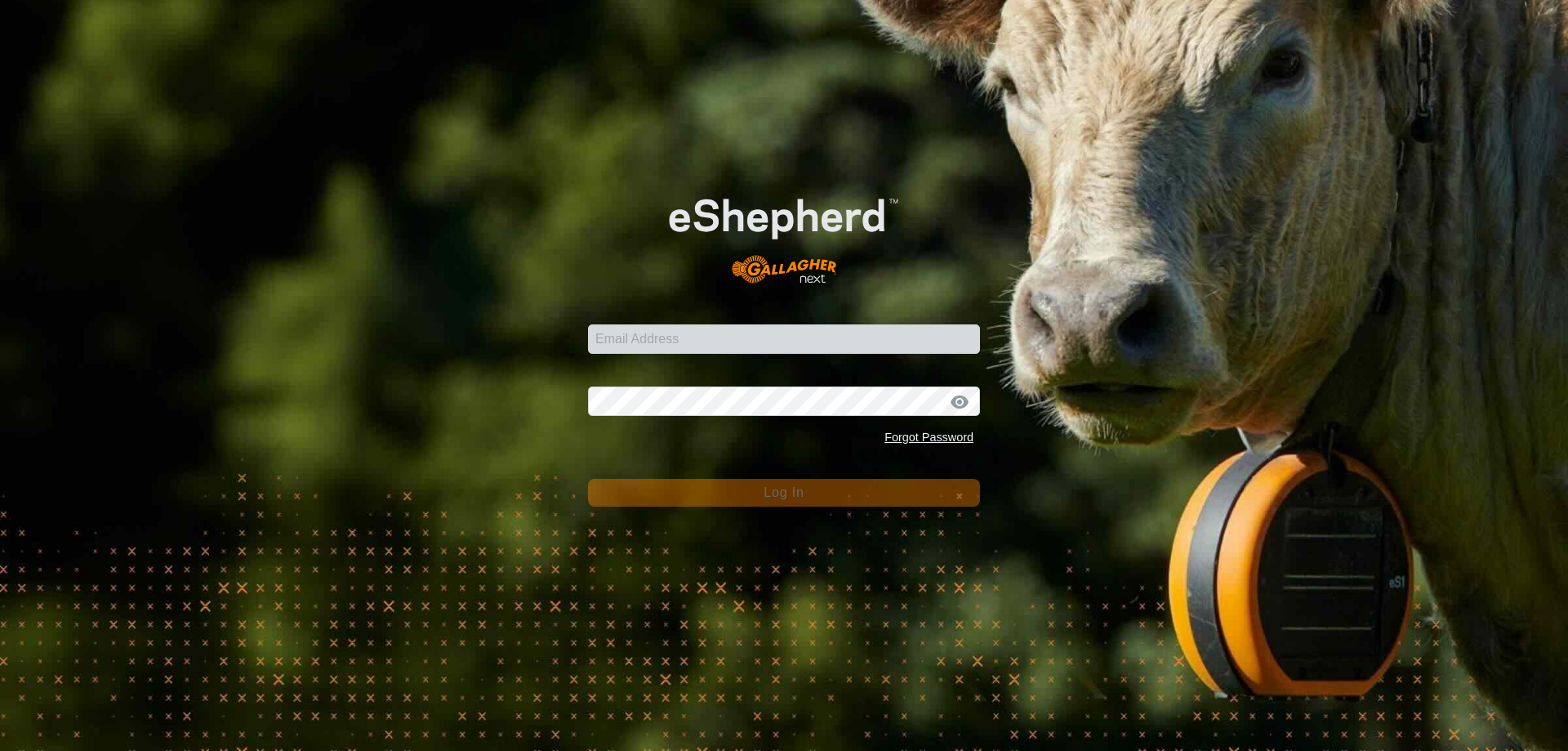
click at [1342, 243] on div "Email Address Password Forgot Password Log In" at bounding box center [784, 375] width 1568 height 751
click at [710, 331] on input "Email Address" at bounding box center [784, 339] width 392 height 29
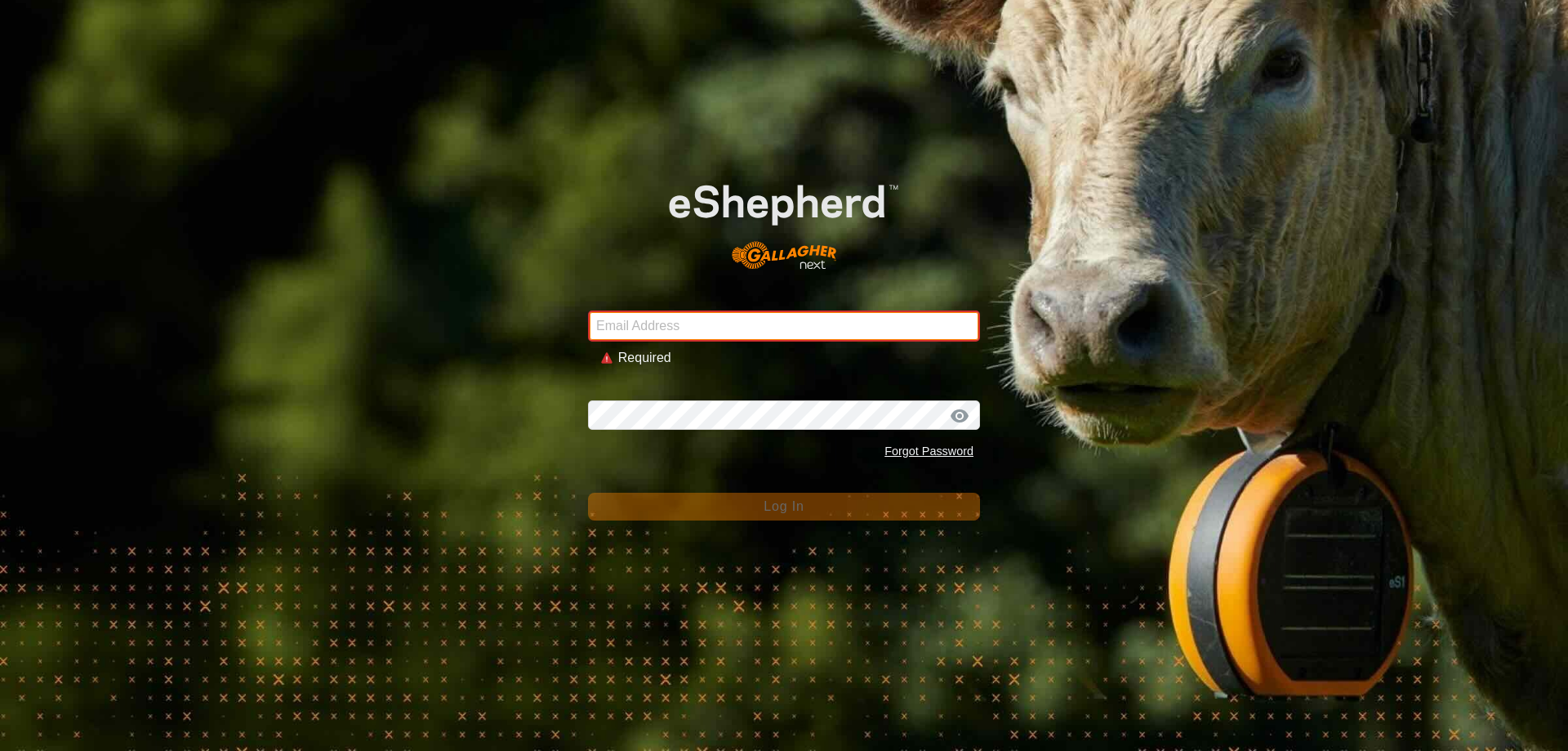
type input "[EMAIL_ADDRESS][DOMAIN_NAME]"
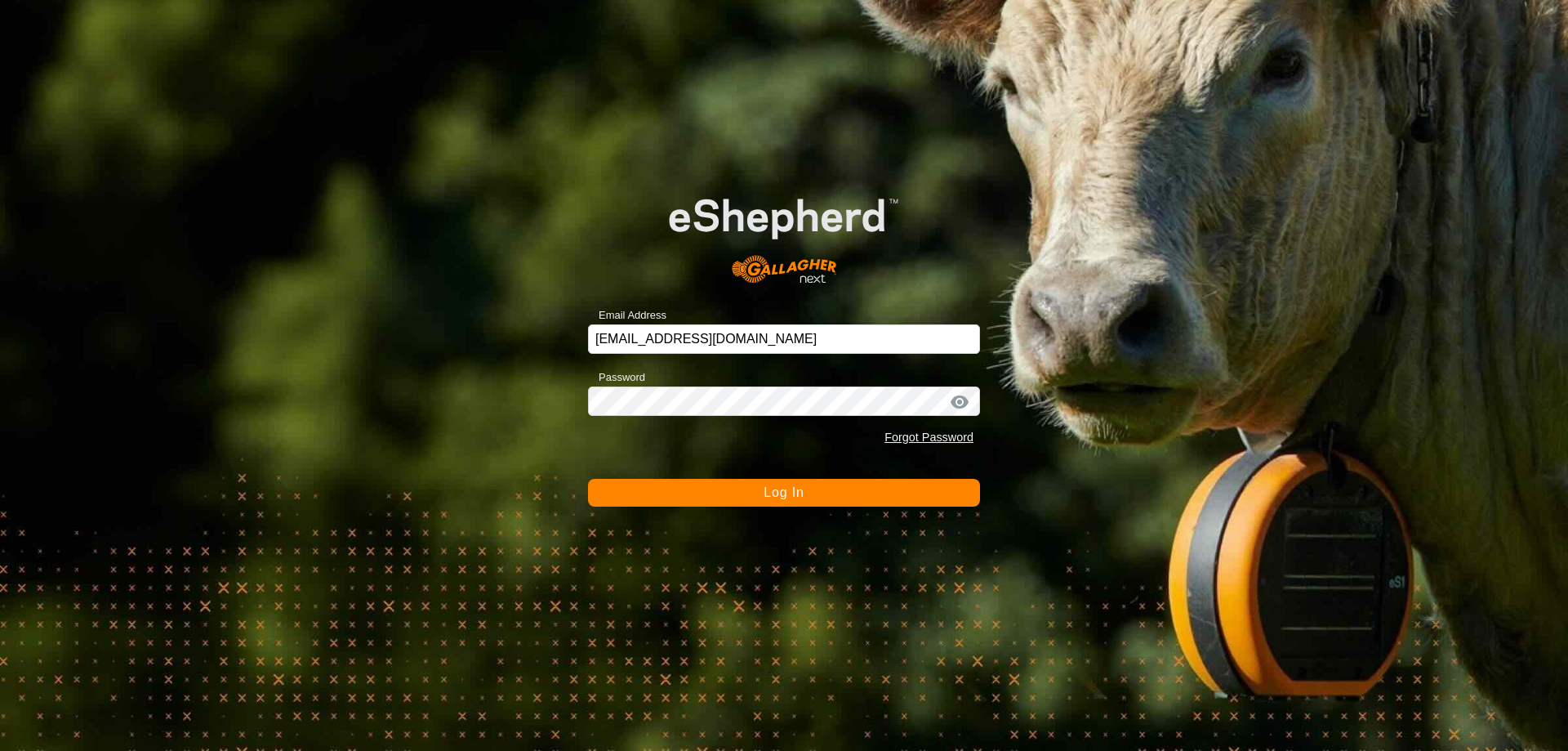
click at [805, 494] on button "Log In" at bounding box center [784, 492] width 392 height 28
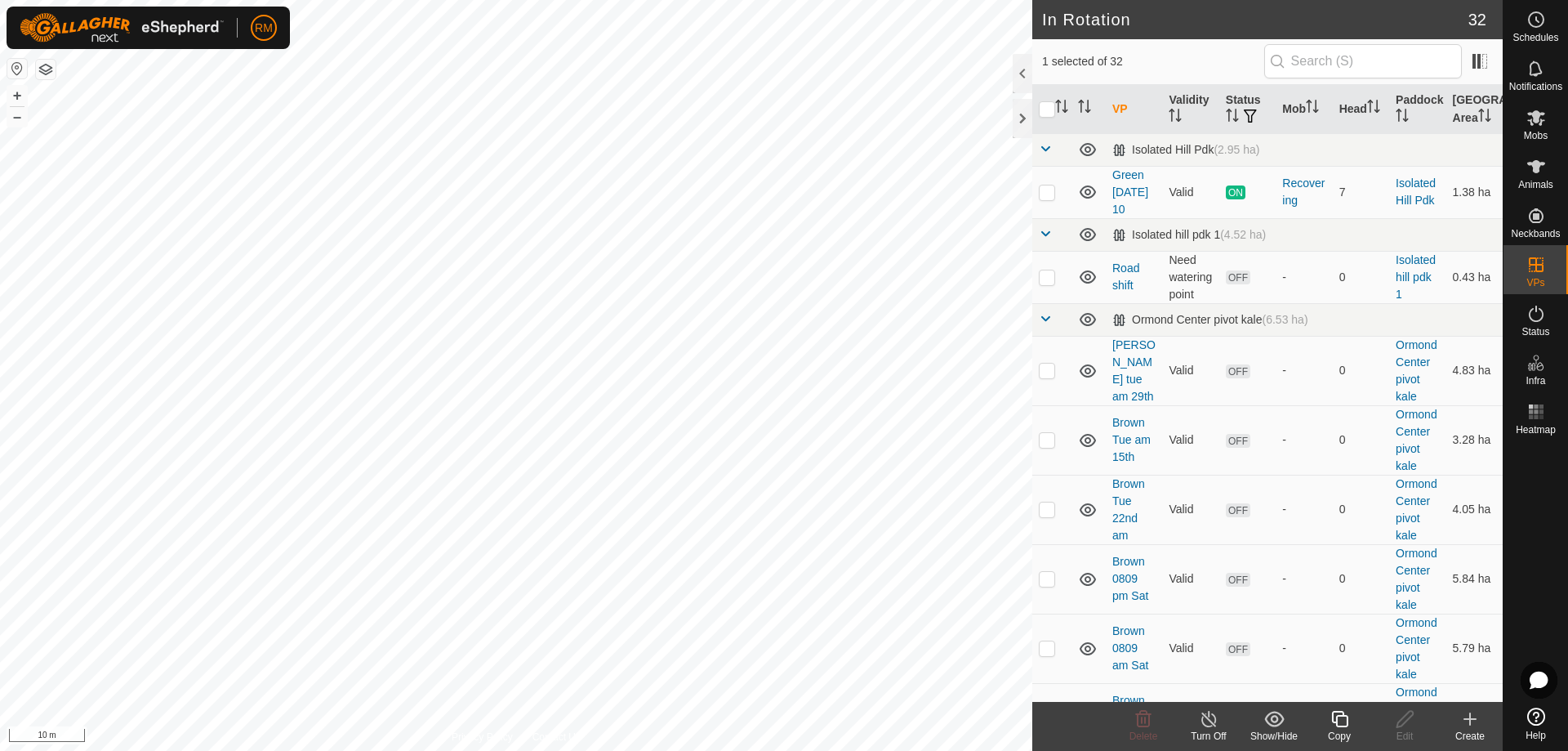
click at [1338, 725] on icon at bounding box center [1339, 718] width 20 height 19
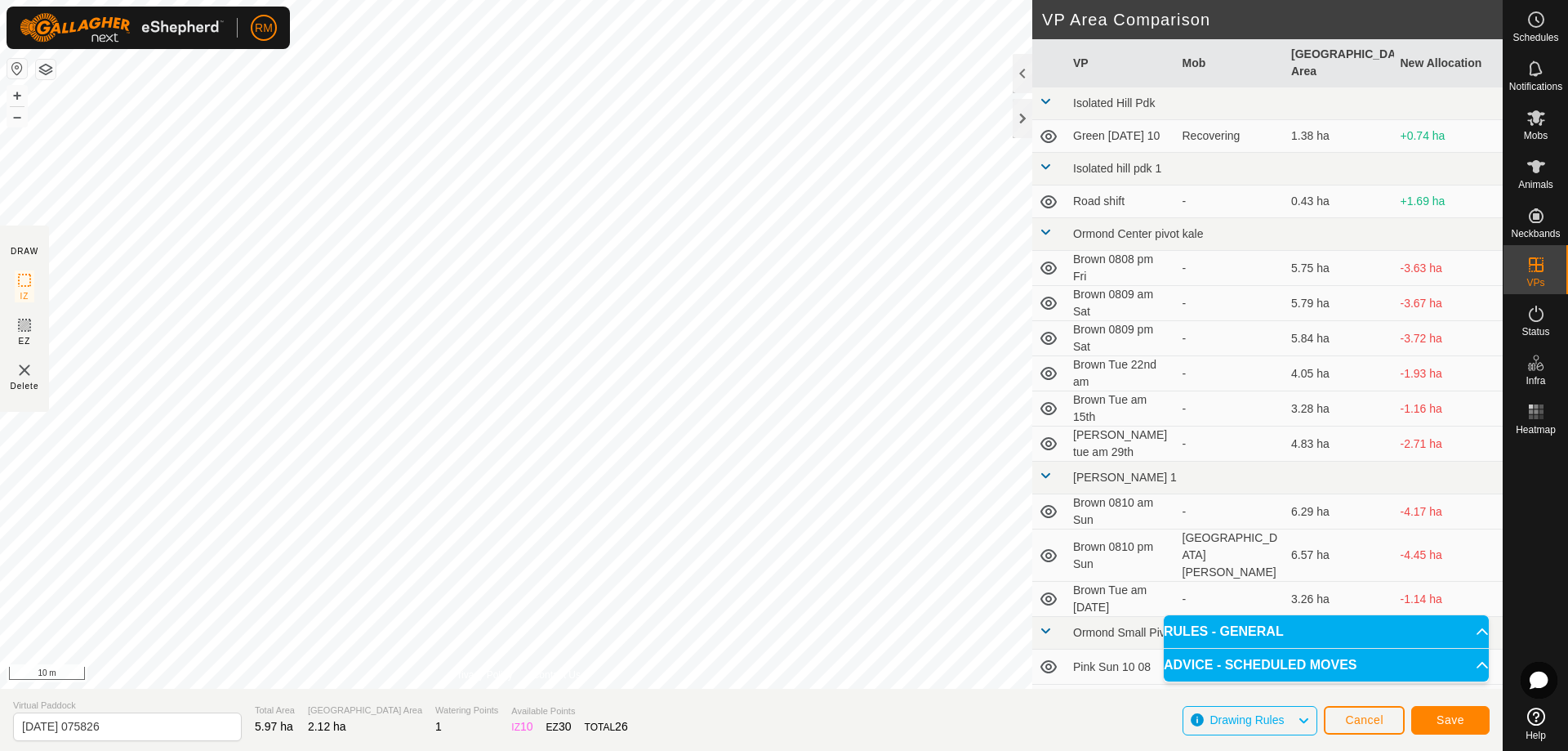
click at [737, 701] on div "DRAW IZ EZ Delete Privacy Policy Contact Us Segment length must be longer than …" at bounding box center [751, 375] width 1502 height 751
click at [745, 750] on html "RM Schedules Notifications Mobs Animals Neckbands VPs Status Infra Heatmap Help…" at bounding box center [784, 375] width 1568 height 751
click at [146, 726] on input "[DATE] 075826" at bounding box center [128, 727] width 229 height 29
type input "2"
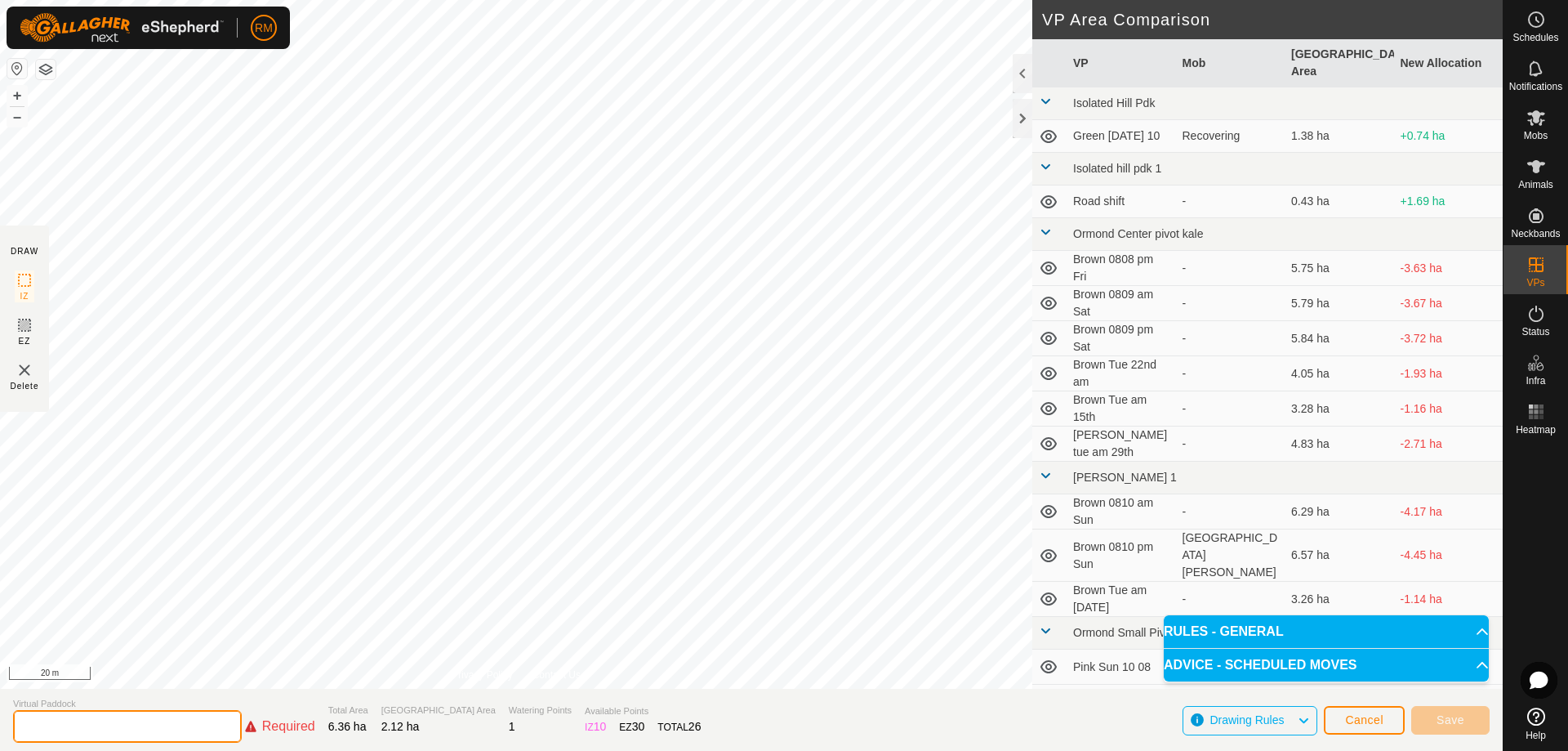
type input "M"
type input "Blue [DATE]"
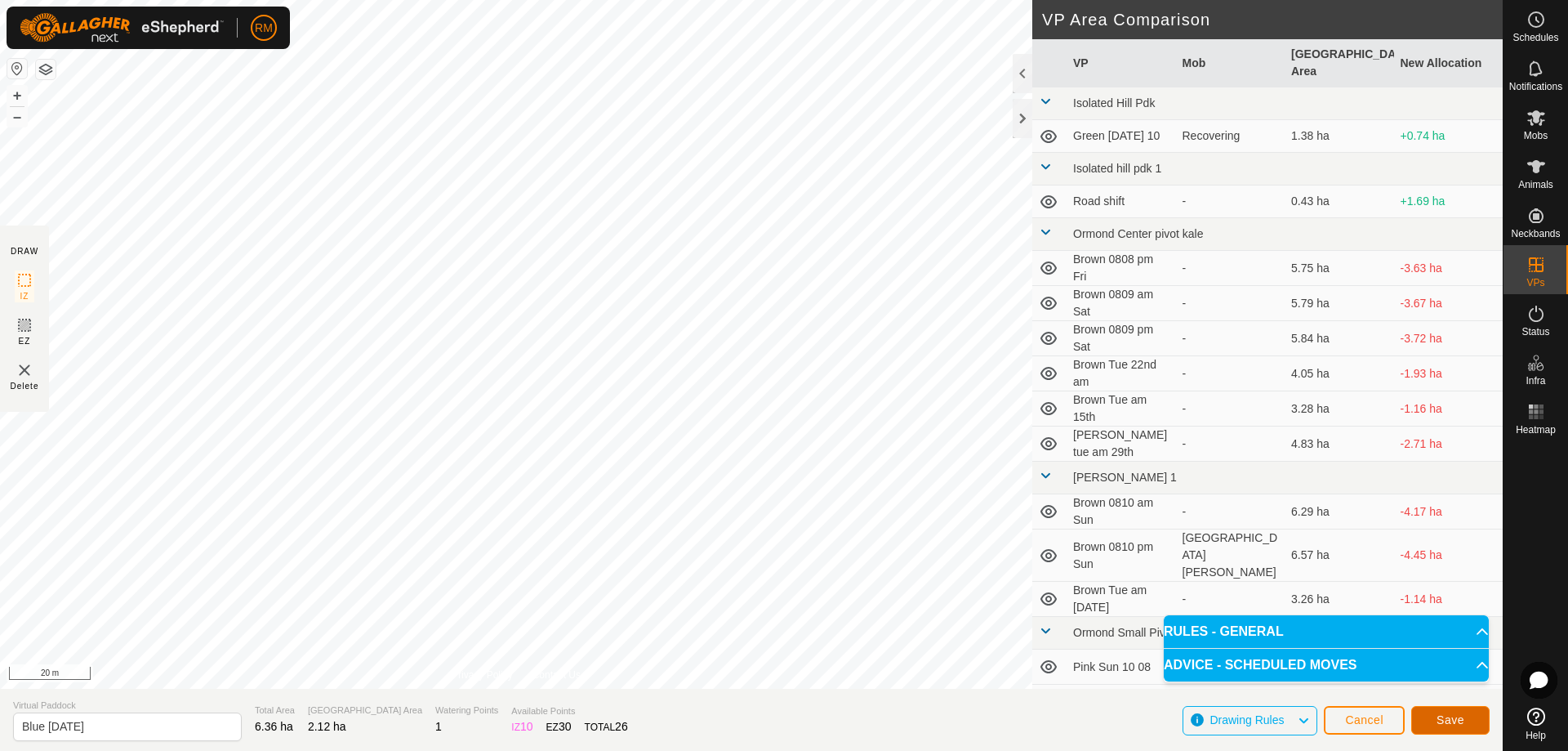
click at [1449, 721] on span "Save" at bounding box center [1450, 720] width 28 height 13
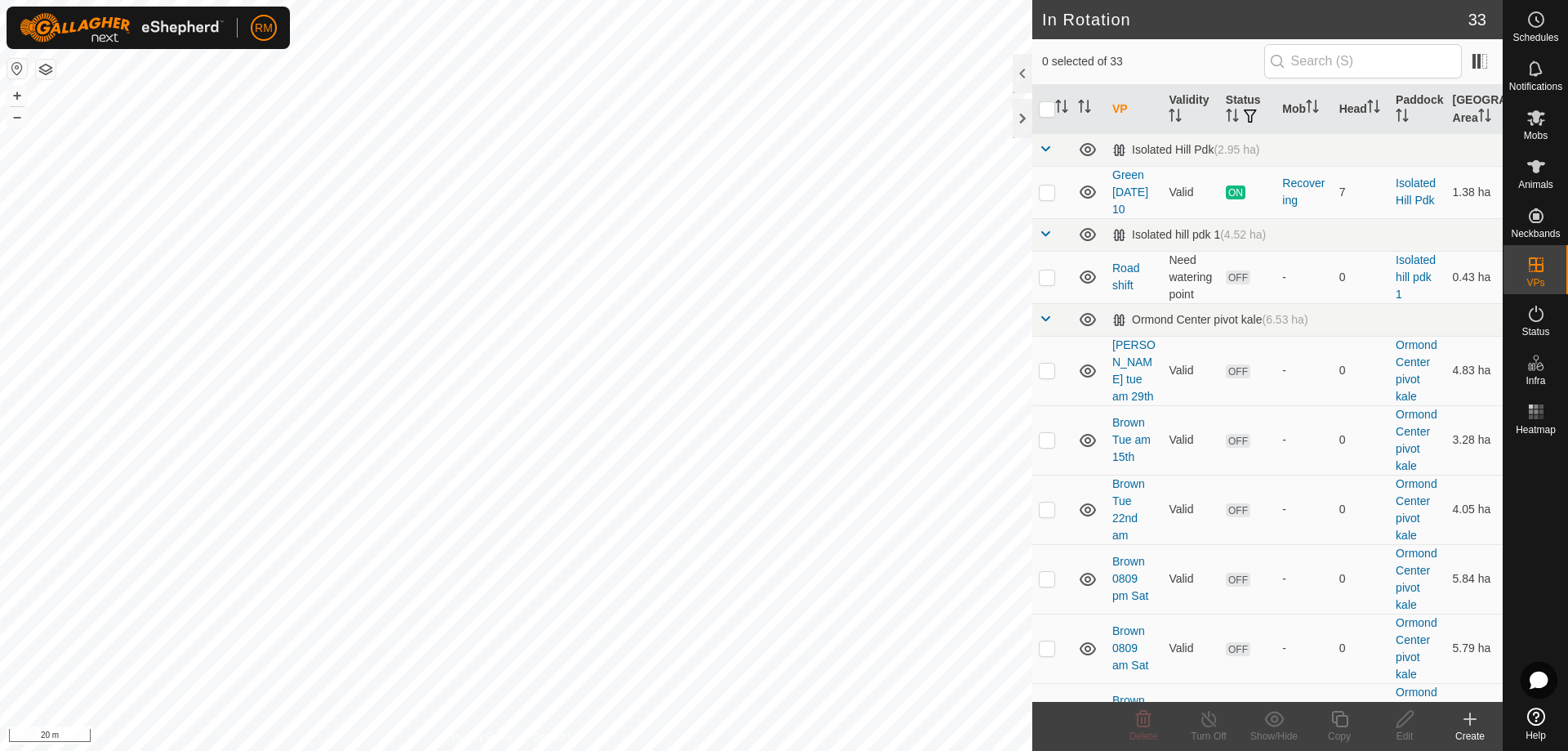
checkbox input "true"
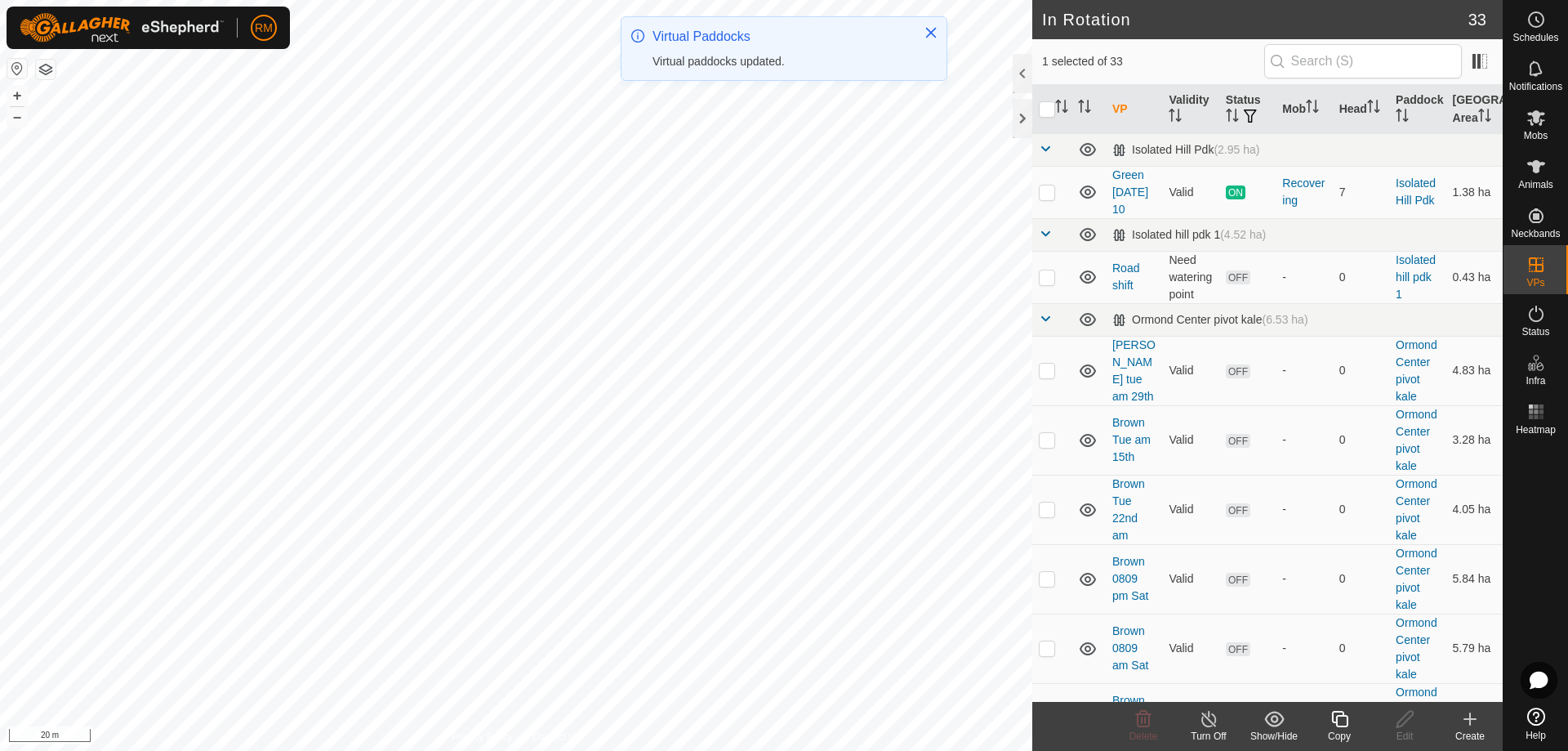
click at [1334, 725] on icon at bounding box center [1339, 718] width 20 height 19
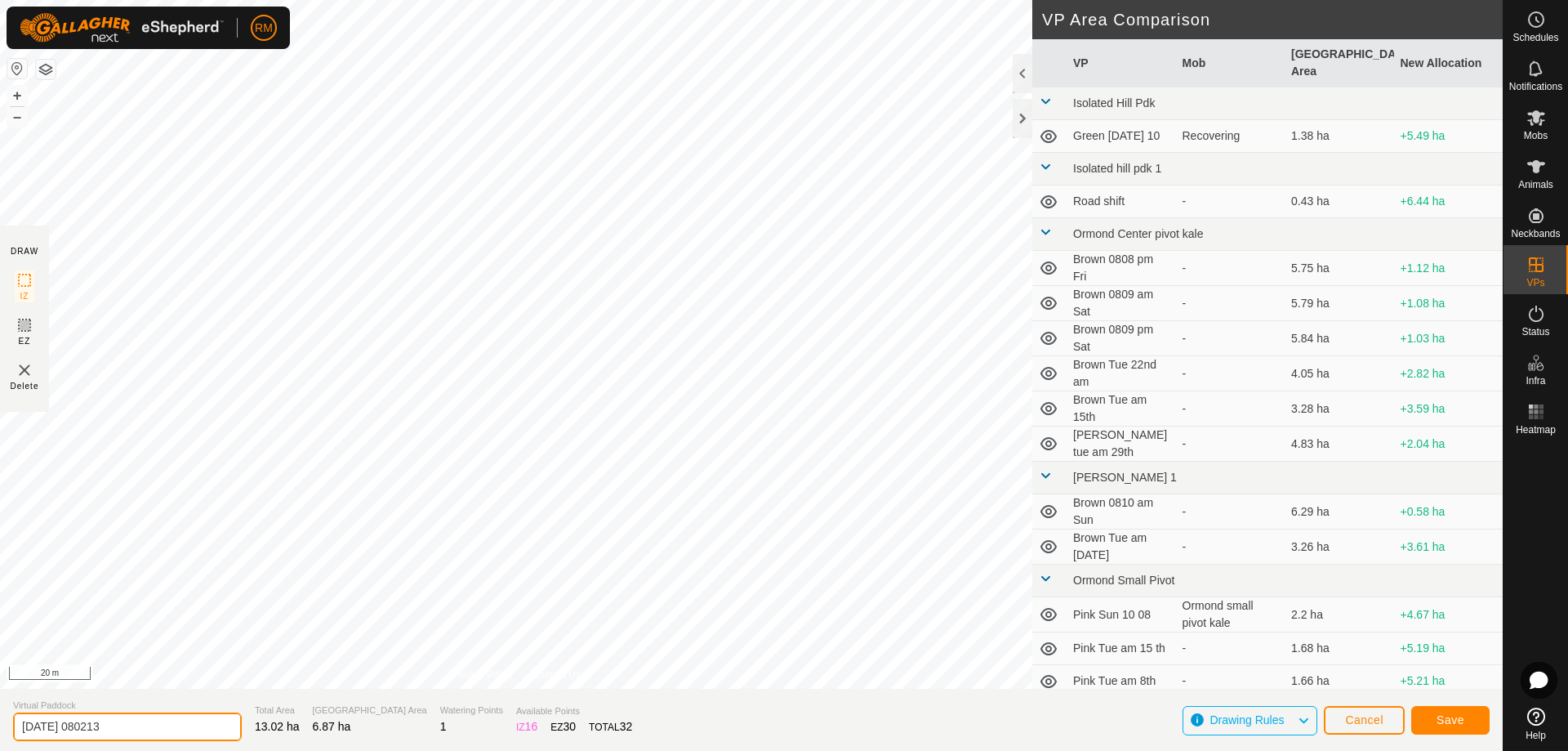
click at [148, 724] on input "[DATE] 080213" at bounding box center [128, 727] width 229 height 29
type input "2"
type input "Brown [DATE] am"
click at [1439, 722] on span "Save" at bounding box center [1450, 720] width 28 height 13
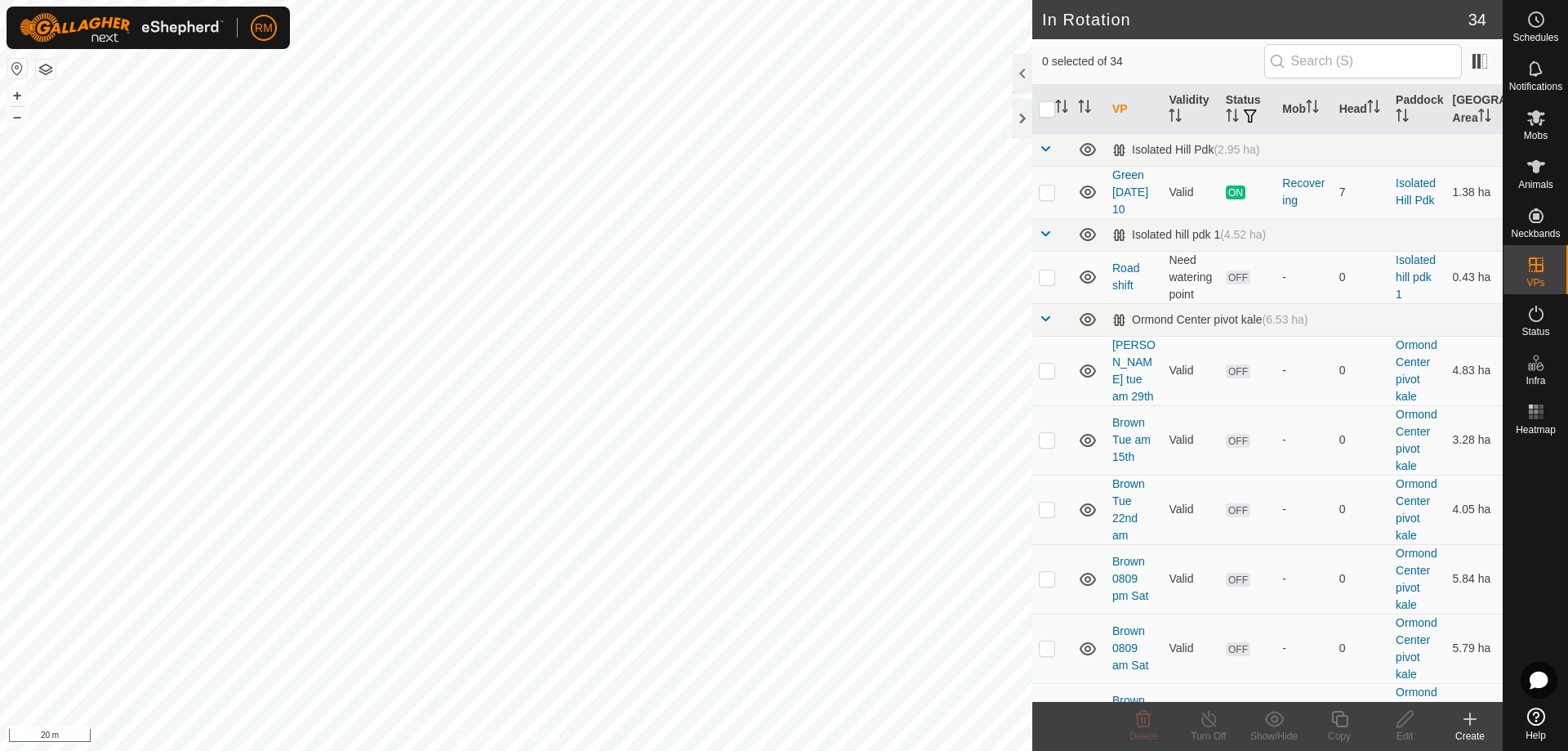
checkbox input "true"
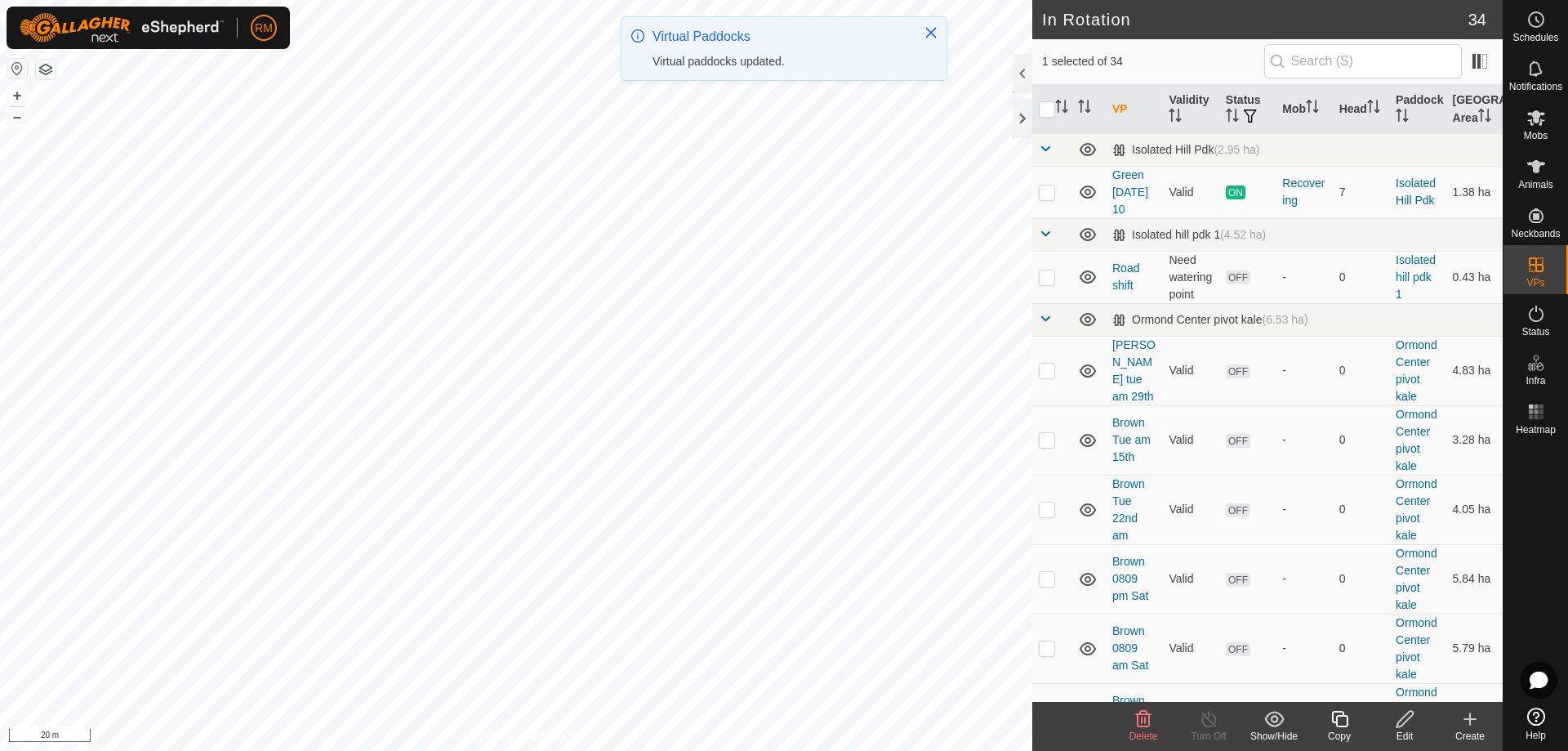
click at [1402, 726] on icon at bounding box center [1405, 718] width 20 height 19
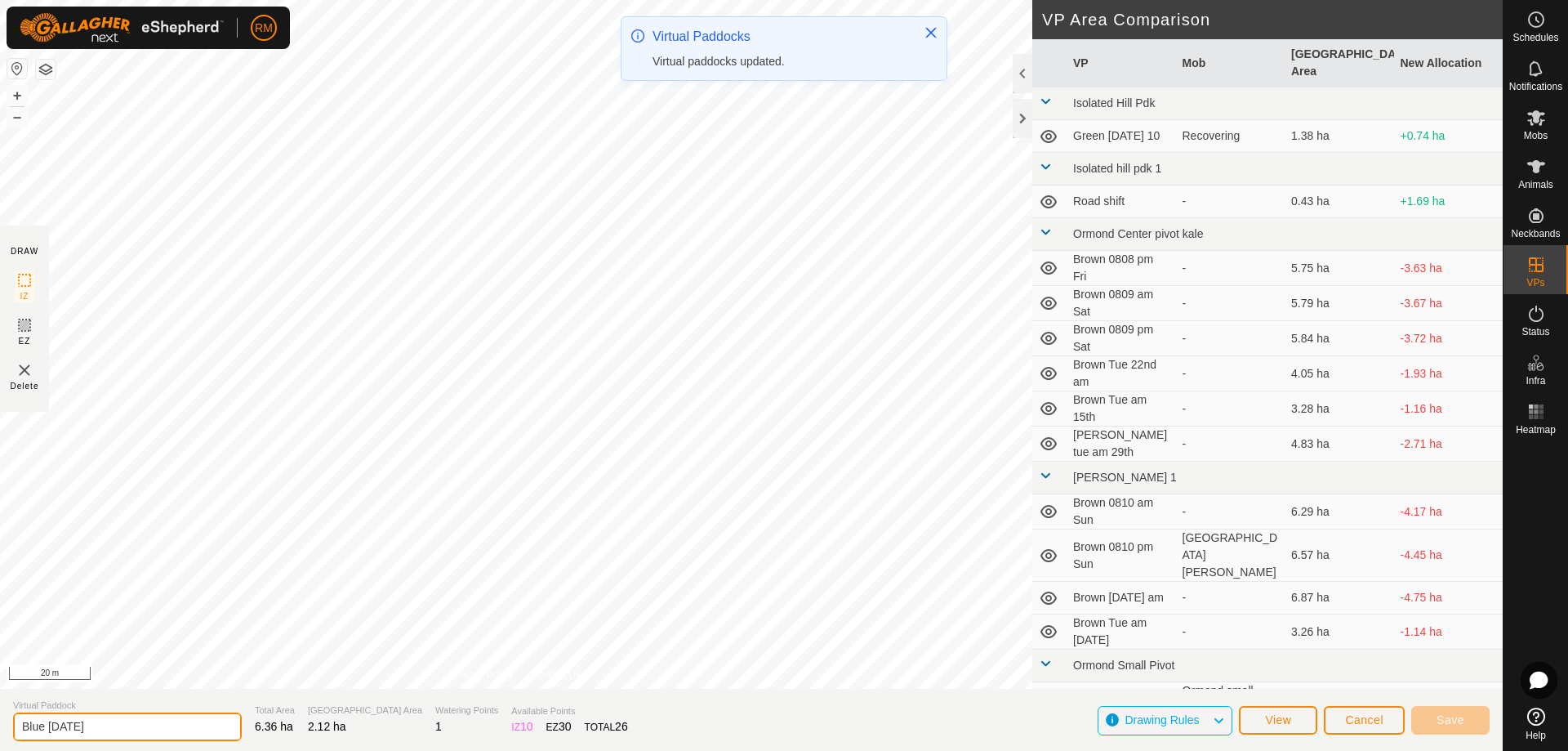
click at [118, 721] on input "Blue [DATE]" at bounding box center [128, 727] width 229 height 29
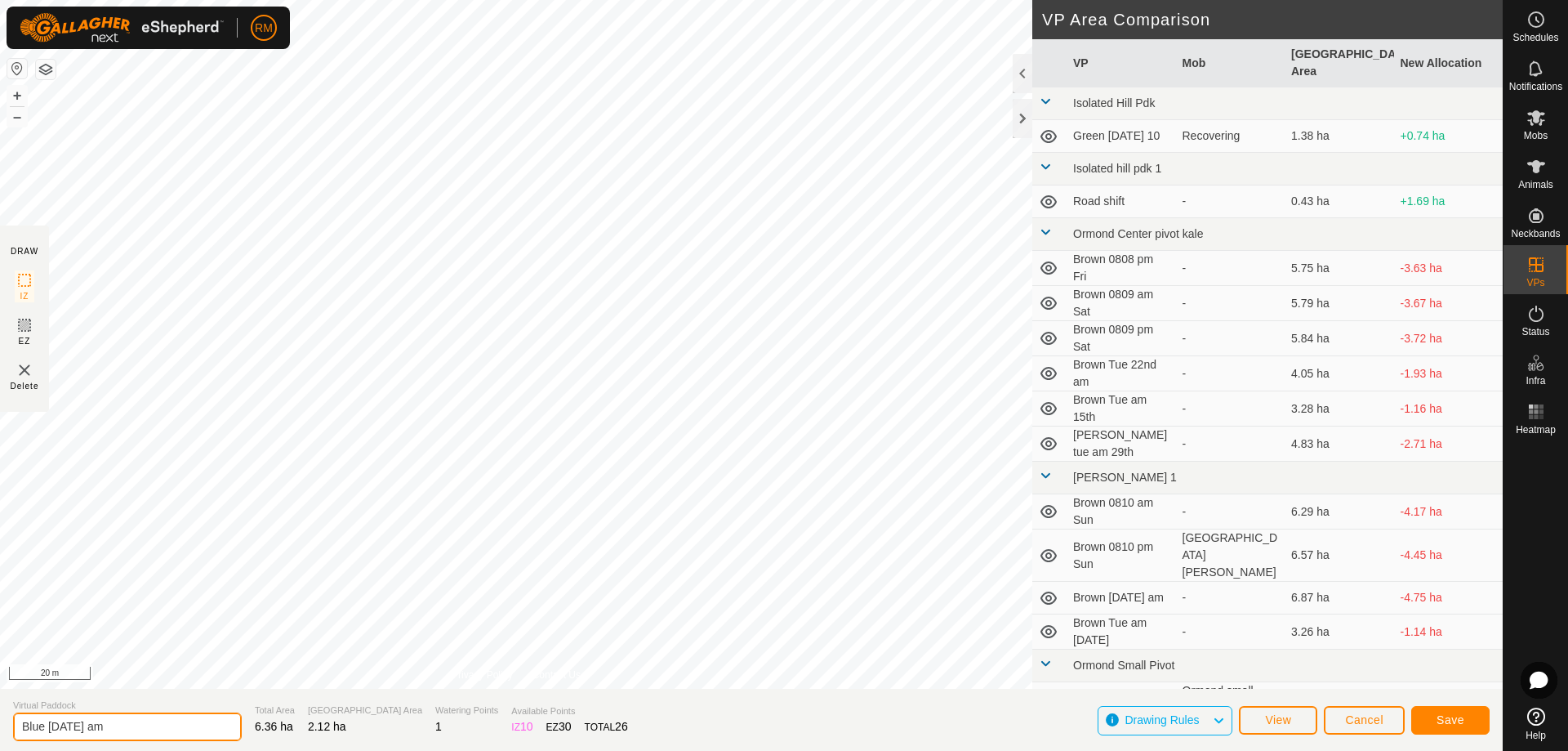
type input "Blue [DATE] am"
click at [1445, 721] on span "Save" at bounding box center [1450, 720] width 28 height 13
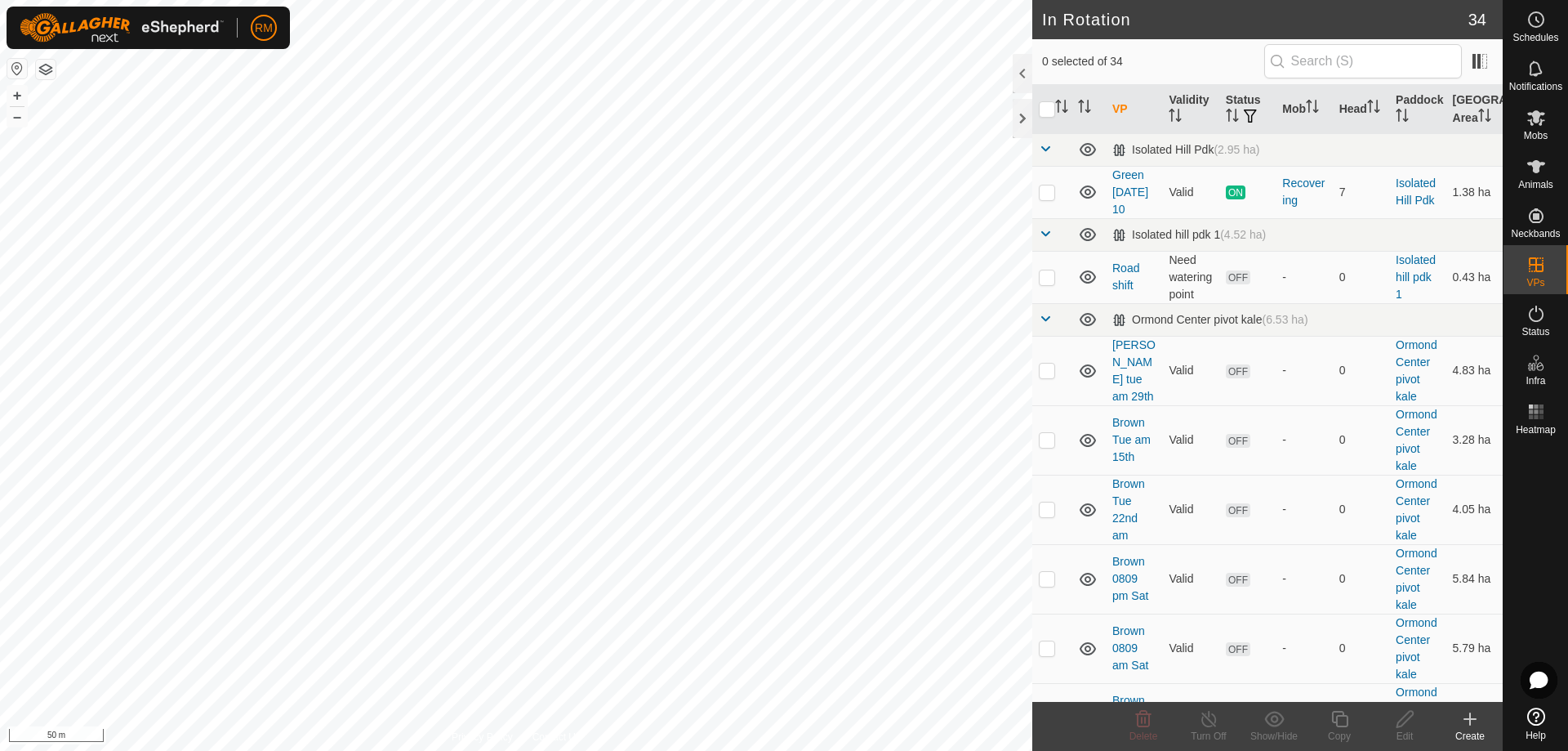
checkbox input "true"
click at [1344, 726] on icon at bounding box center [1338, 718] width 16 height 16
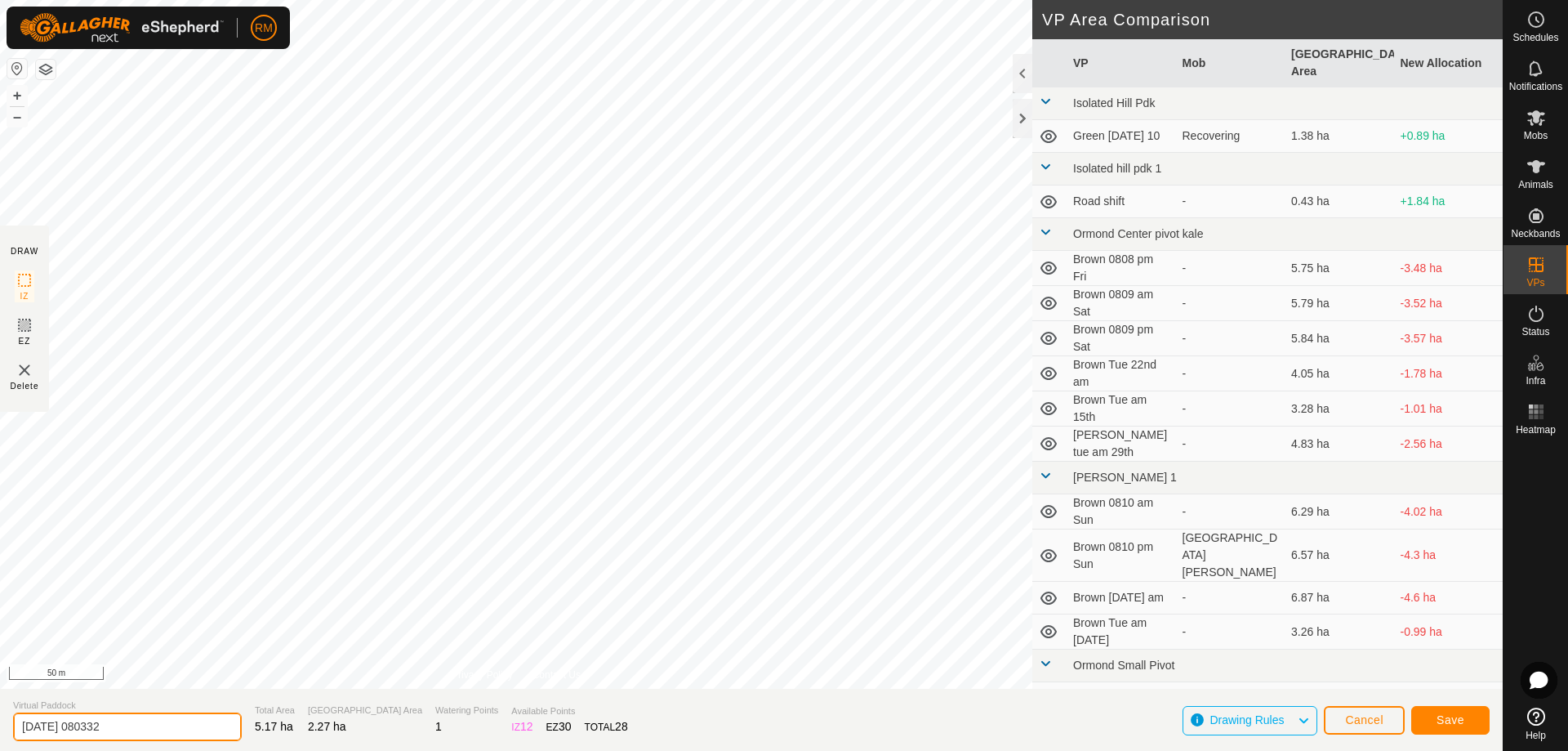
click at [132, 727] on input "[DATE] 080332" at bounding box center [128, 727] width 229 height 29
type input "2"
type input "Pink [DATE] am"
click at [1444, 723] on span "Save" at bounding box center [1450, 720] width 28 height 13
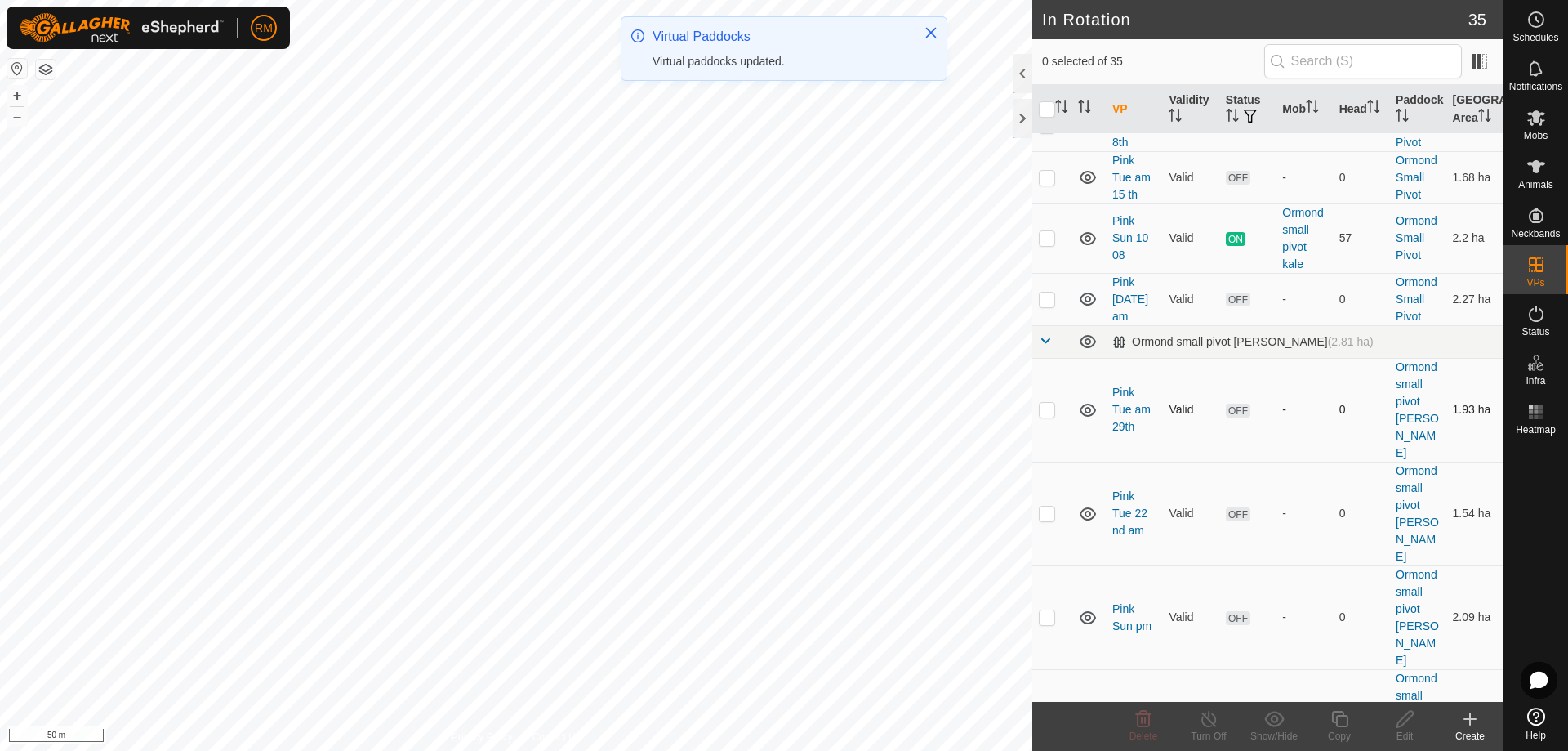
scroll to position [981, 0]
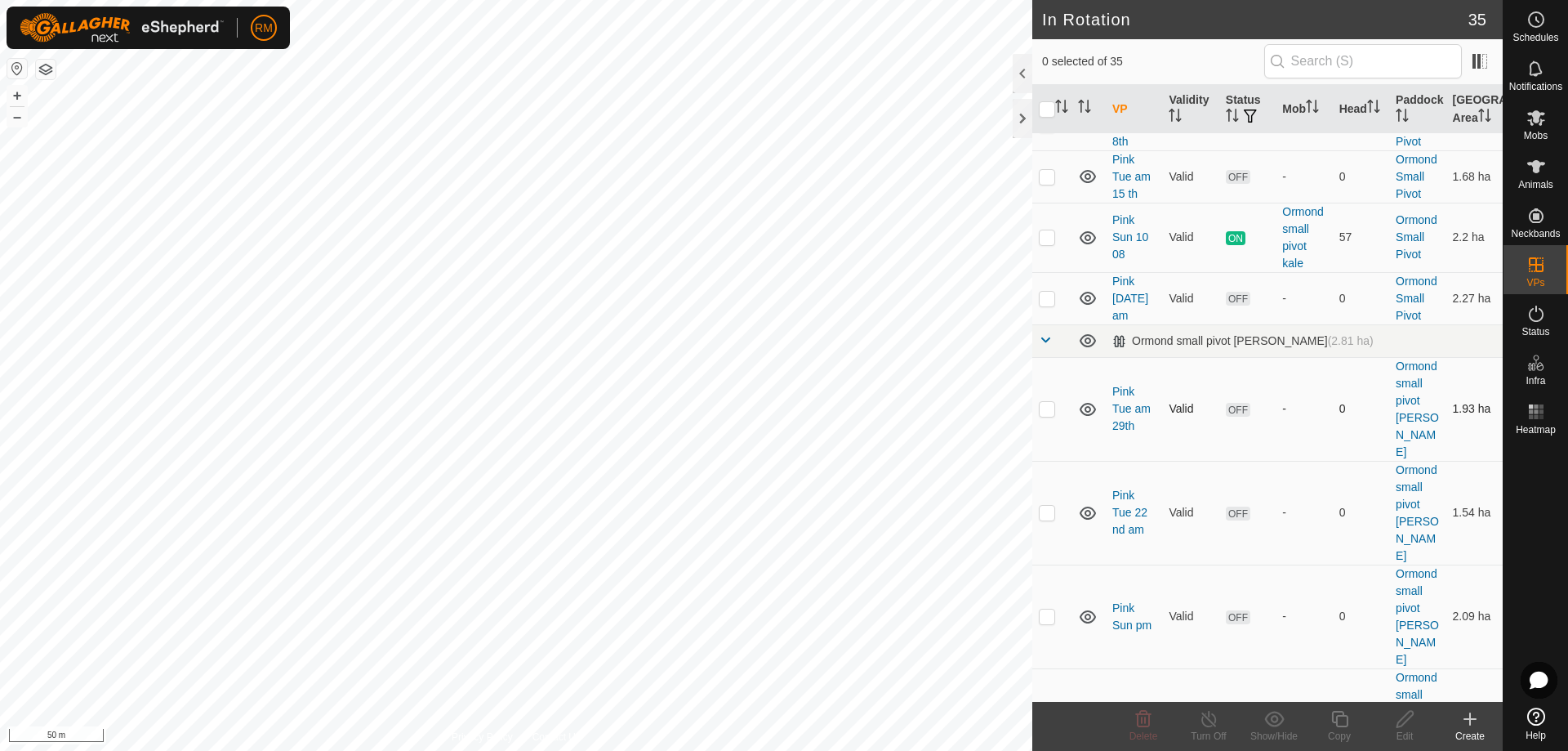
click at [1048, 402] on p-checkbox at bounding box center [1047, 409] width 16 height 13
checkbox input "true"
click at [1049, 505] on p-checkbox at bounding box center [1047, 512] width 16 height 13
checkbox input "true"
click at [1045, 610] on p-checkbox at bounding box center [1047, 616] width 16 height 13
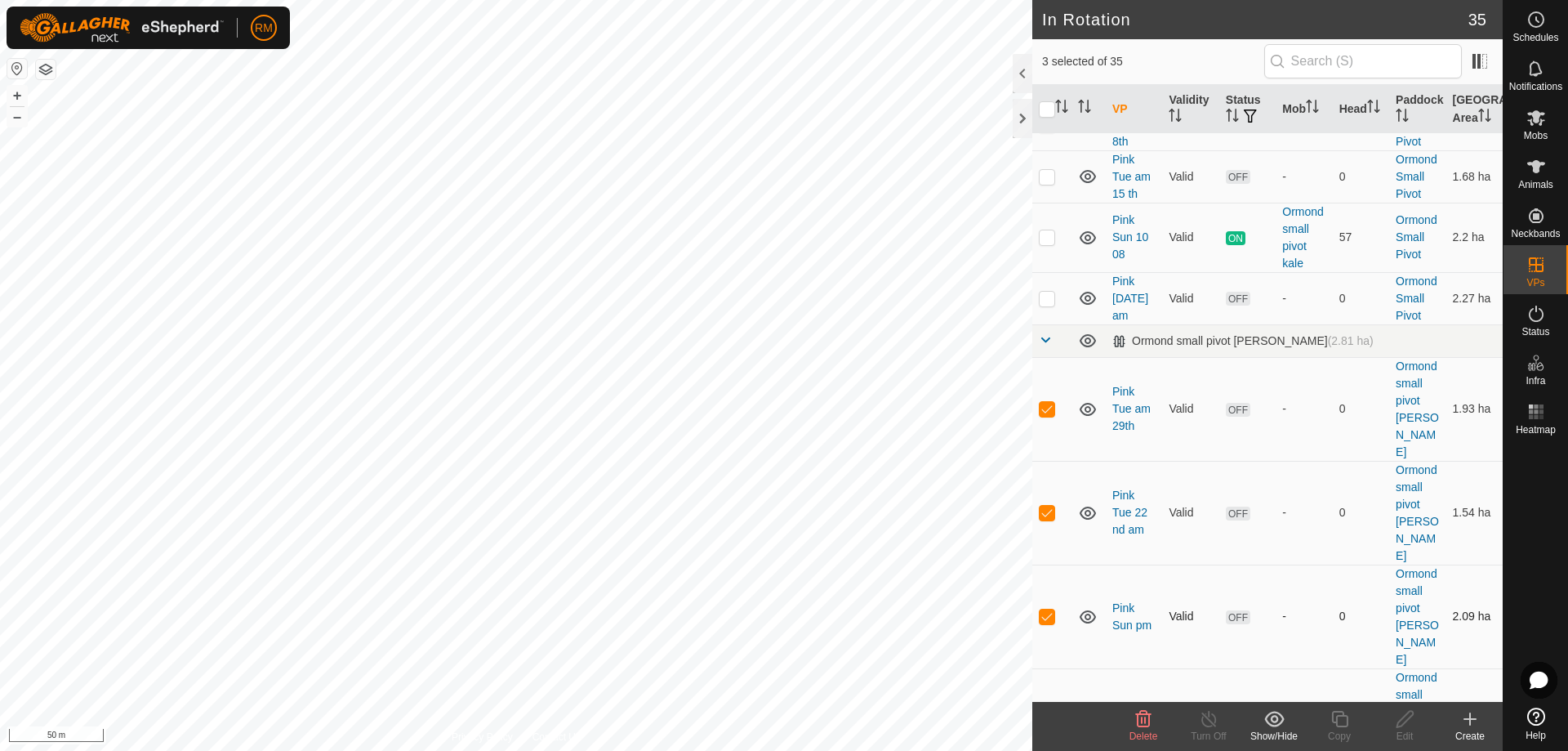
click at [1045, 610] on p-checkbox at bounding box center [1047, 616] width 16 height 13
checkbox input "false"
click at [1044, 713] on p-checkbox at bounding box center [1047, 720] width 16 height 13
checkbox input "true"
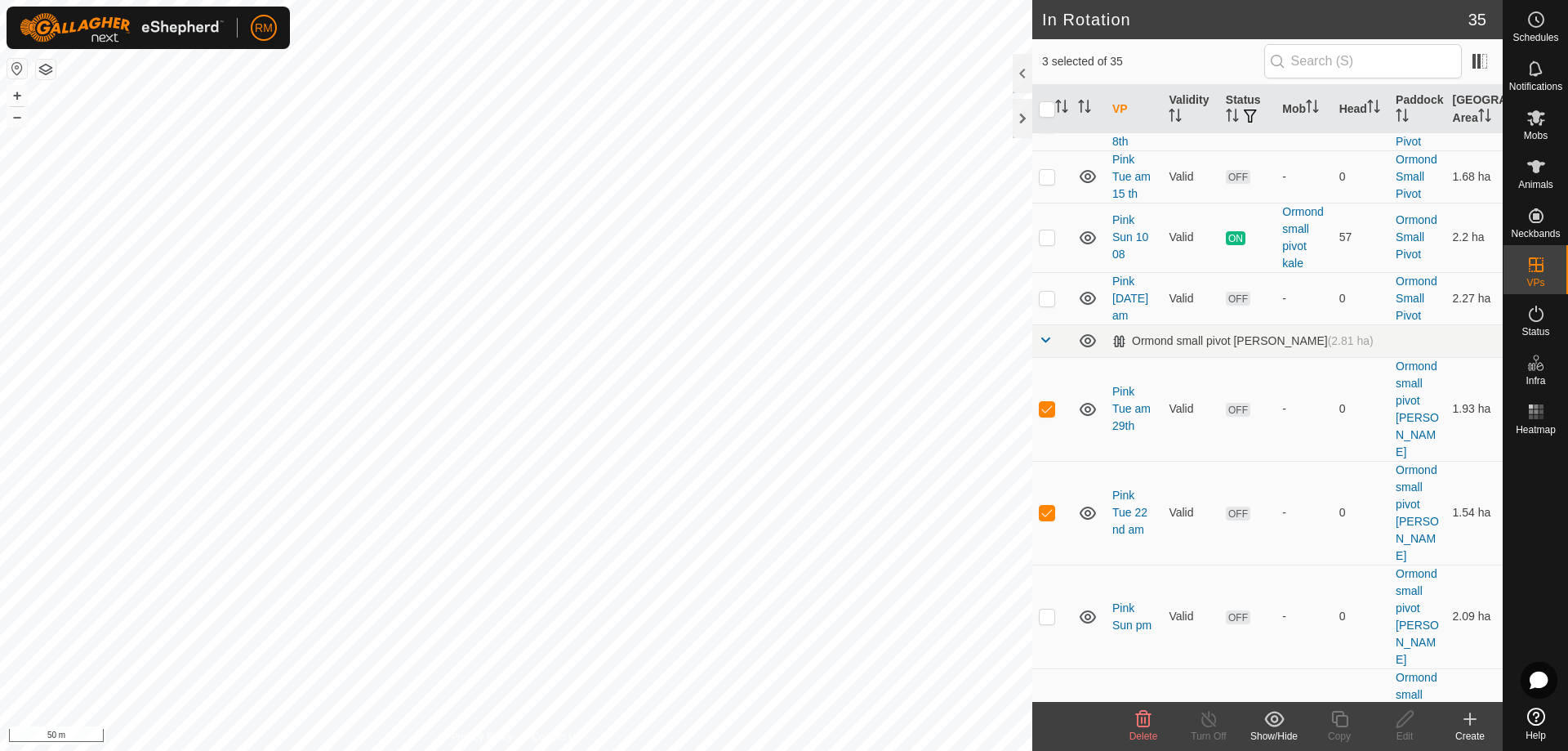
checkbox input "true"
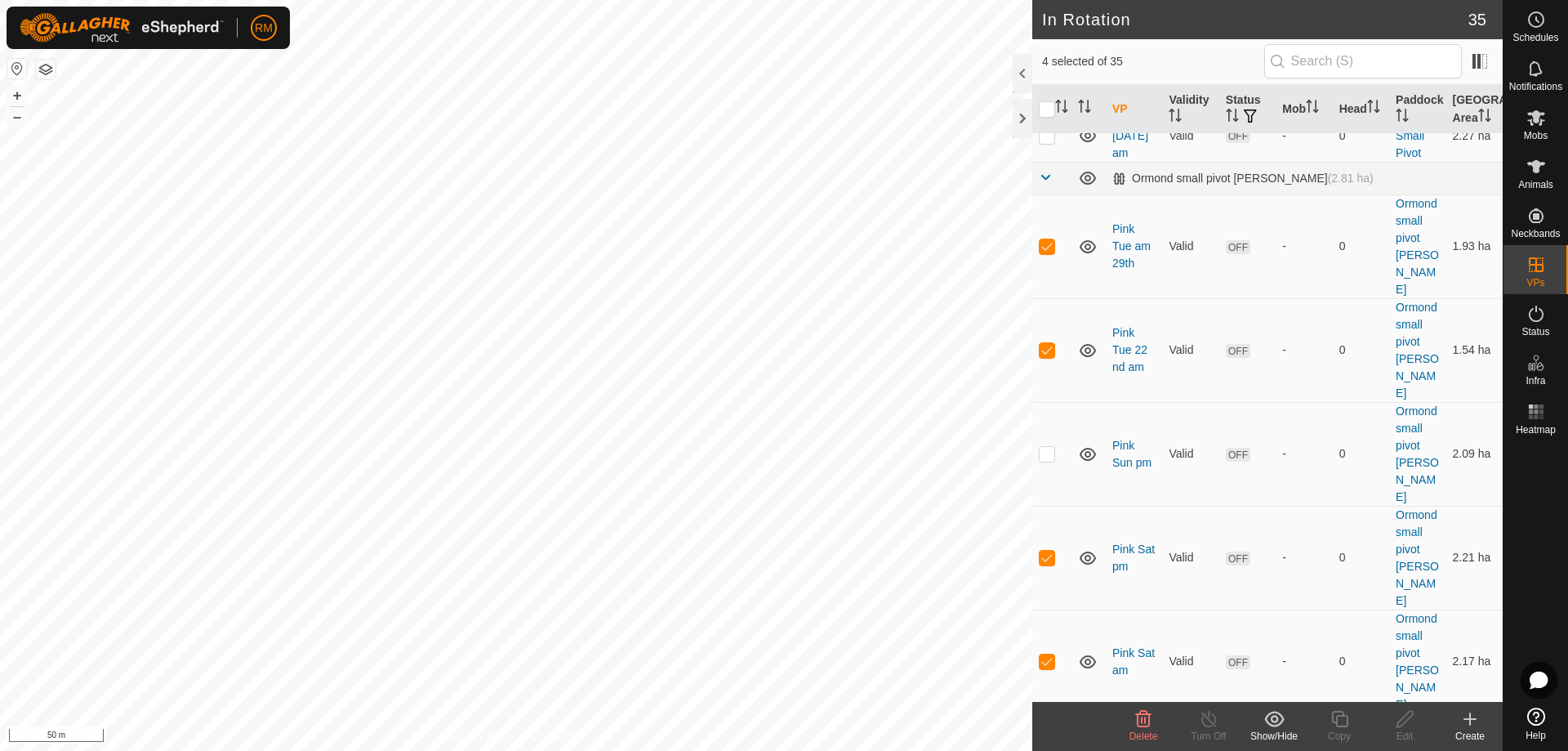
scroll to position [1144, 0]
click at [1039, 750] on p-checkbox at bounding box center [1047, 764] width 16 height 13
checkbox input "true"
click at [1142, 722] on icon at bounding box center [1143, 718] width 15 height 16
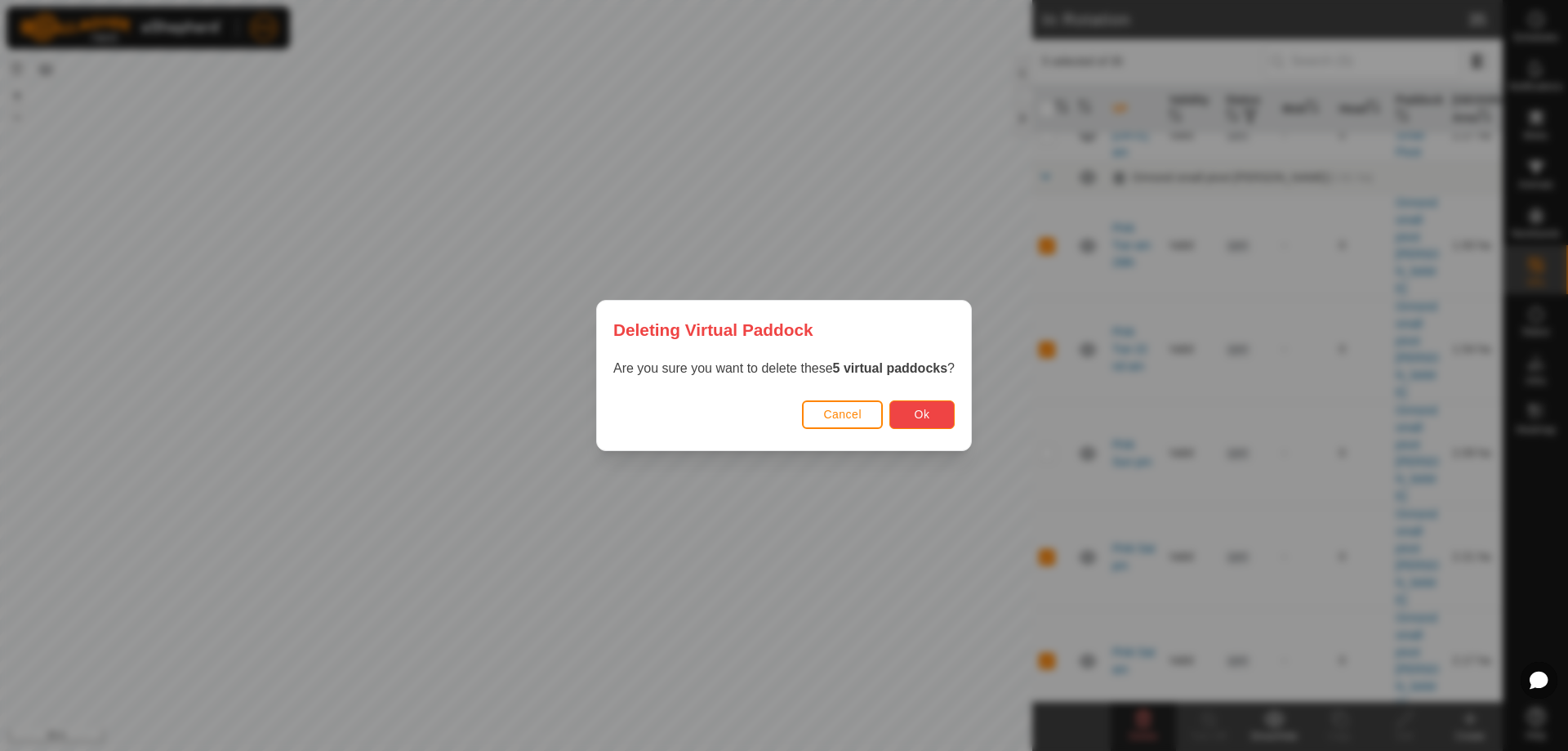
click at [913, 410] on button "Ok" at bounding box center [922, 415] width 66 height 29
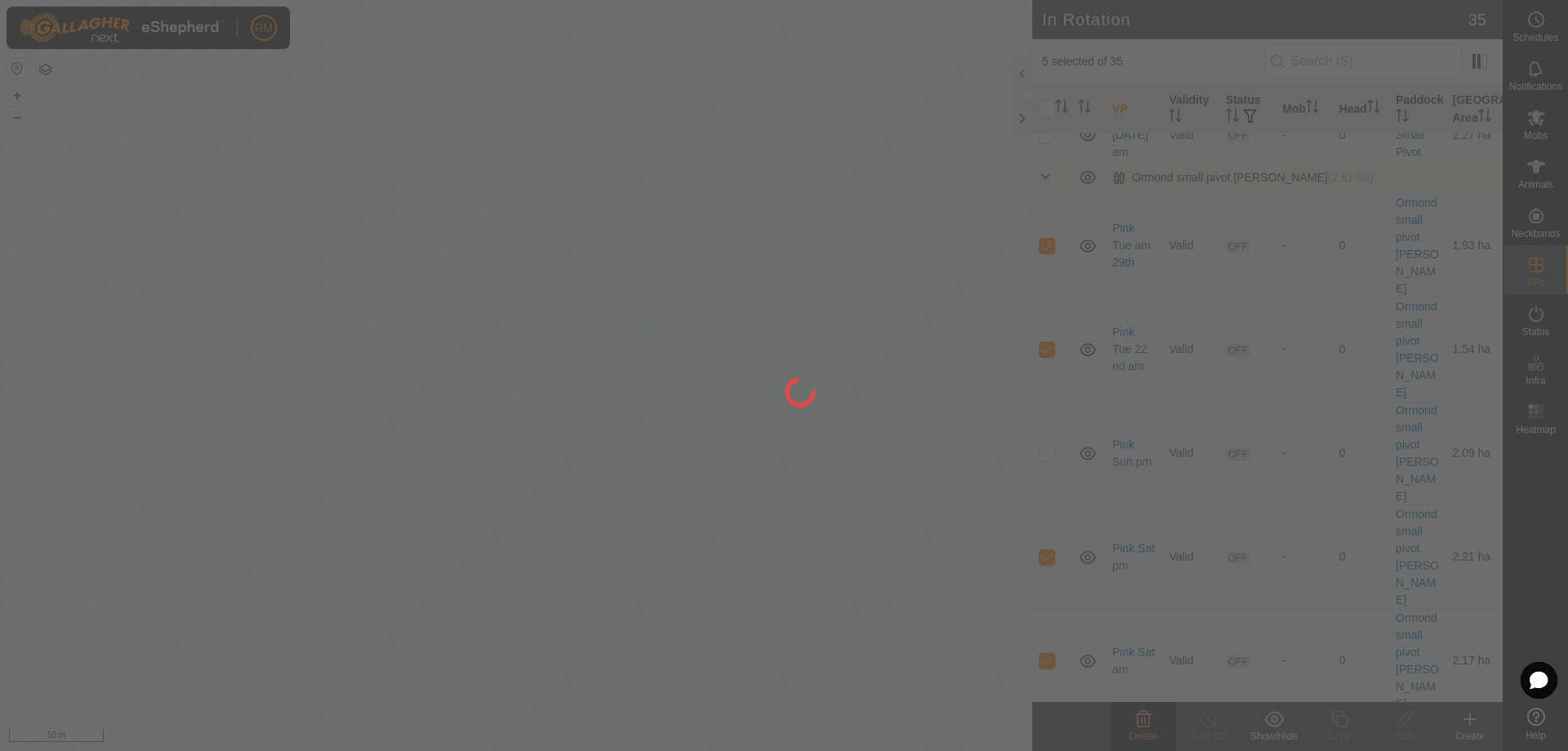
checkbox input "false"
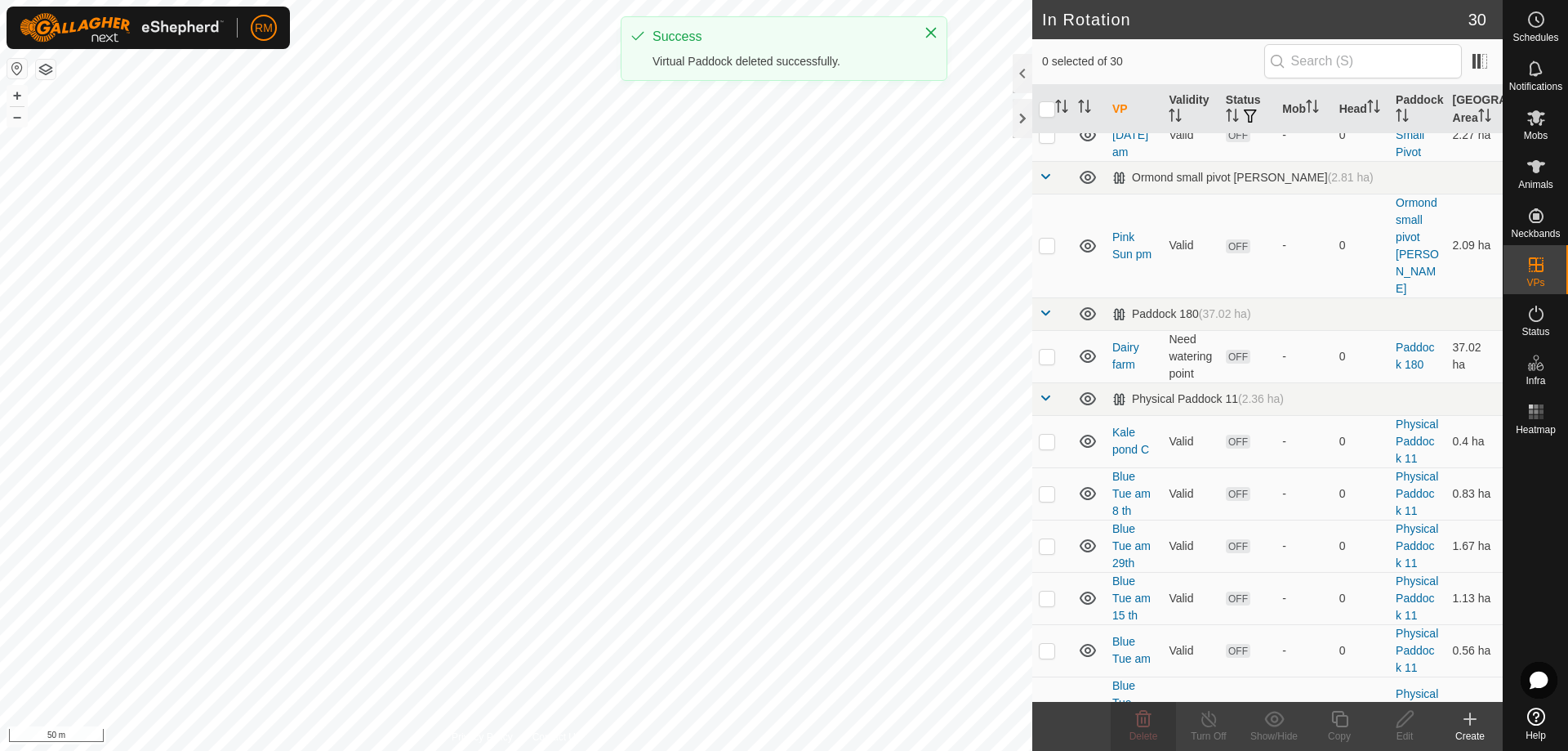
checkbox input "true"
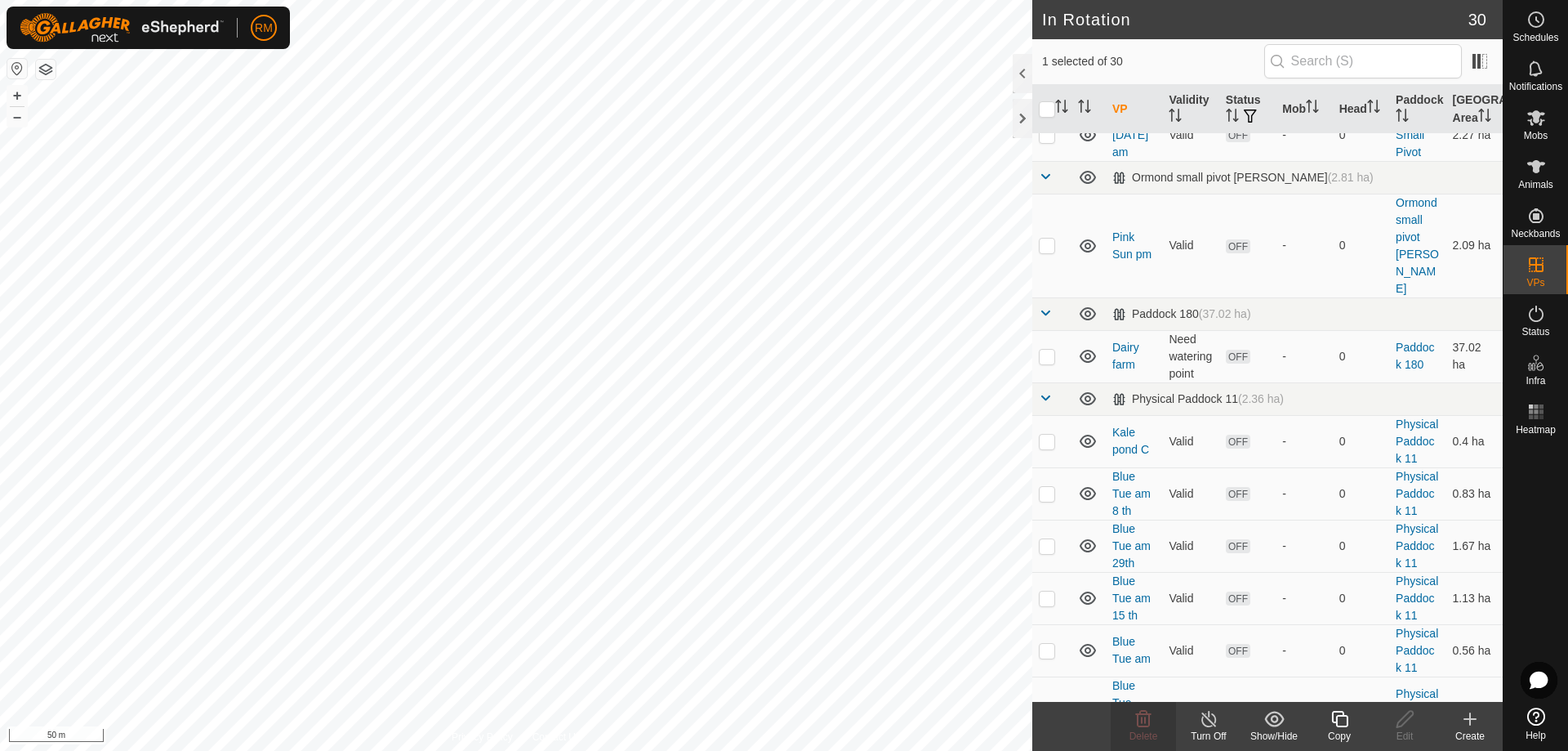
checkbox input "true"
checkbox input "false"
click at [1048, 487] on p-checkbox at bounding box center [1047, 494] width 16 height 13
checkbox input "true"
click at [1039, 539] on p-checkbox at bounding box center [1047, 546] width 16 height 13
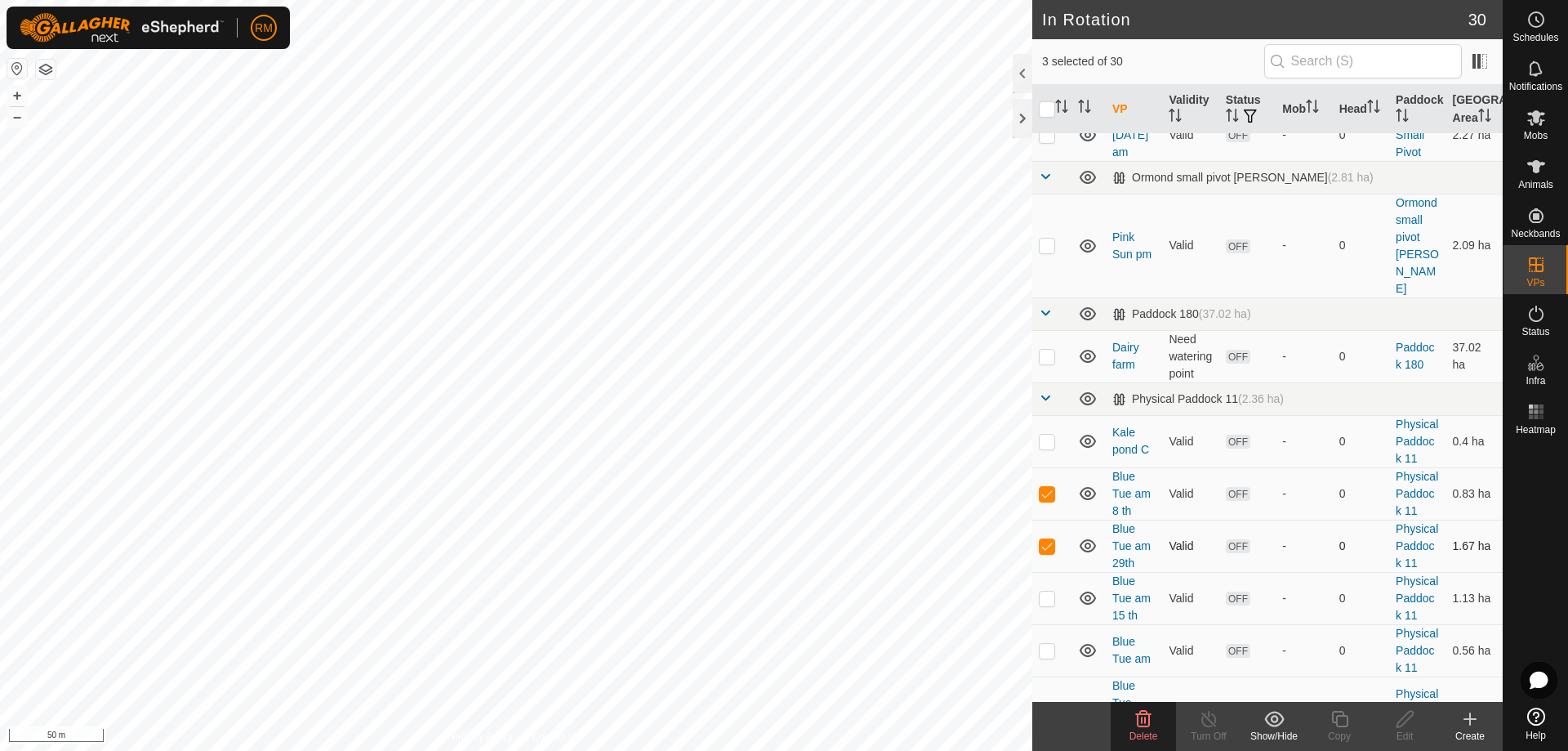
click at [1039, 539] on p-checkbox at bounding box center [1047, 546] width 16 height 13
checkbox input "false"
click at [1049, 487] on p-checkbox at bounding box center [1047, 494] width 16 height 13
checkbox input "false"
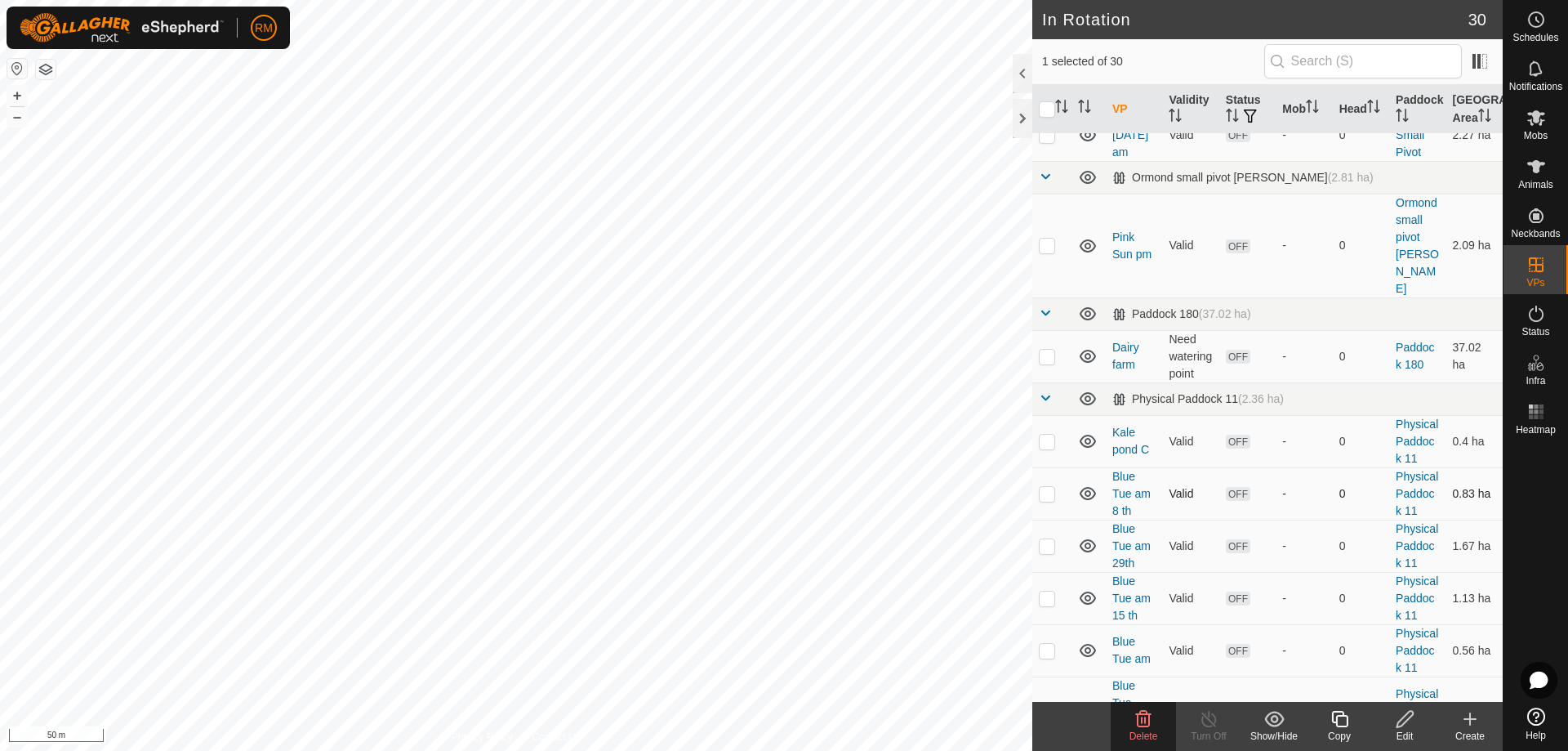
checkbox input "true"
checkbox input "false"
checkbox input "true"
checkbox input "false"
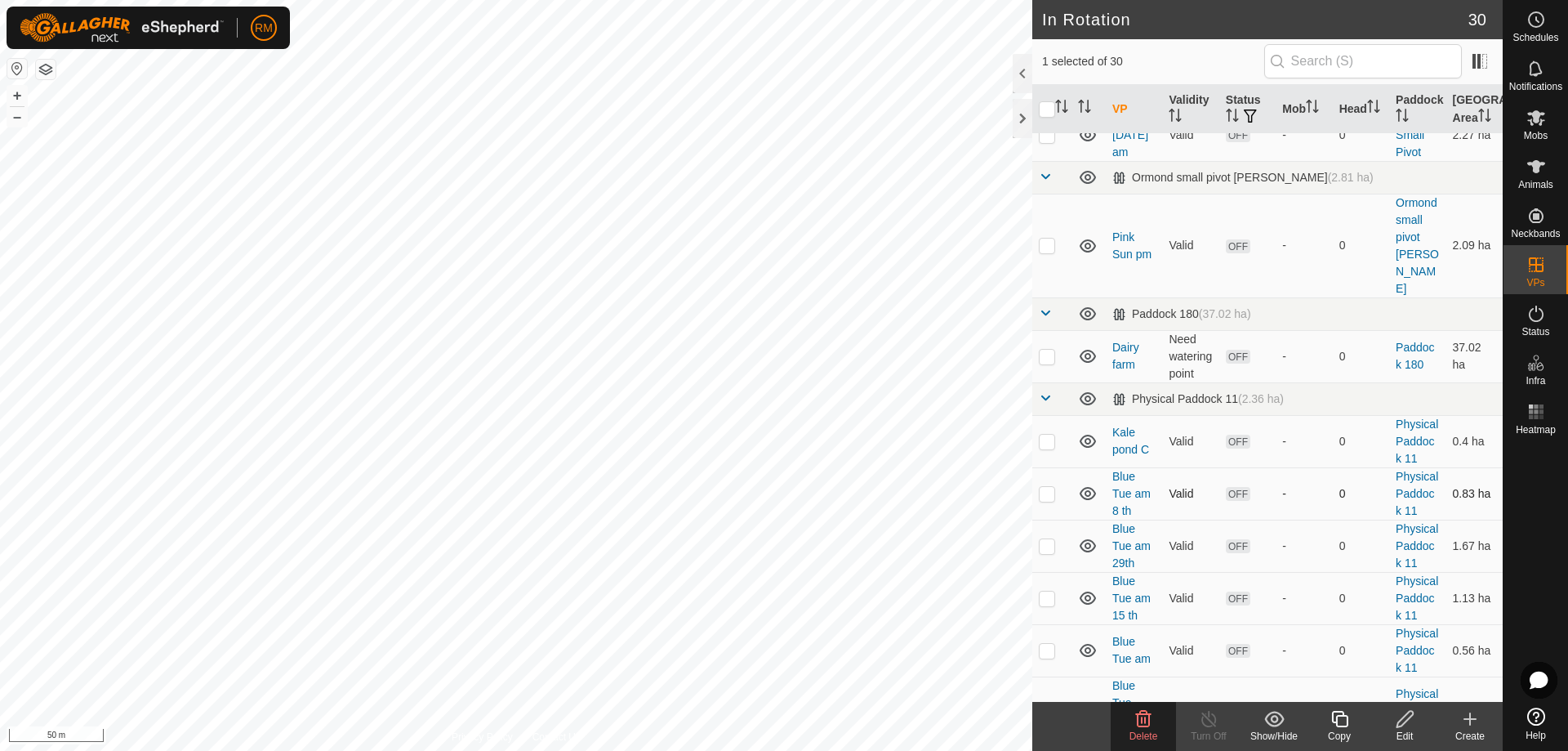
checkbox input "false"
checkbox input "true"
click at [1049, 487] on p-checkbox at bounding box center [1047, 494] width 16 height 13
checkbox input "true"
checkbox input "false"
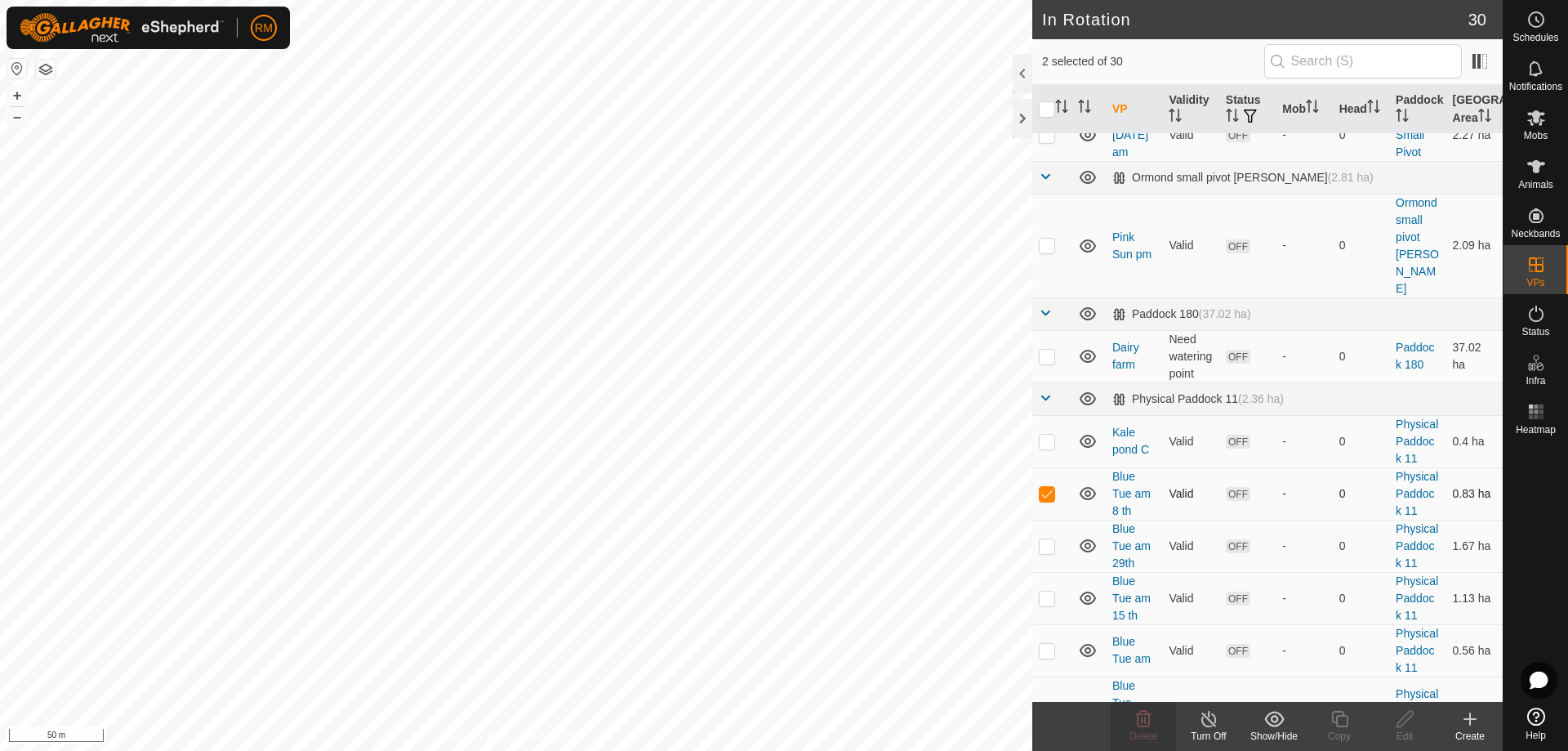
checkbox input "true"
checkbox input "false"
checkbox input "true"
checkbox input "false"
checkbox input "true"
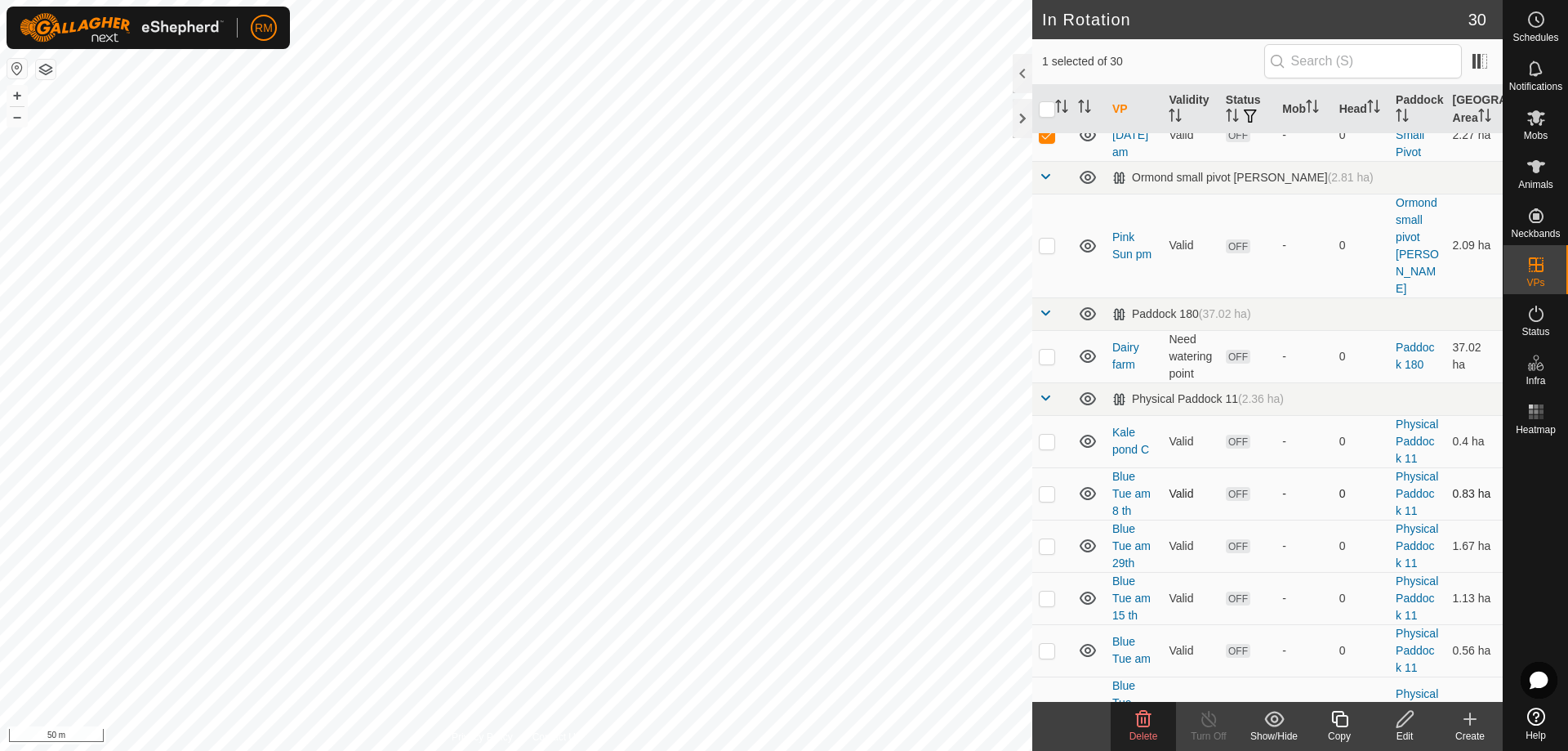
checkbox input "false"
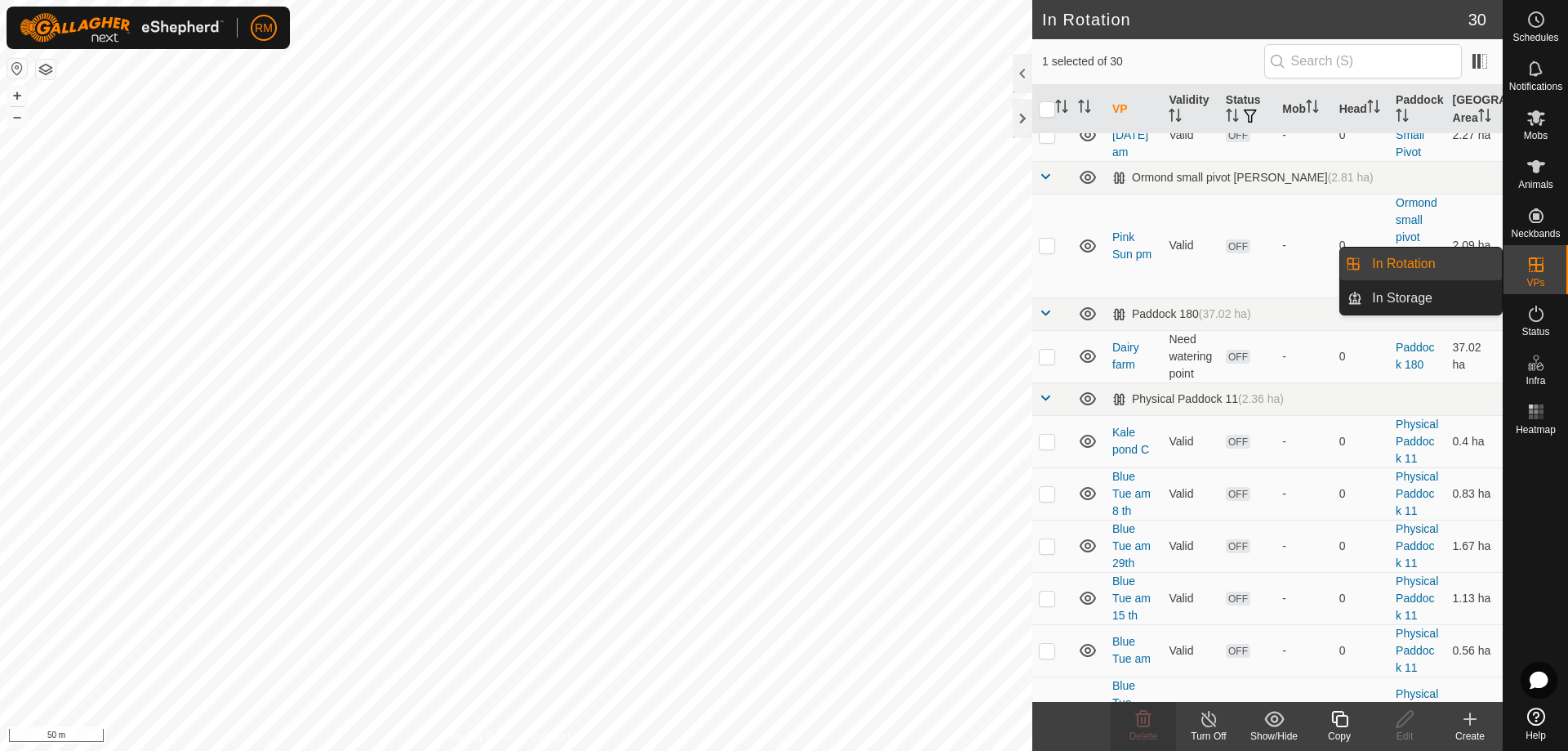
click at [1544, 268] on icon at bounding box center [1535, 264] width 19 height 19
click at [1406, 269] on link "In Rotation" at bounding box center [1432, 263] width 140 height 33
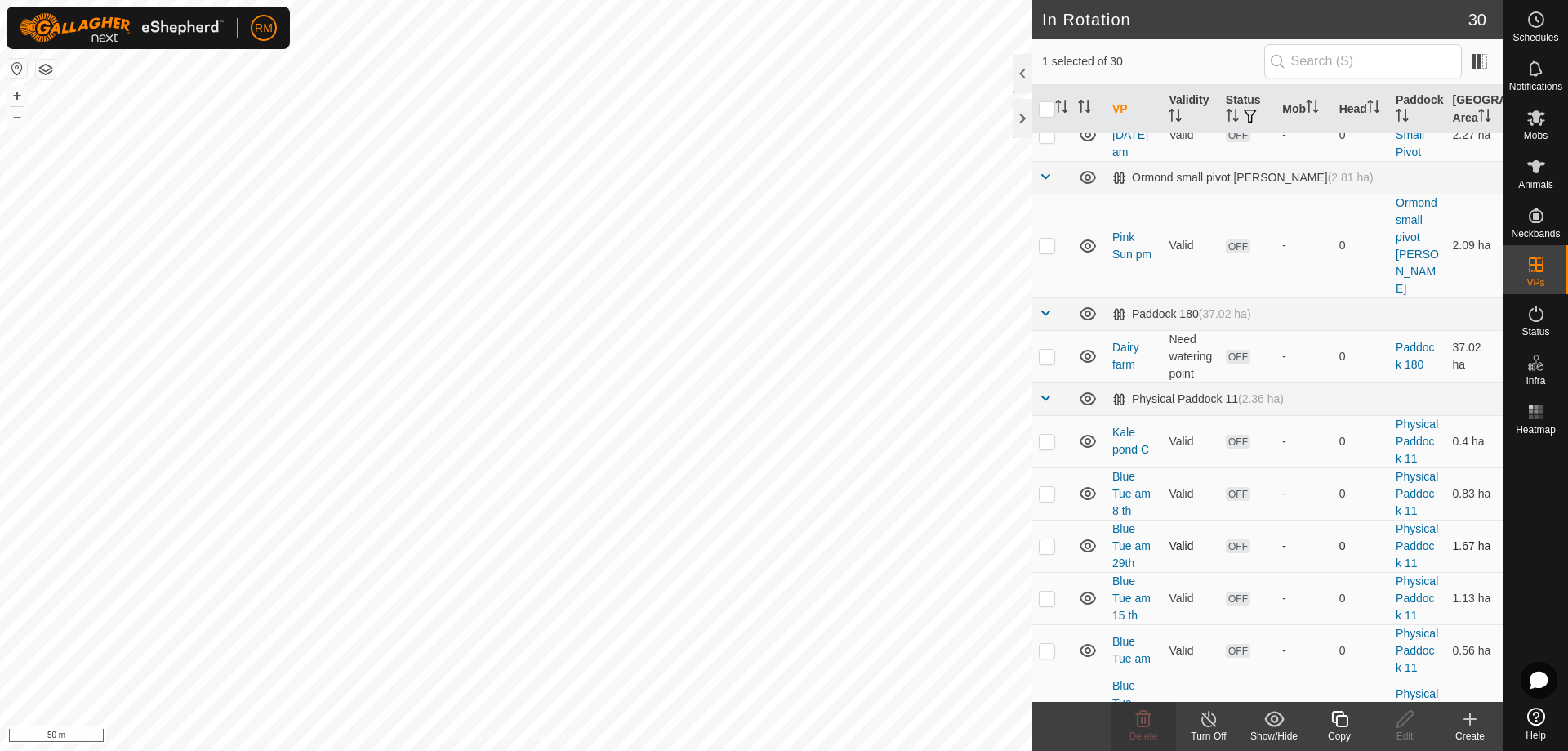
checkbox input "false"
click at [1047, 539] on p-checkbox at bounding box center [1047, 546] width 16 height 13
checkbox input "false"
click at [1044, 487] on p-checkbox at bounding box center [1047, 494] width 16 height 13
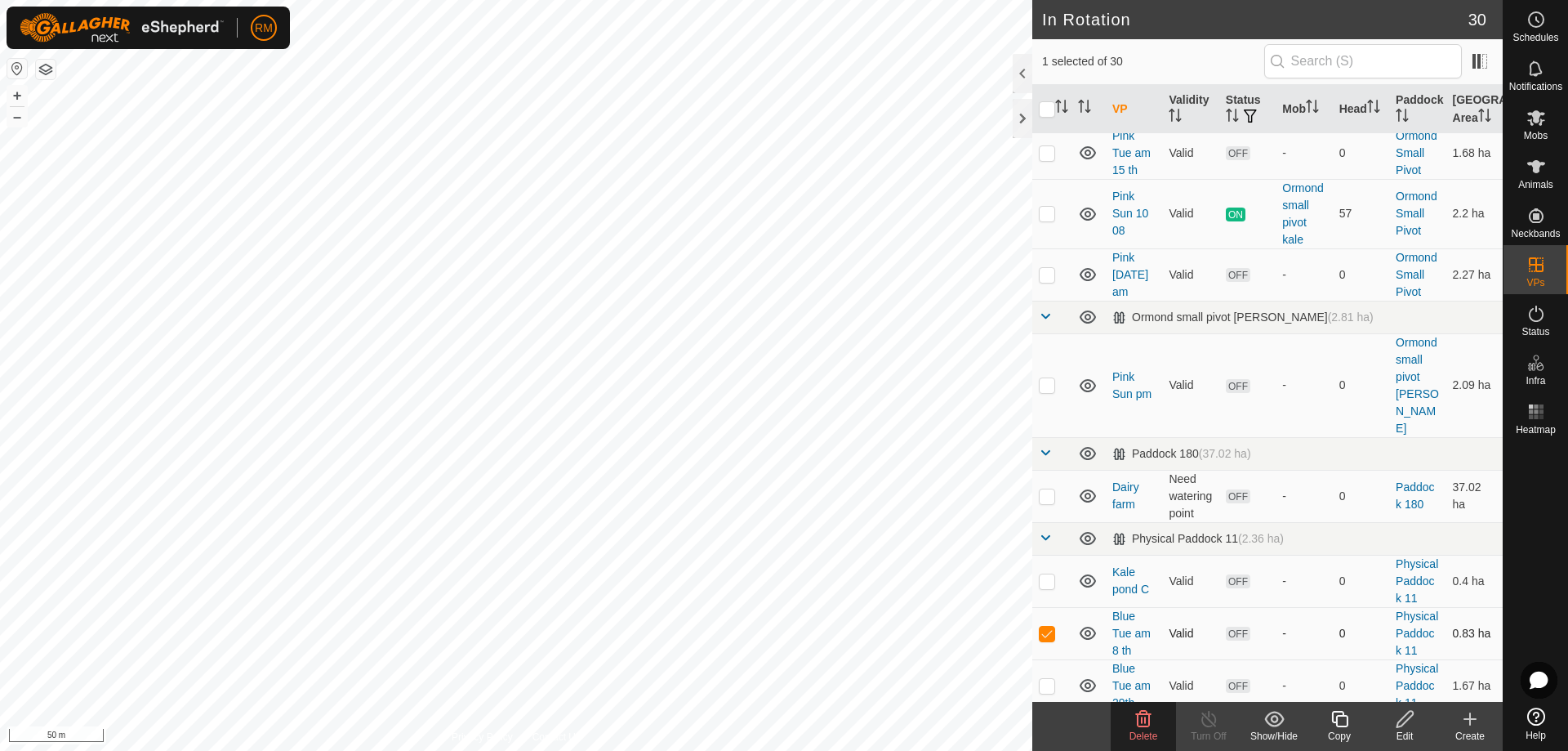
scroll to position [1005, 0]
click at [1047, 626] on p-tablecheckbox at bounding box center [1047, 632] width 16 height 13
checkbox input "false"
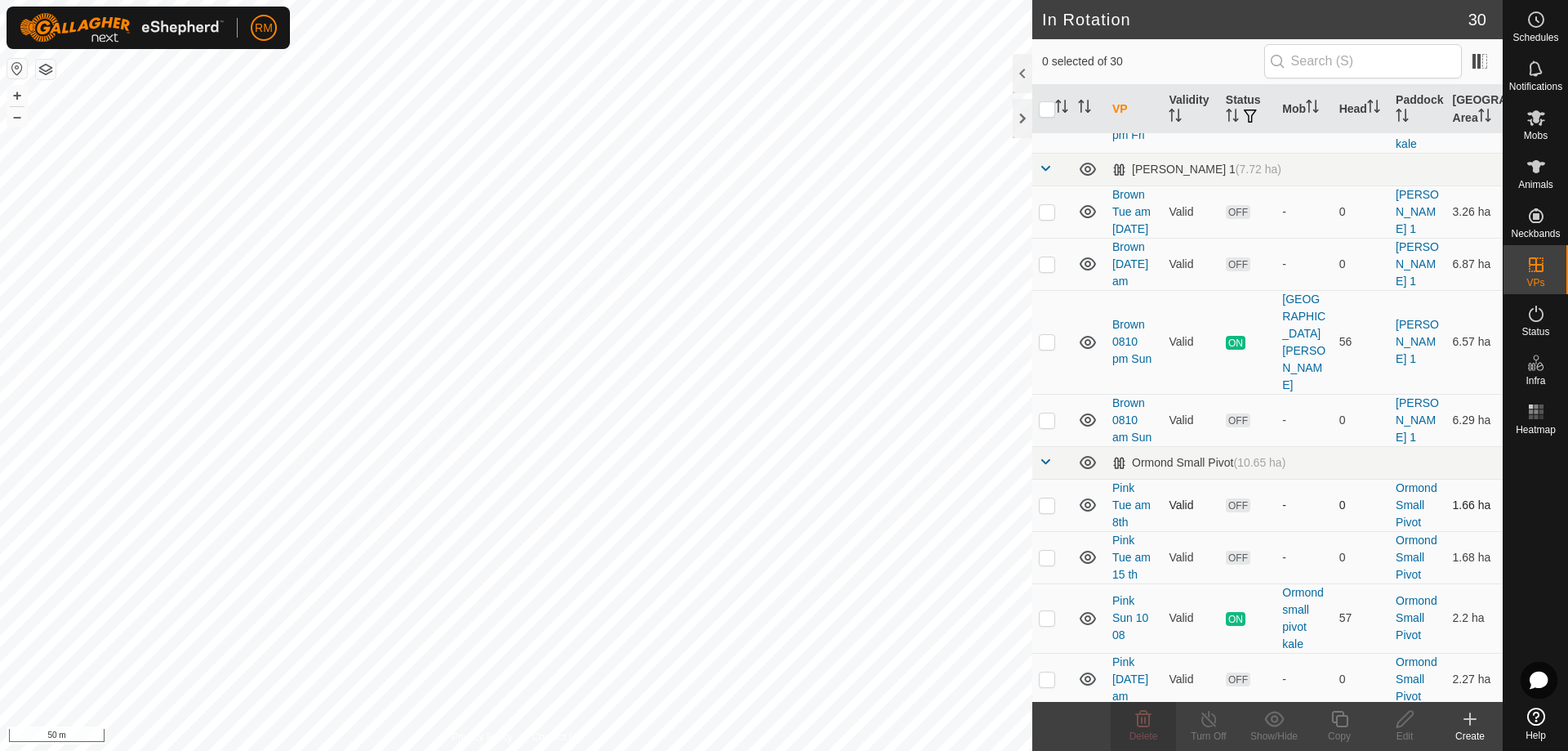
scroll to position [600, 0]
click at [1043, 498] on p-checkbox at bounding box center [1047, 505] width 16 height 13
checkbox input "true"
click at [1039, 550] on p-checkbox at bounding box center [1047, 557] width 16 height 13
checkbox input "true"
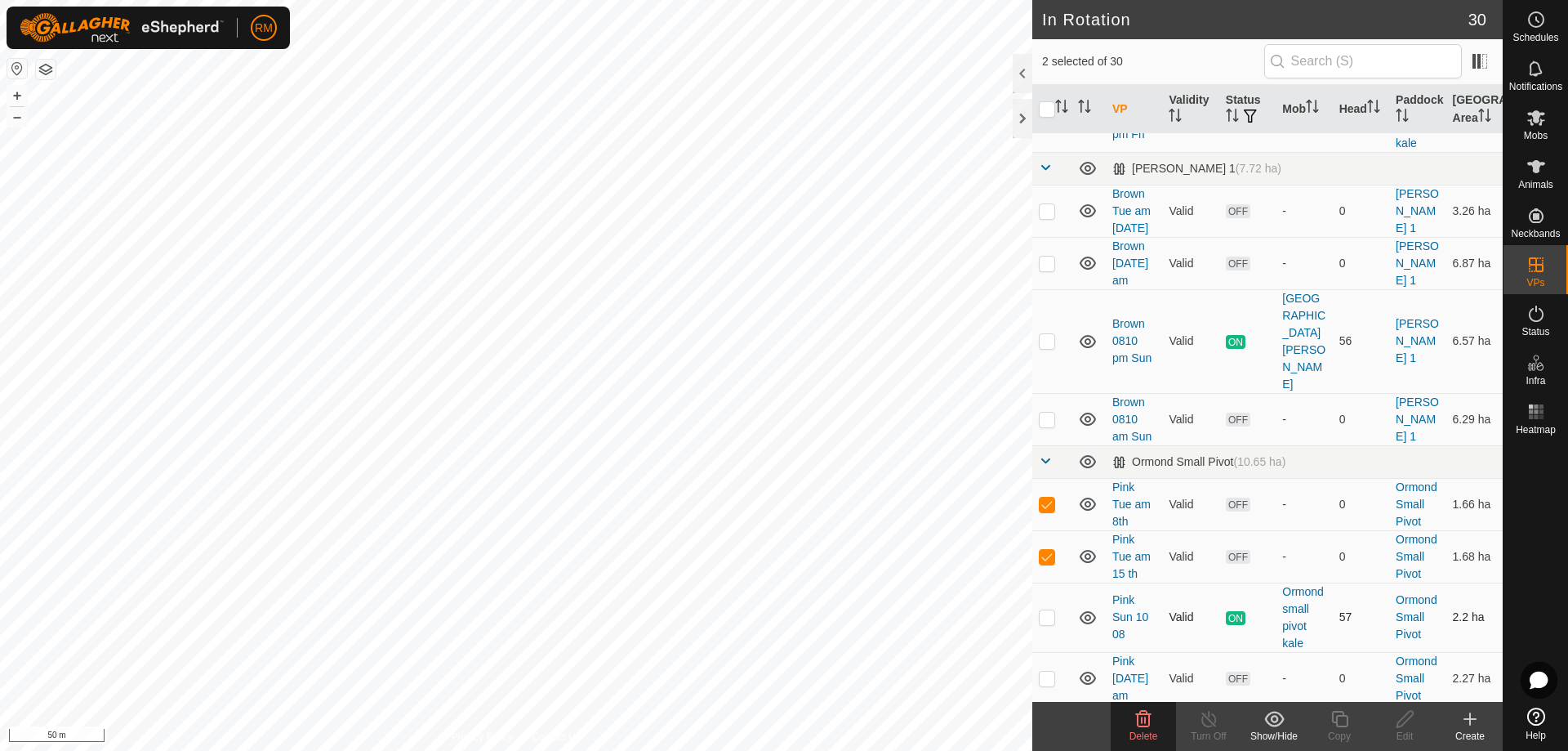
click at [1048, 611] on p-checkbox at bounding box center [1047, 617] width 16 height 13
checkbox input "false"
click at [1149, 722] on icon at bounding box center [1143, 718] width 15 height 16
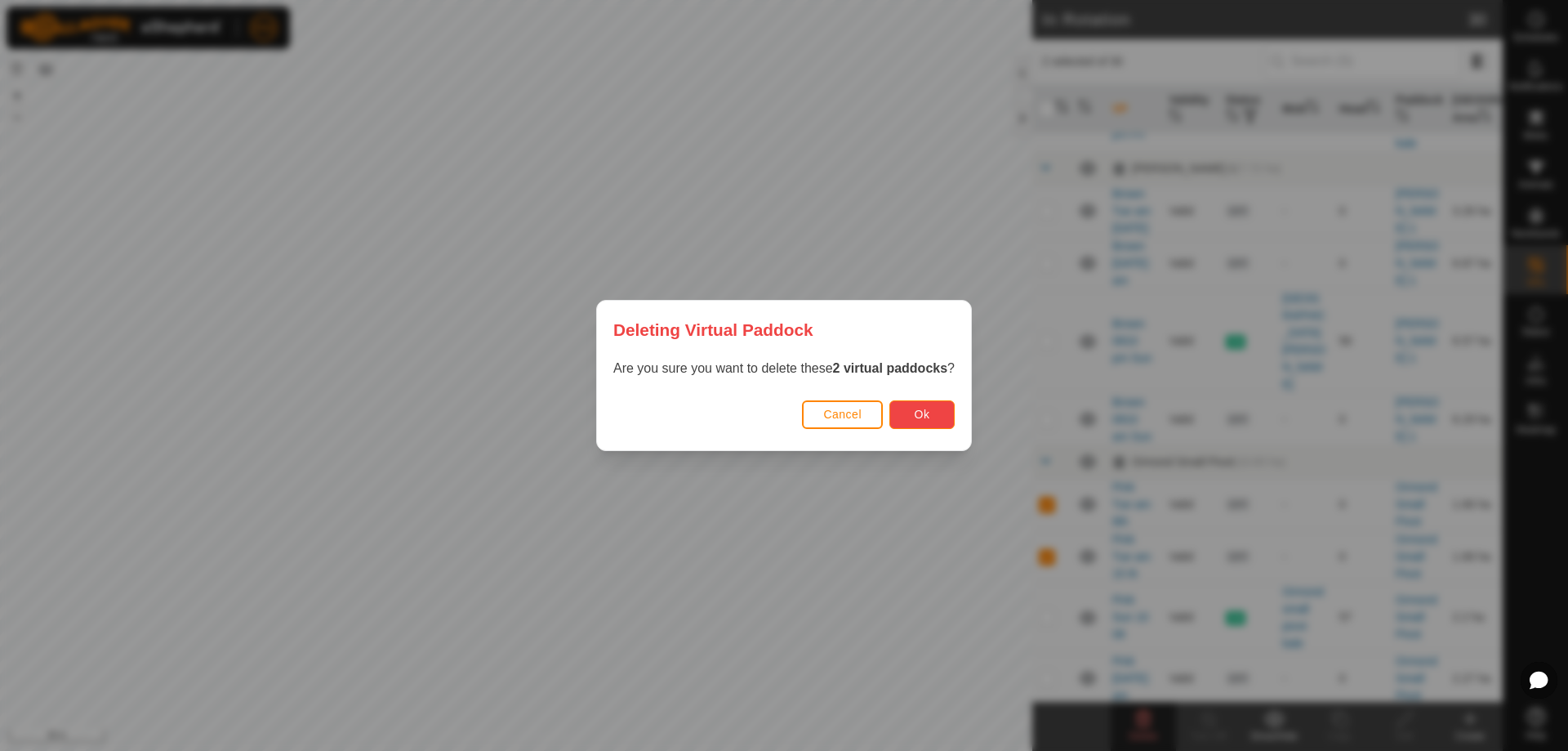
click at [946, 418] on button "Ok" at bounding box center [922, 415] width 66 height 29
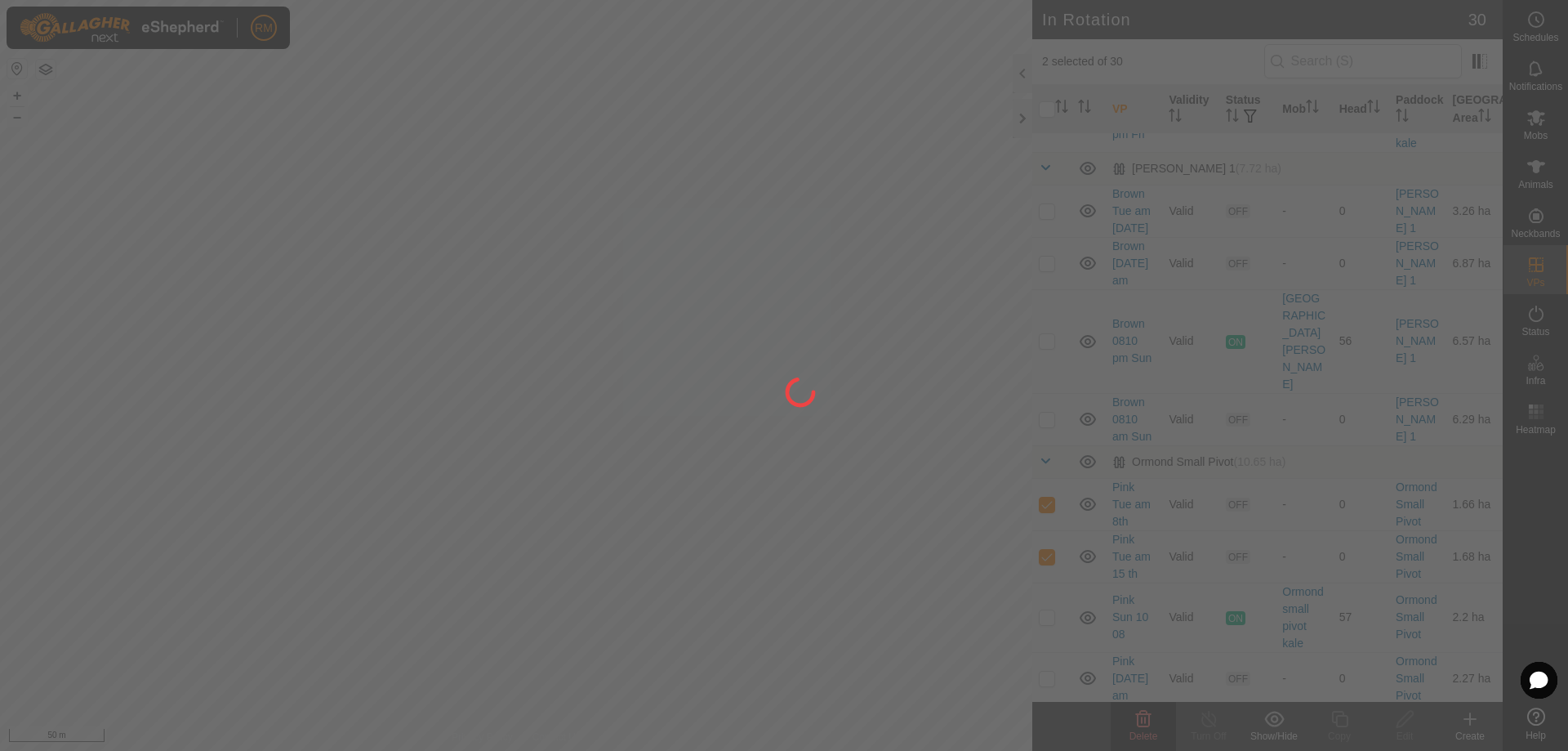
checkbox input "false"
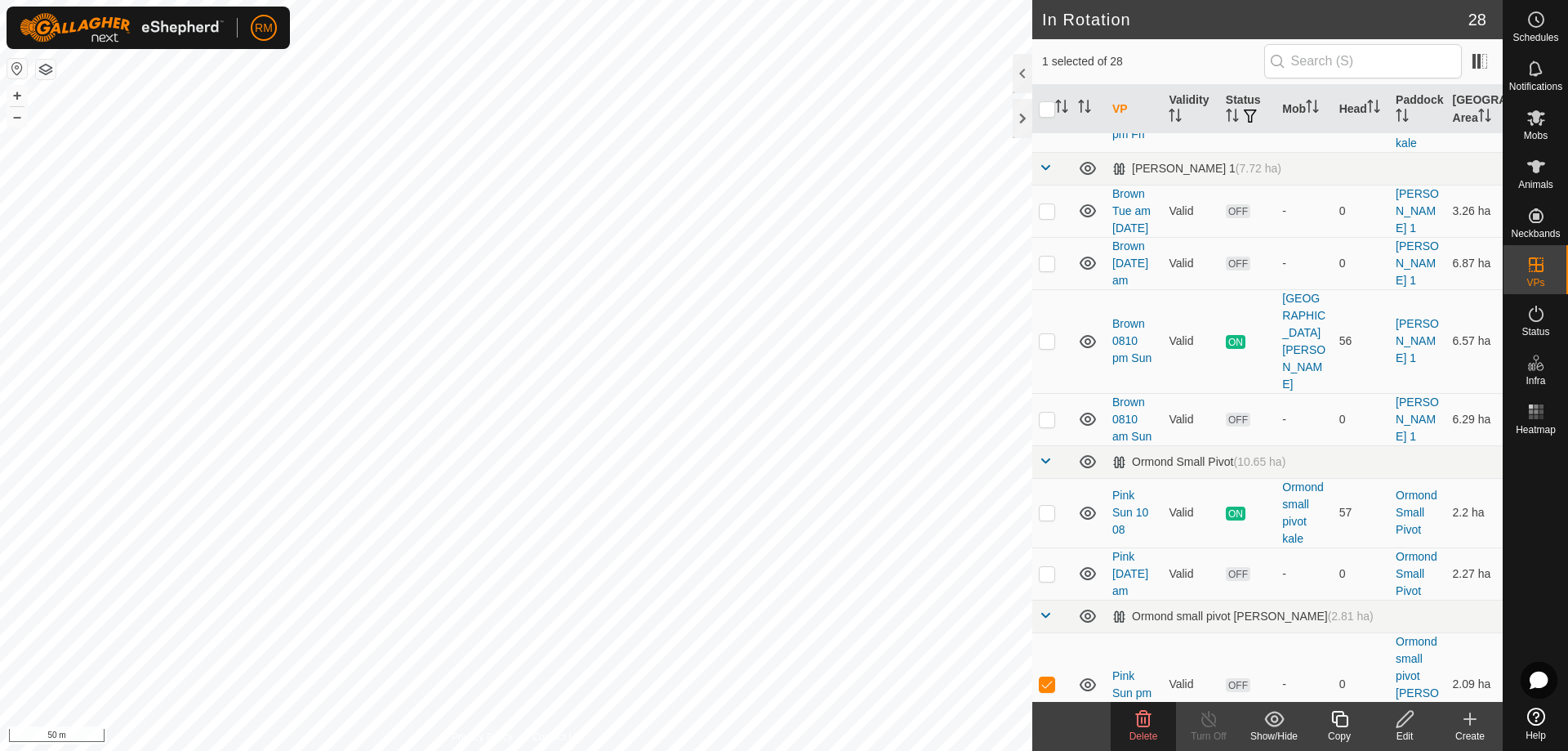
click at [1140, 723] on icon at bounding box center [1143, 718] width 19 height 19
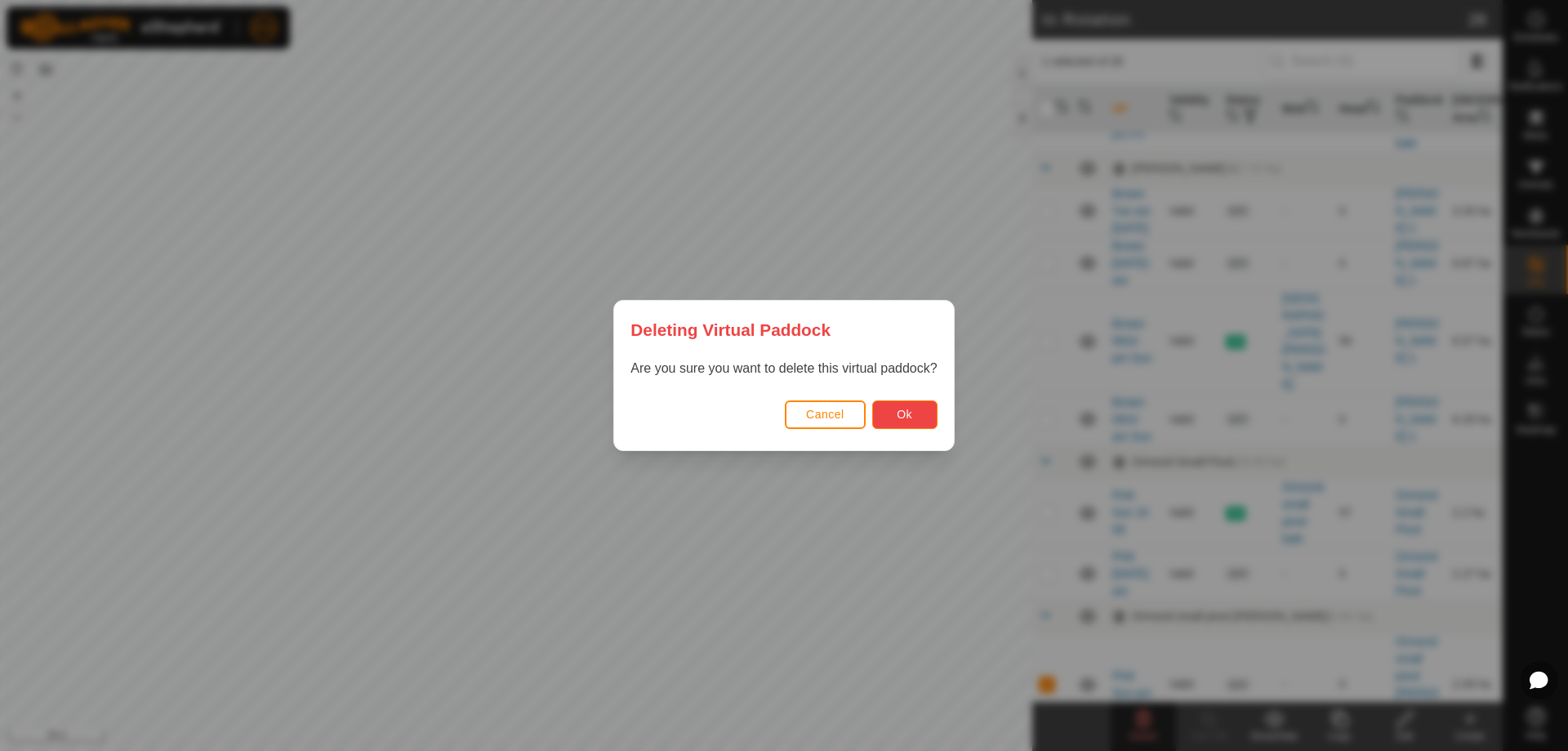
click at [911, 418] on span "Ok" at bounding box center [905, 415] width 15 height 13
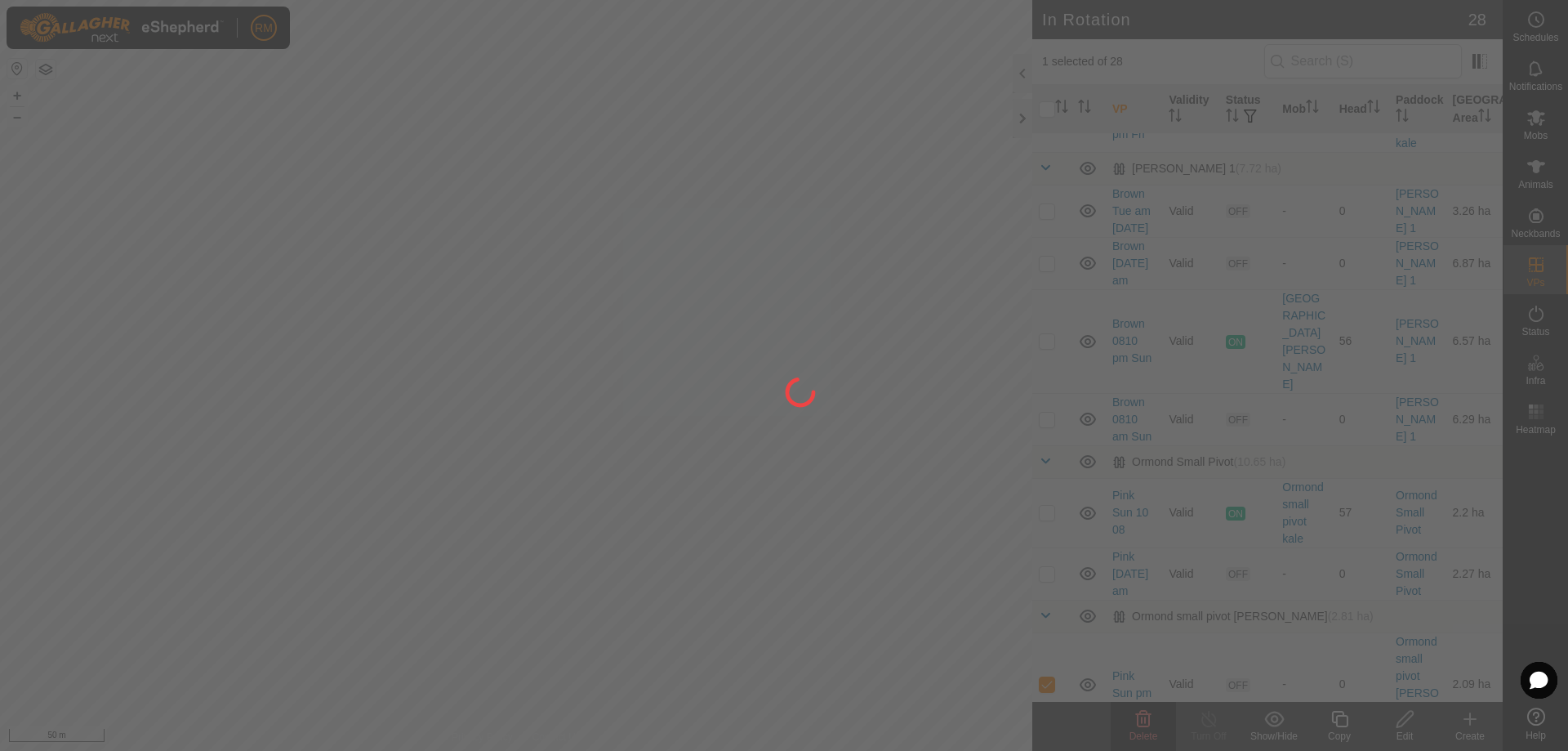
checkbox input "false"
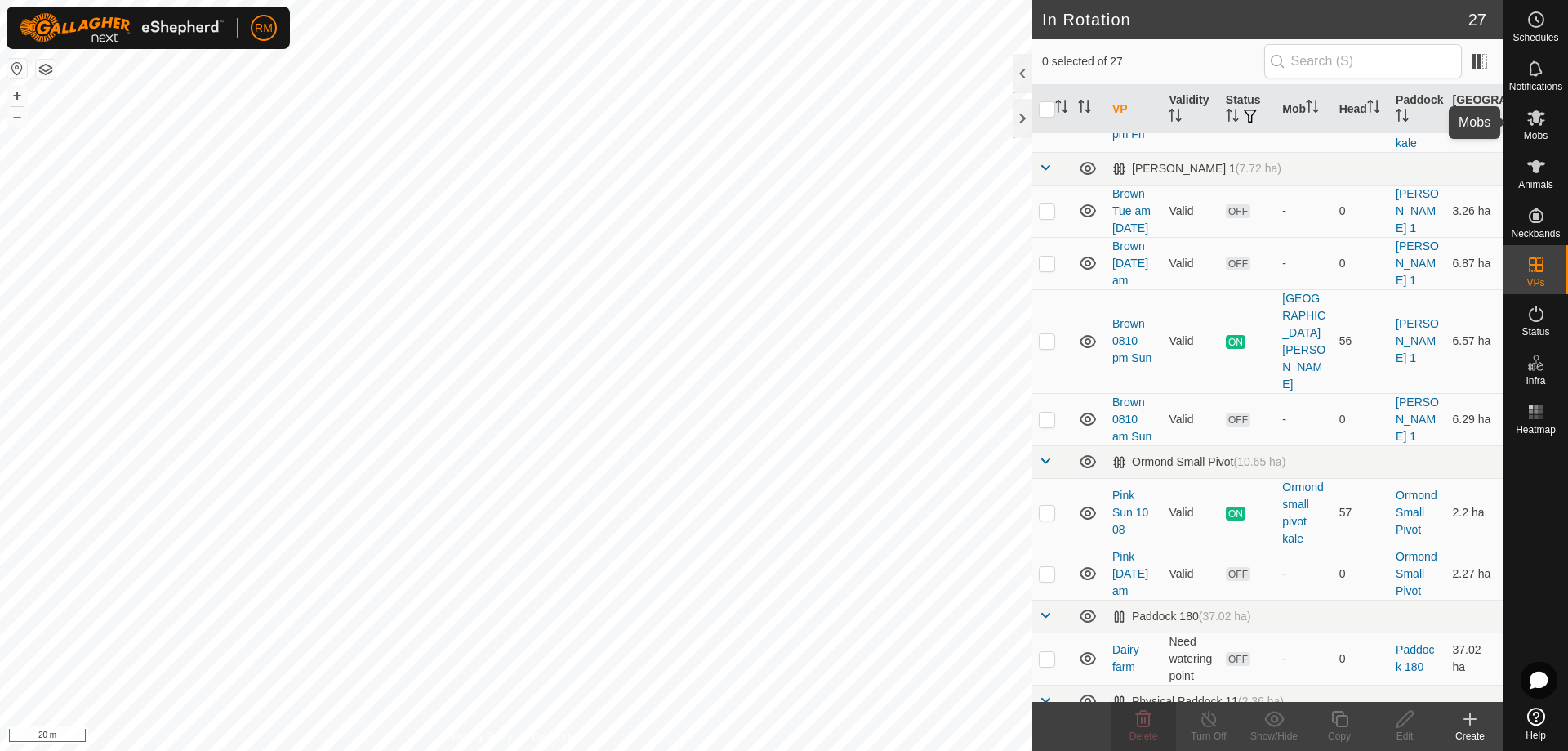
click at [1534, 119] on icon at bounding box center [1535, 118] width 18 height 15
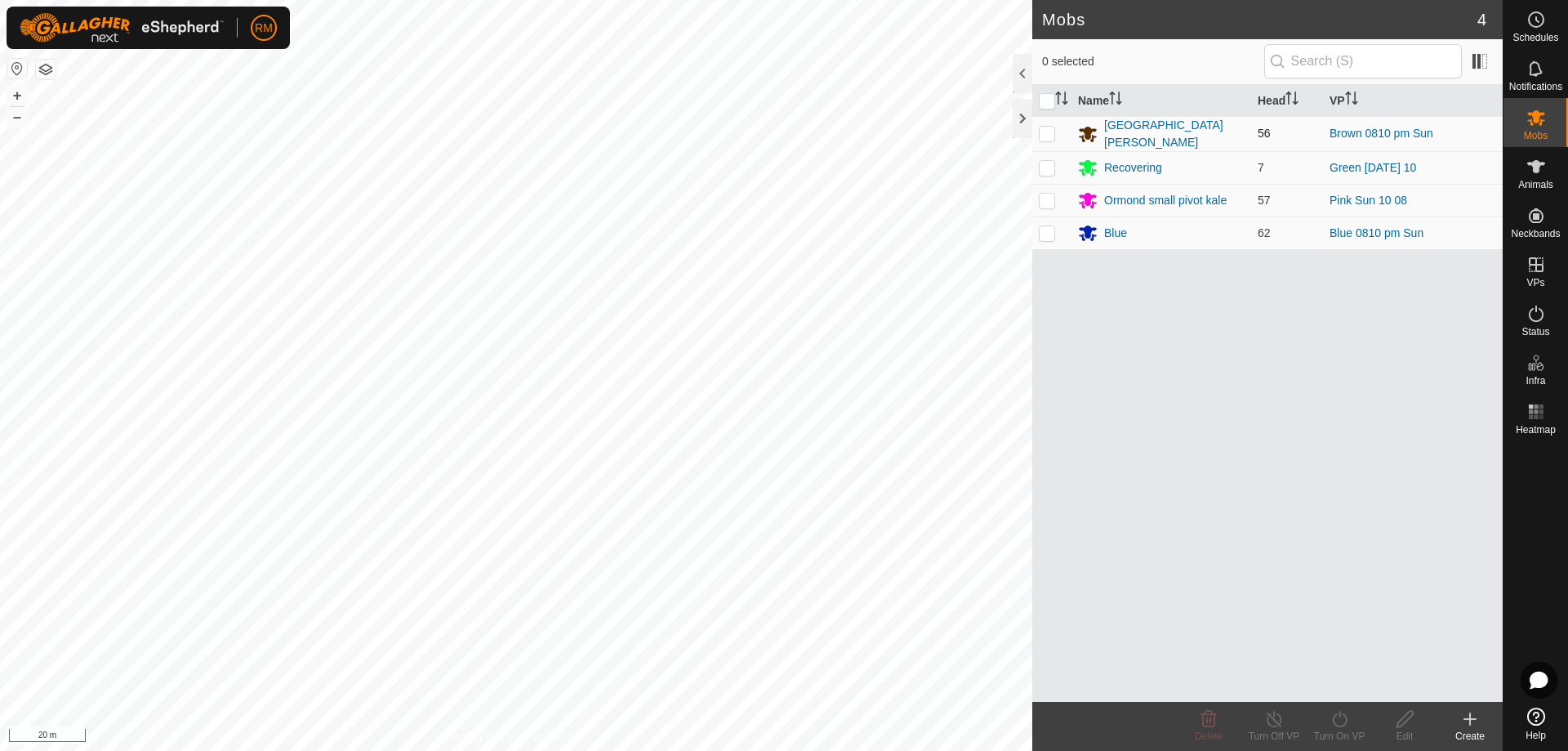
click at [1039, 133] on p-checkbox at bounding box center [1047, 134] width 16 height 13
checkbox input "true"
click at [1337, 721] on icon at bounding box center [1339, 718] width 20 height 19
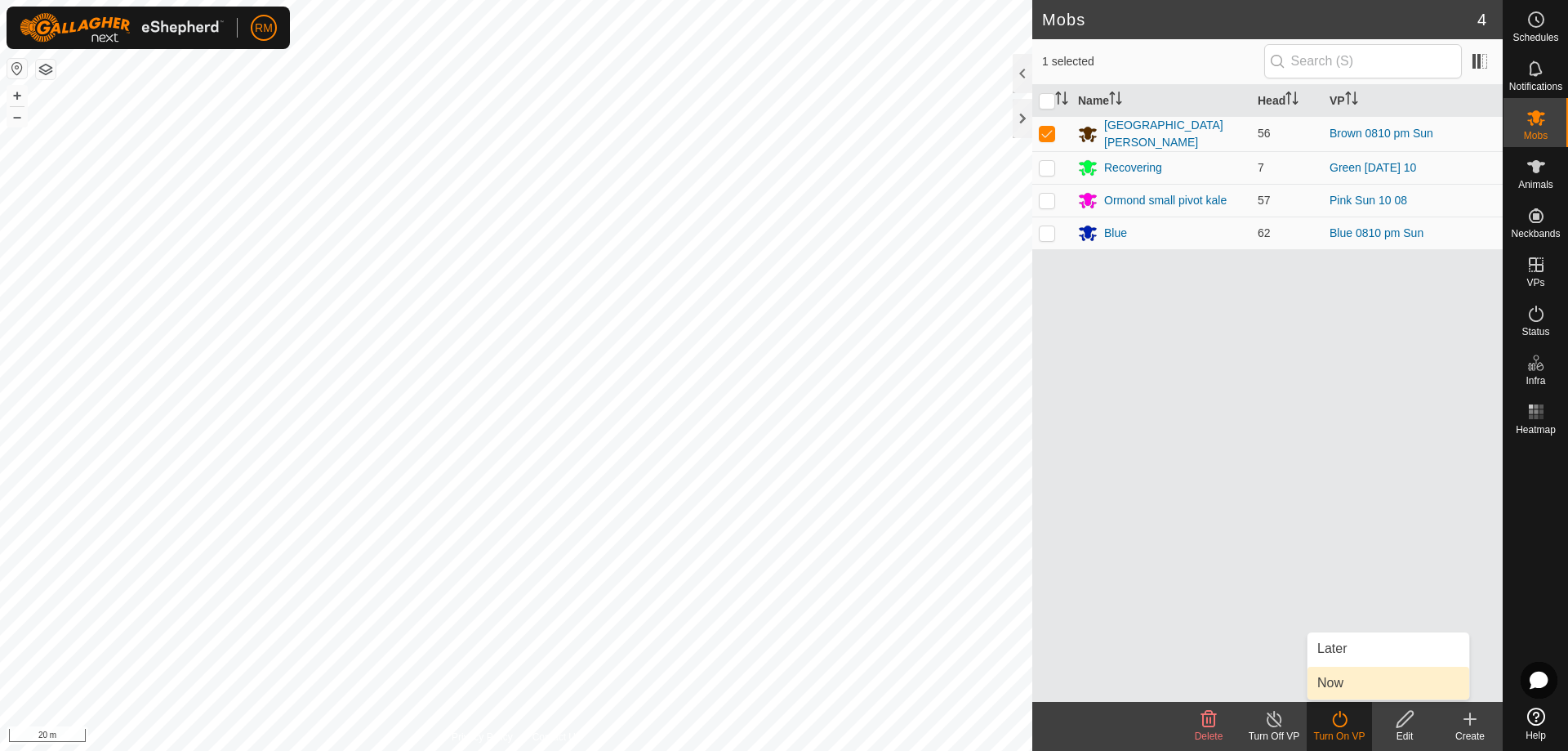
click at [1347, 680] on link "Now" at bounding box center [1388, 683] width 161 height 33
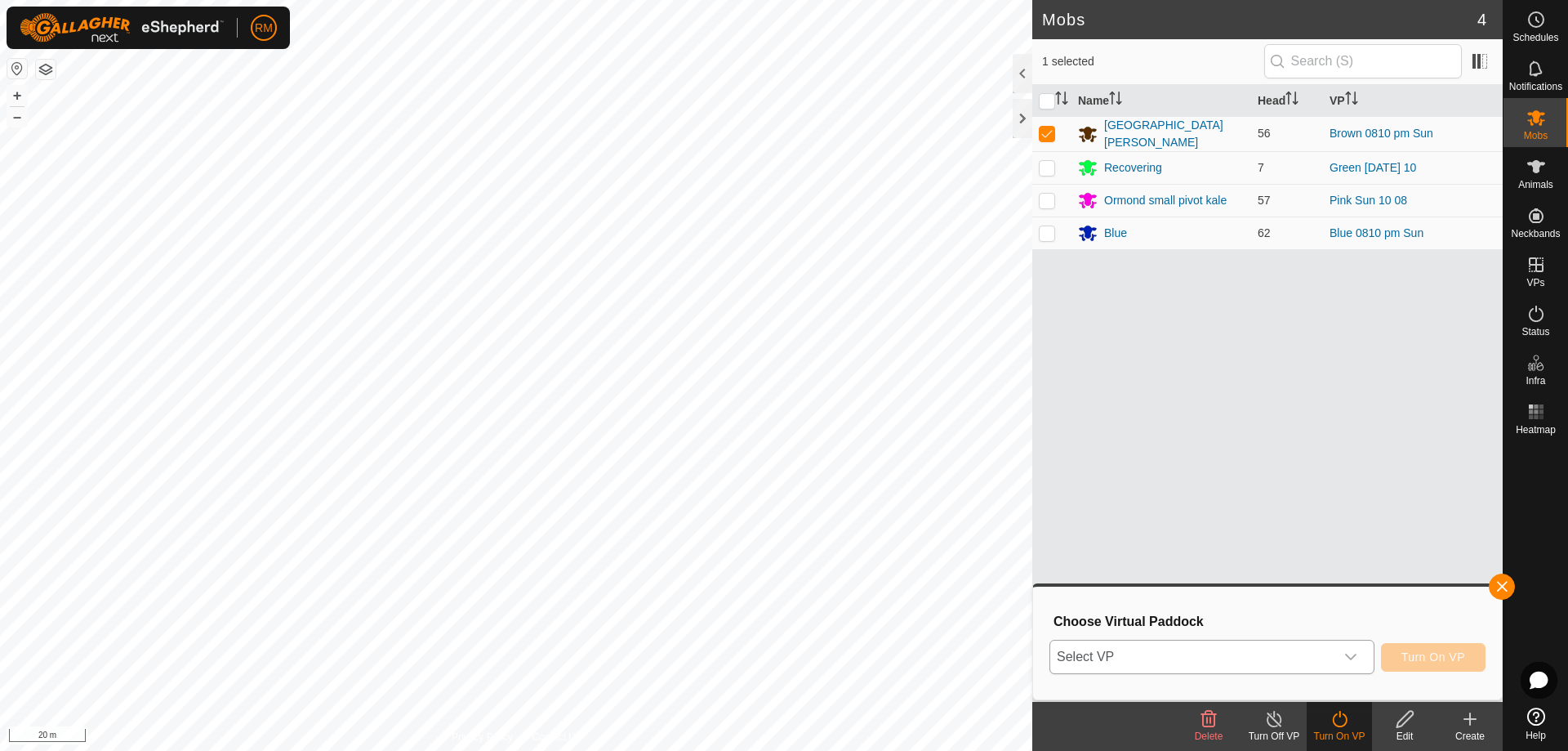
click at [1353, 656] on icon "dropdown trigger" at bounding box center [1351, 657] width 12 height 7
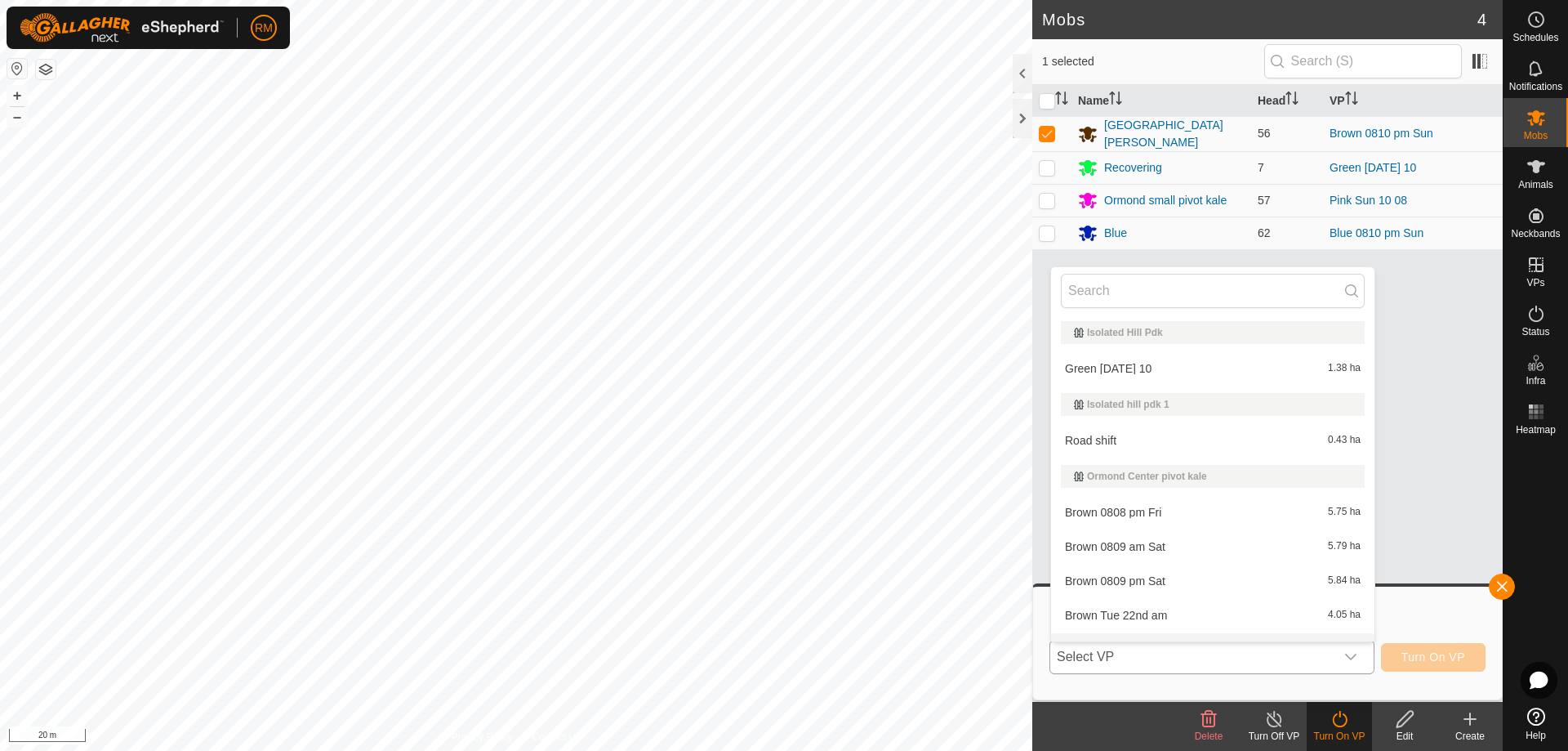
scroll to position [24, 0]
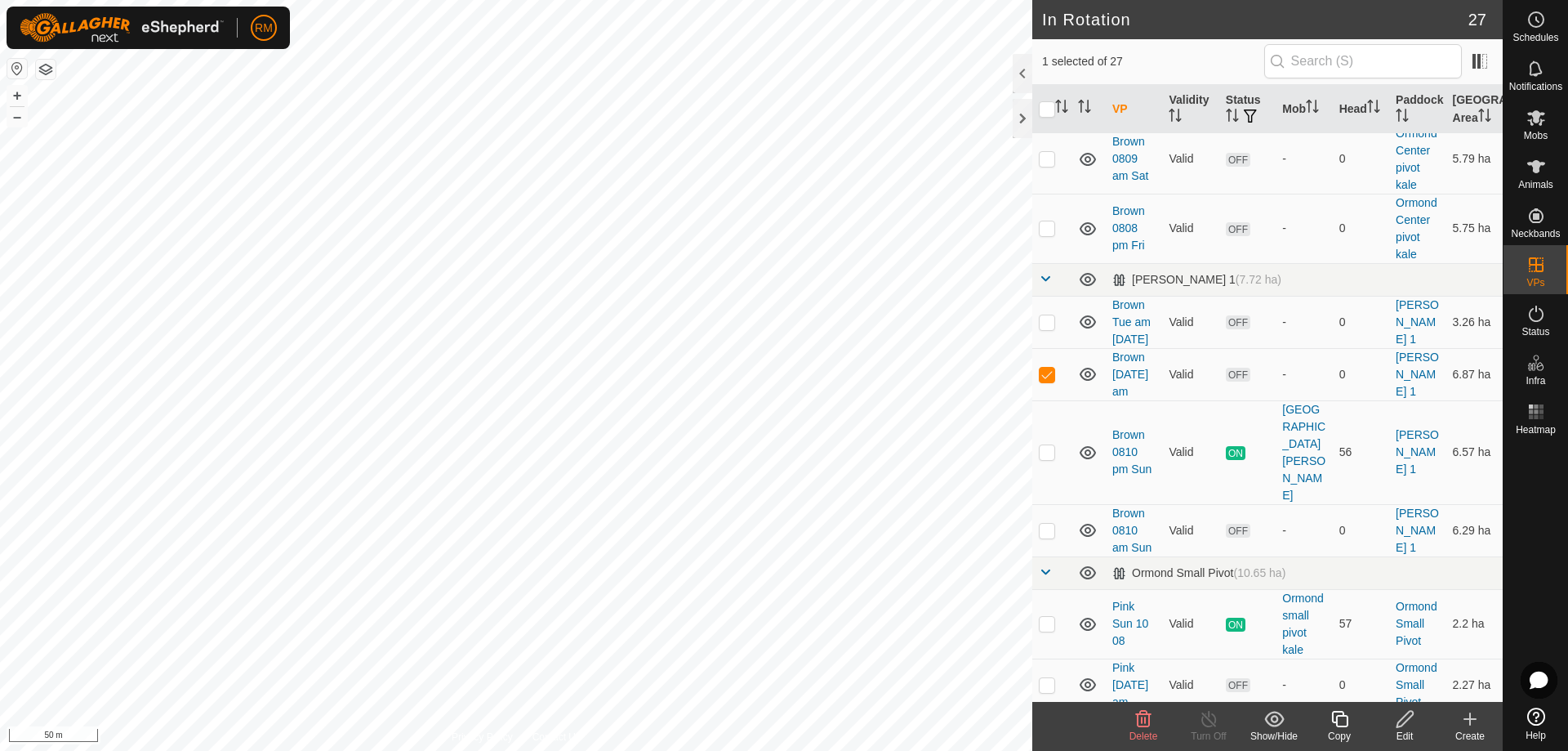
scroll to position [490, 0]
click at [1541, 116] on icon at bounding box center [1535, 117] width 19 height 19
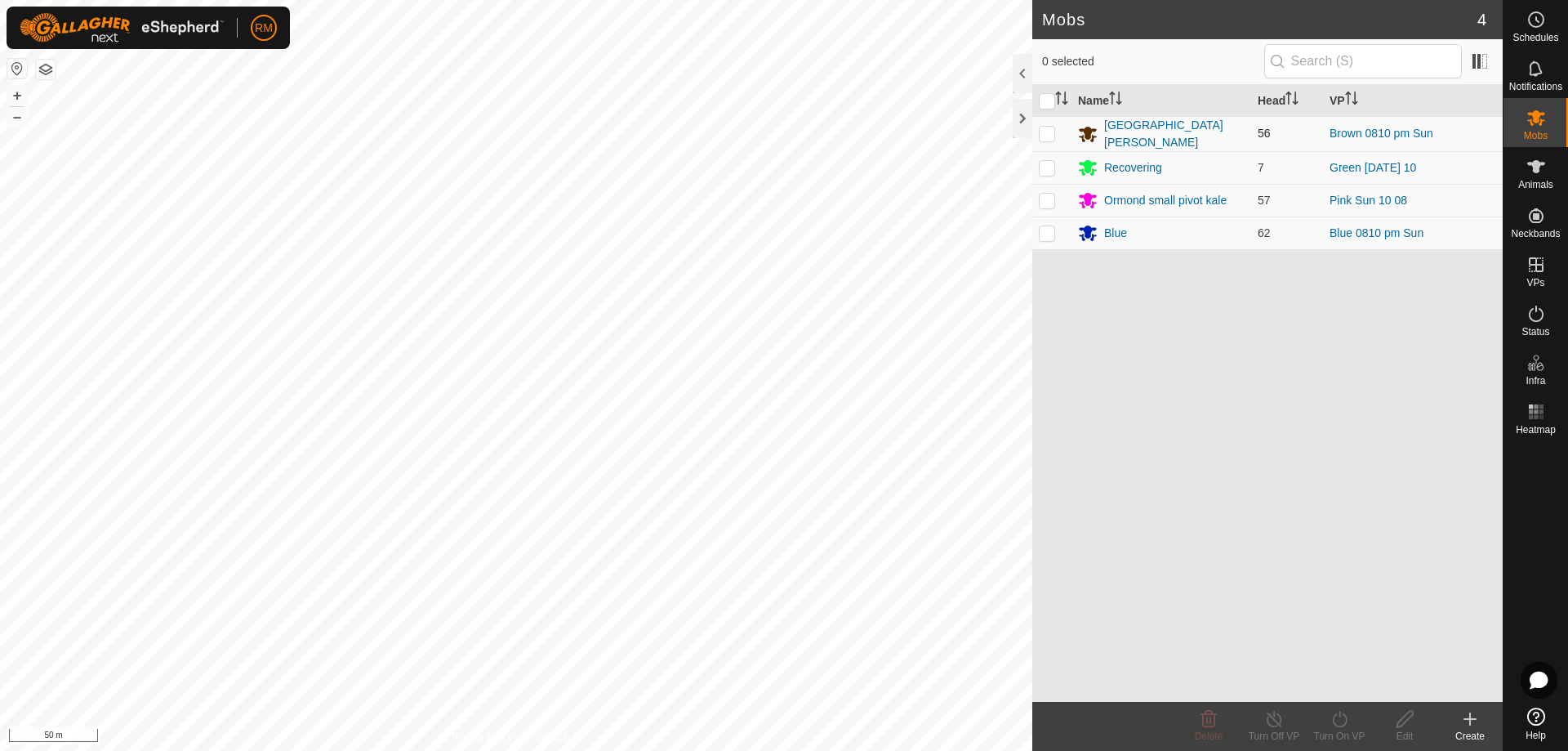
click at [1046, 131] on p-checkbox at bounding box center [1047, 134] width 16 height 13
checkbox input "true"
click at [1334, 722] on icon at bounding box center [1339, 718] width 20 height 19
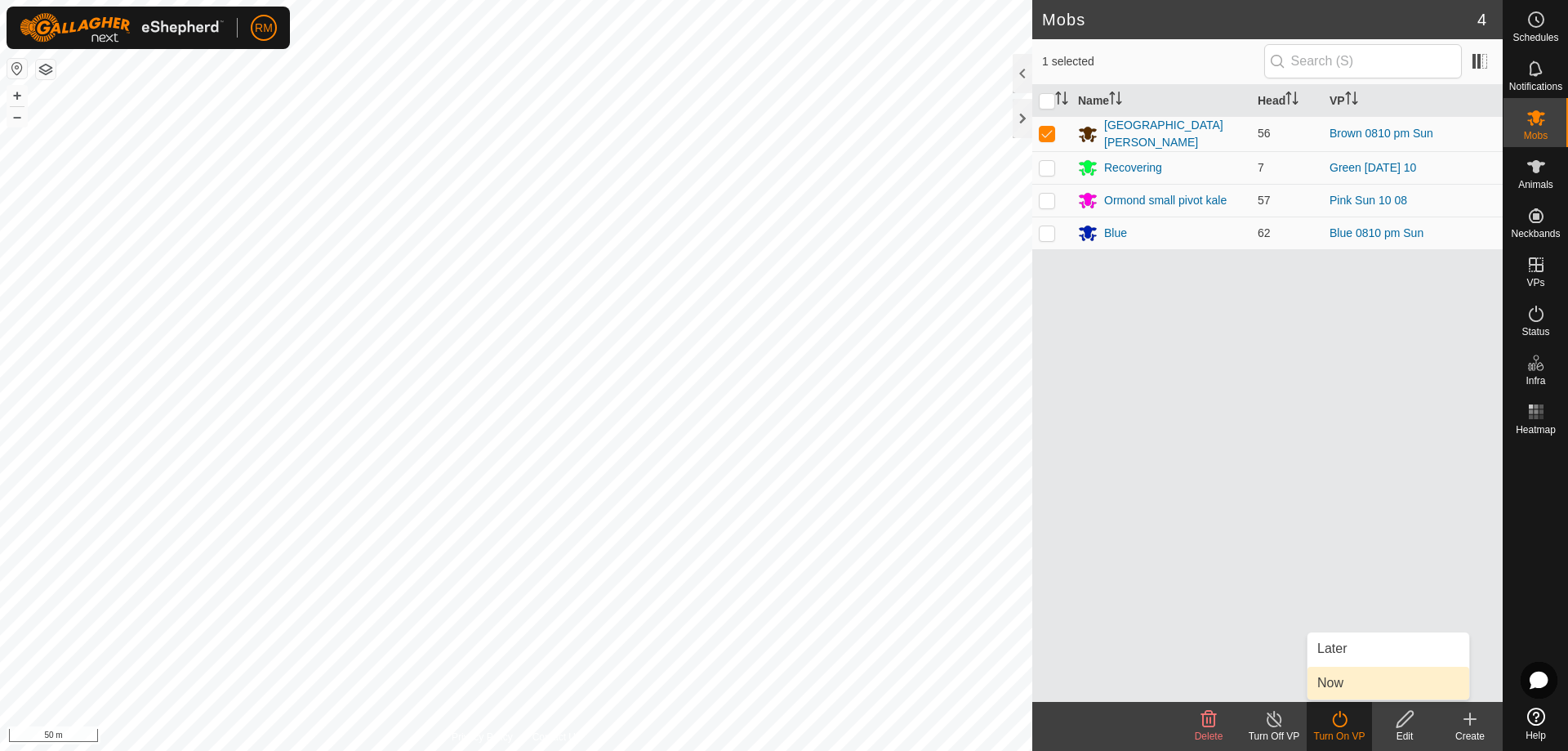
click at [1370, 687] on link "Now" at bounding box center [1388, 683] width 161 height 33
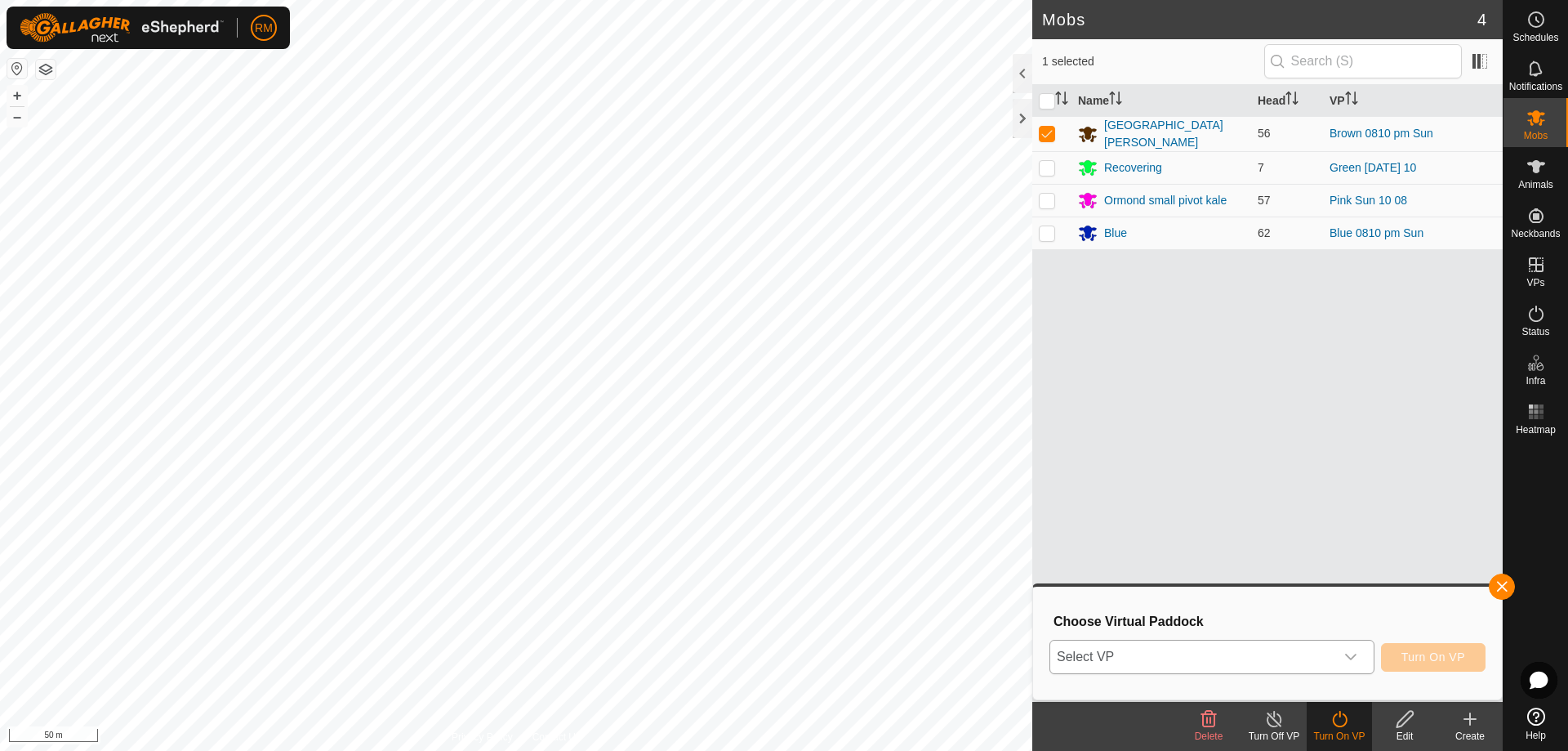
click at [1353, 657] on icon "dropdown trigger" at bounding box center [1351, 657] width 12 height 7
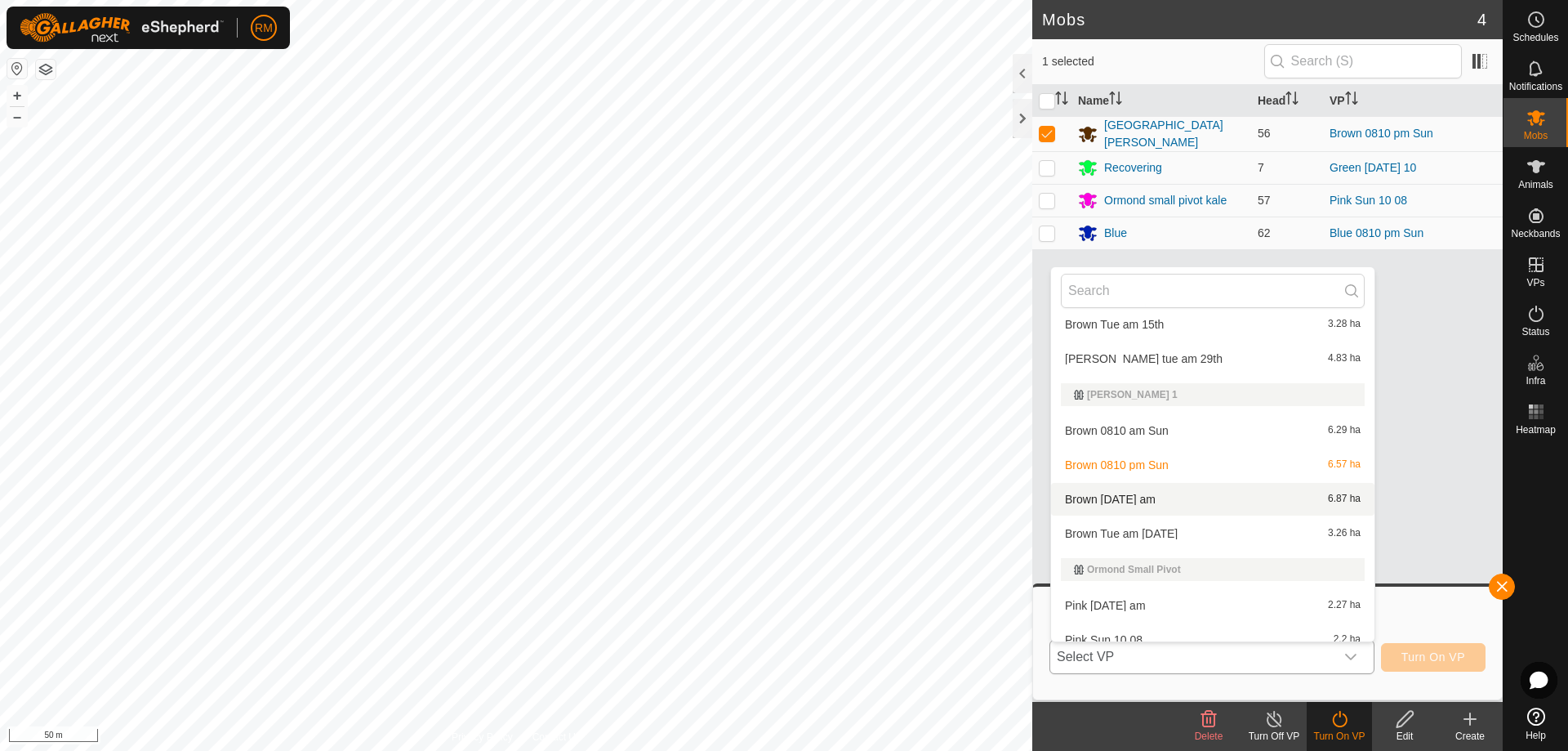
scroll to position [326, 0]
click at [1123, 500] on li "Brown [DATE] am 6.87 ha" at bounding box center [1212, 498] width 324 height 33
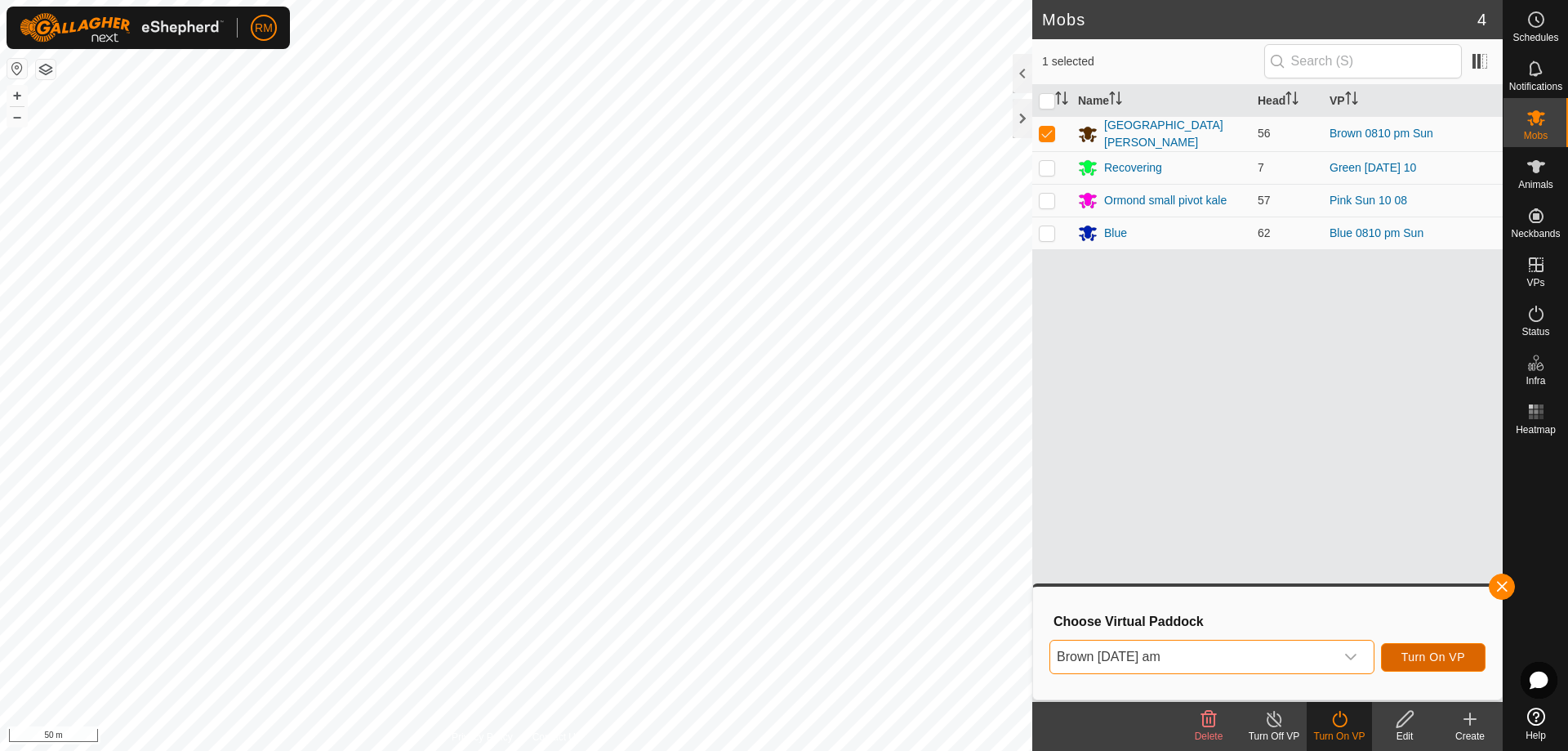
click at [1430, 654] on span "Turn On VP" at bounding box center [1433, 657] width 64 height 13
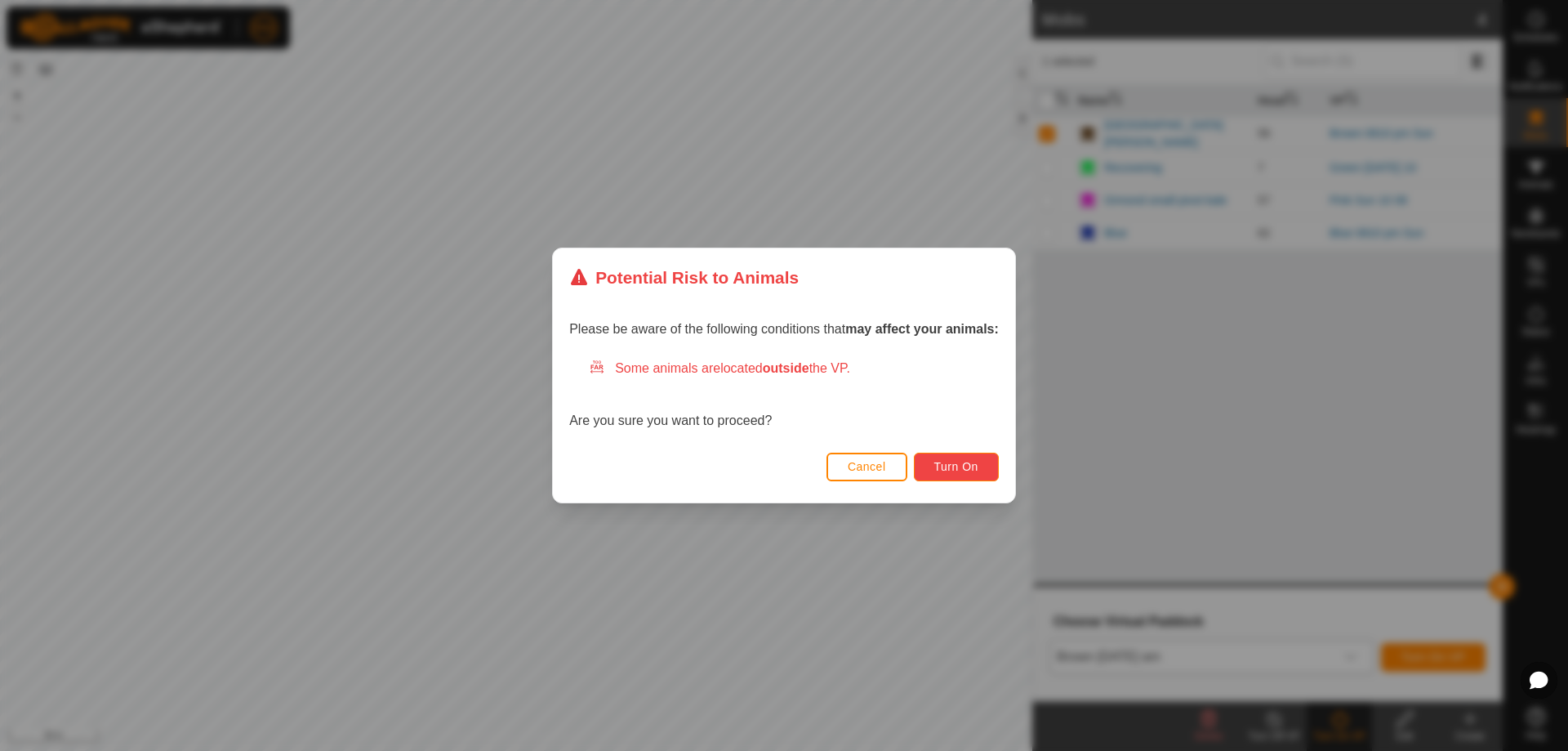
click at [968, 466] on span "Turn On" at bounding box center [956, 467] width 44 height 13
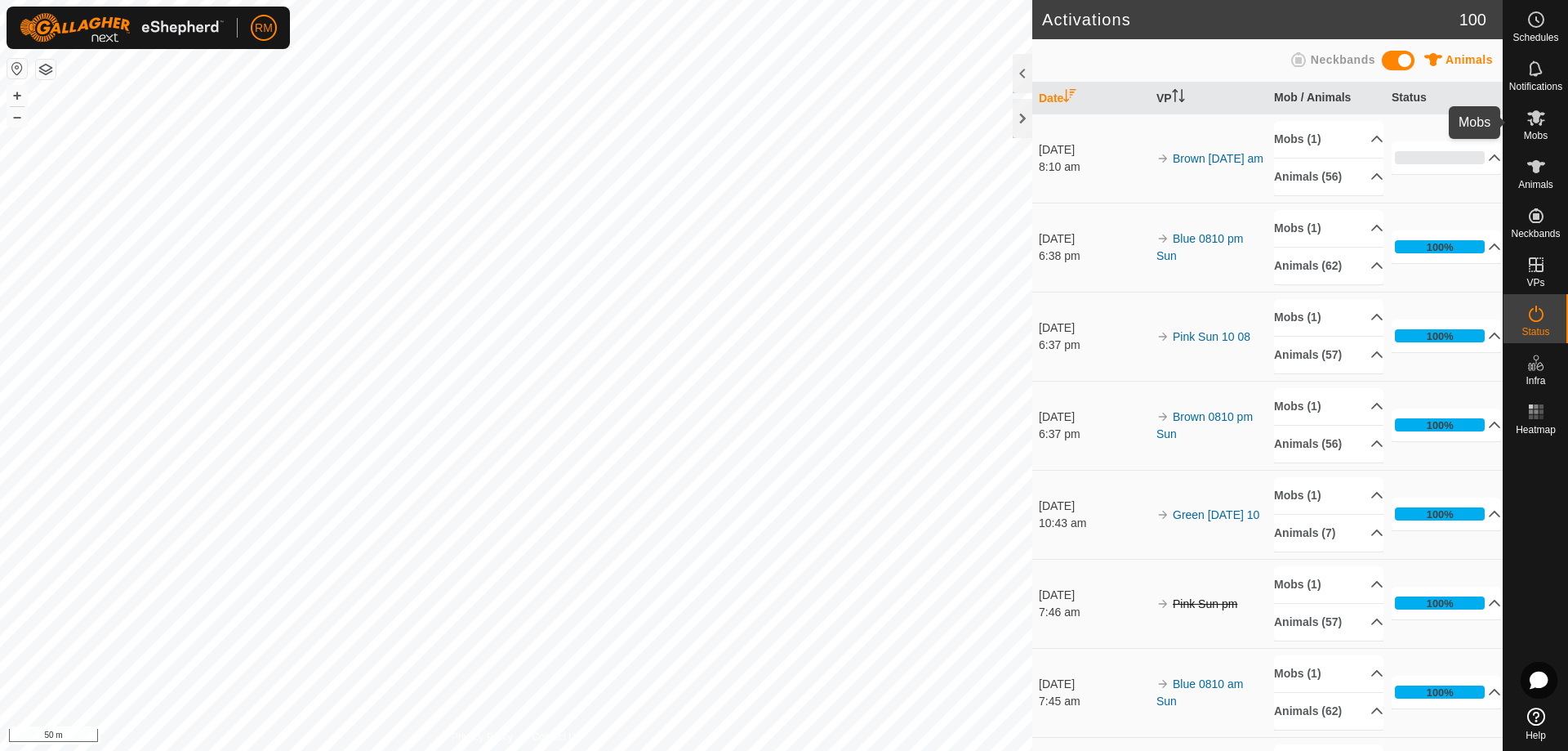
click at [1529, 123] on icon at bounding box center [1535, 117] width 19 height 19
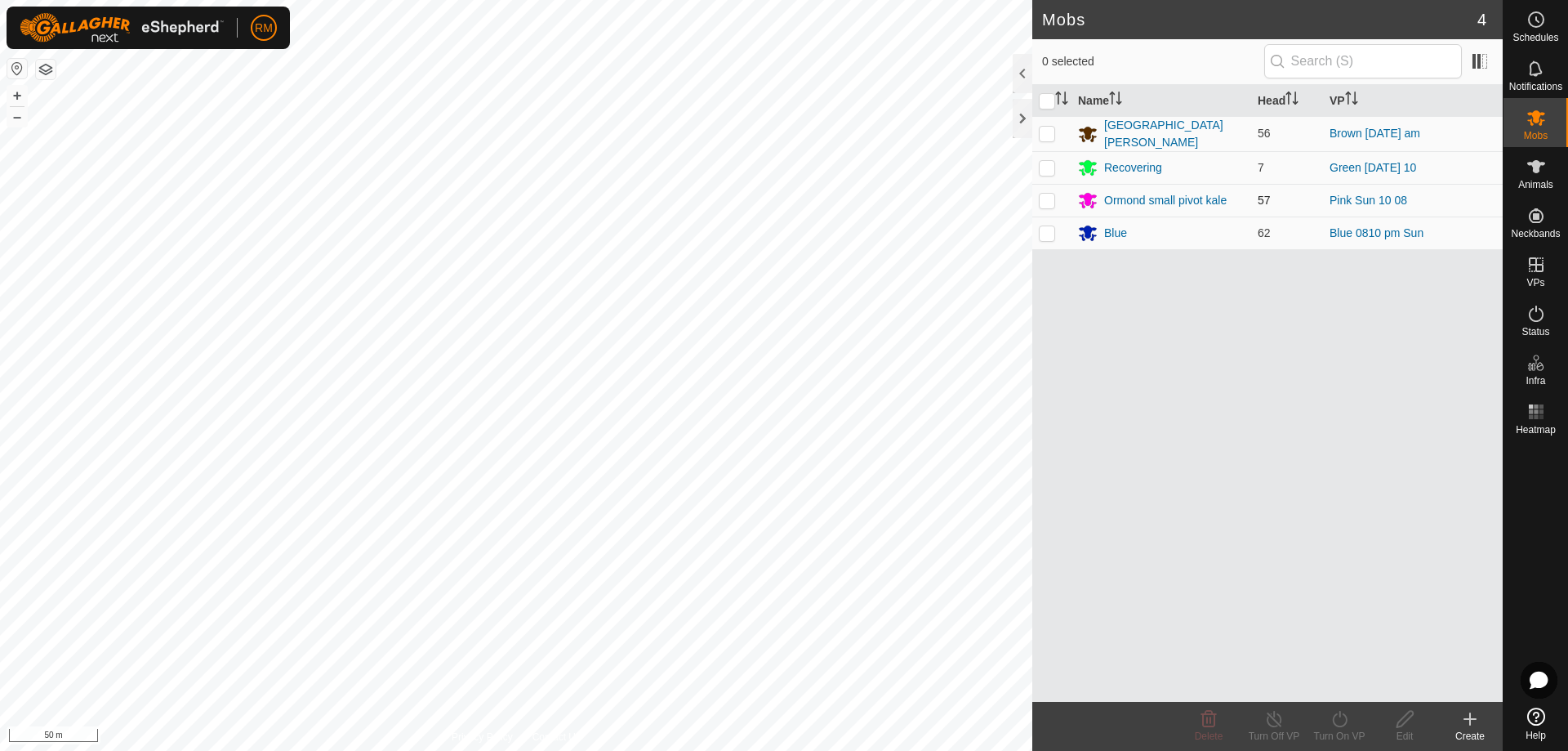
click at [1040, 198] on p-checkbox at bounding box center [1047, 200] width 16 height 13
checkbox input "true"
click at [1334, 720] on icon at bounding box center [1339, 718] width 20 height 19
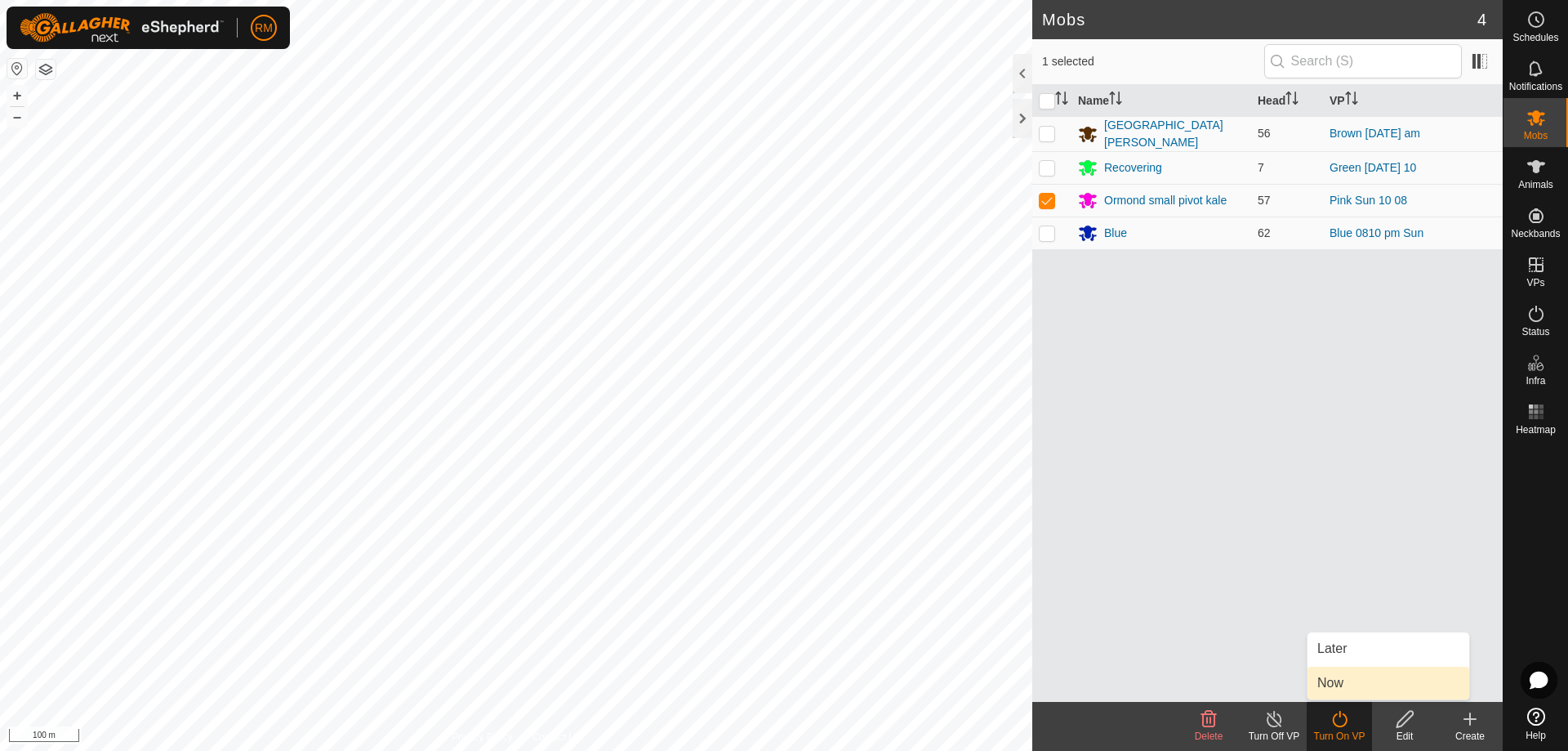
click at [1344, 682] on link "Now" at bounding box center [1388, 683] width 161 height 33
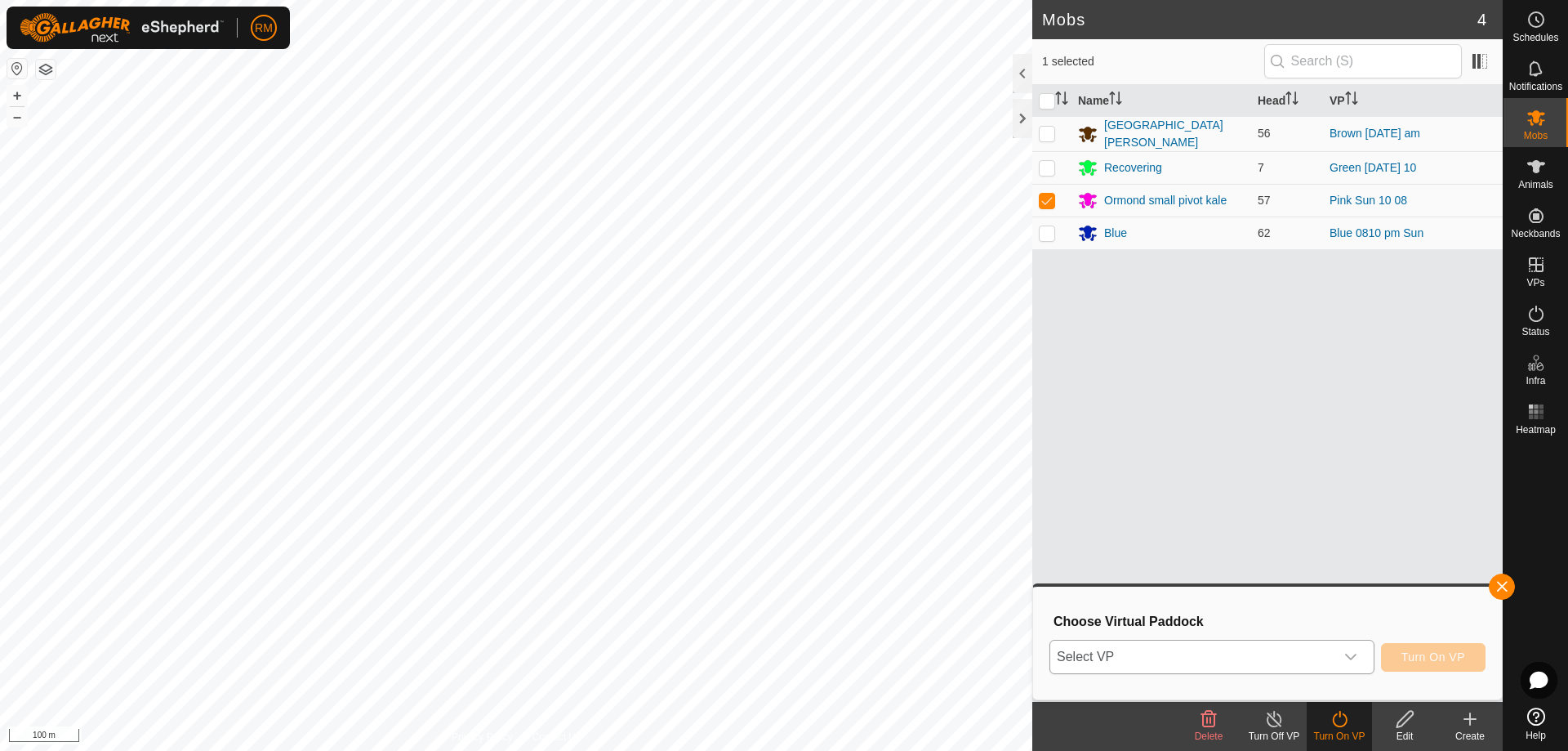
click at [1352, 653] on icon "dropdown trigger" at bounding box center [1351, 657] width 13 height 13
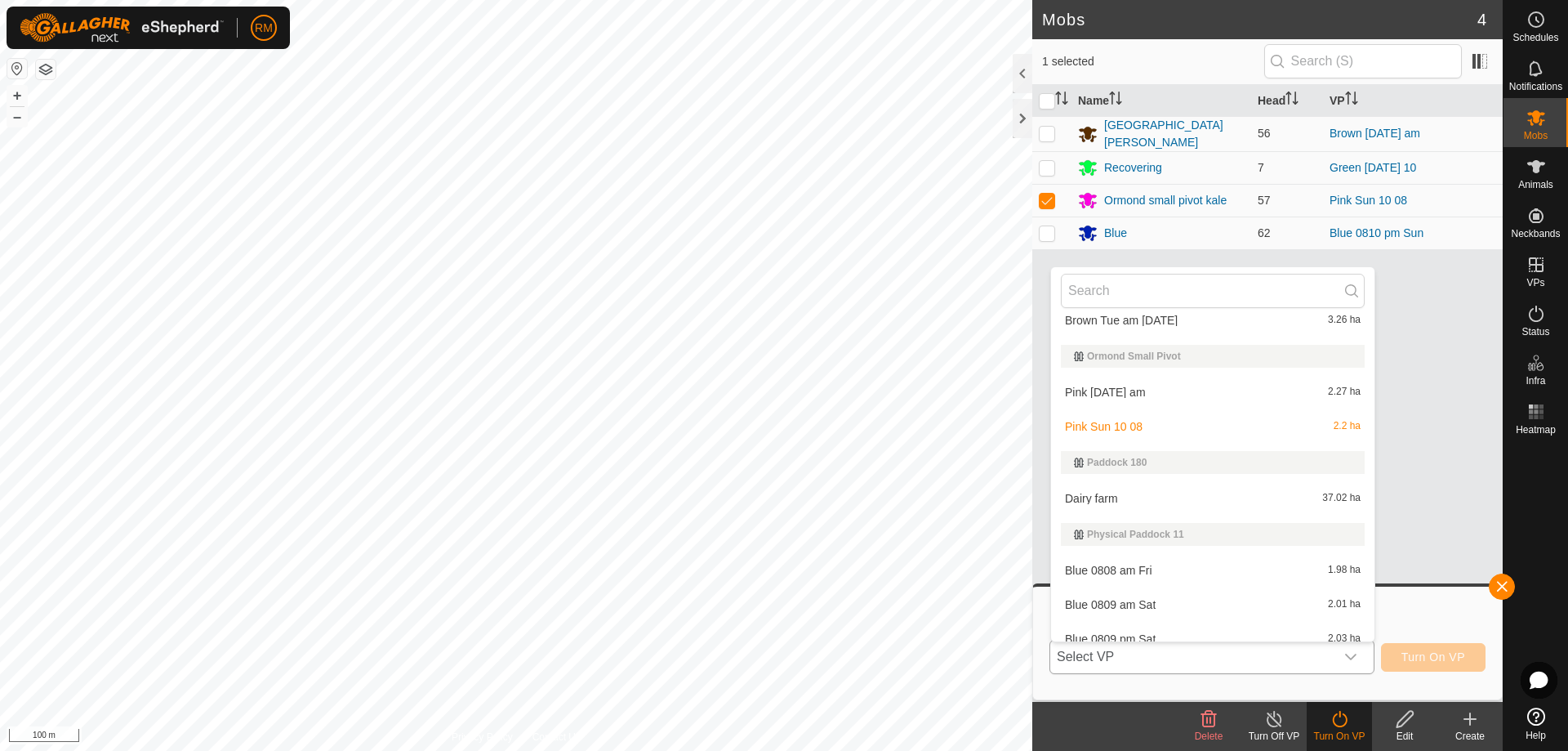
scroll to position [535, 0]
click at [1131, 391] on li "Pink [DATE] am 2.27 ha" at bounding box center [1212, 395] width 324 height 33
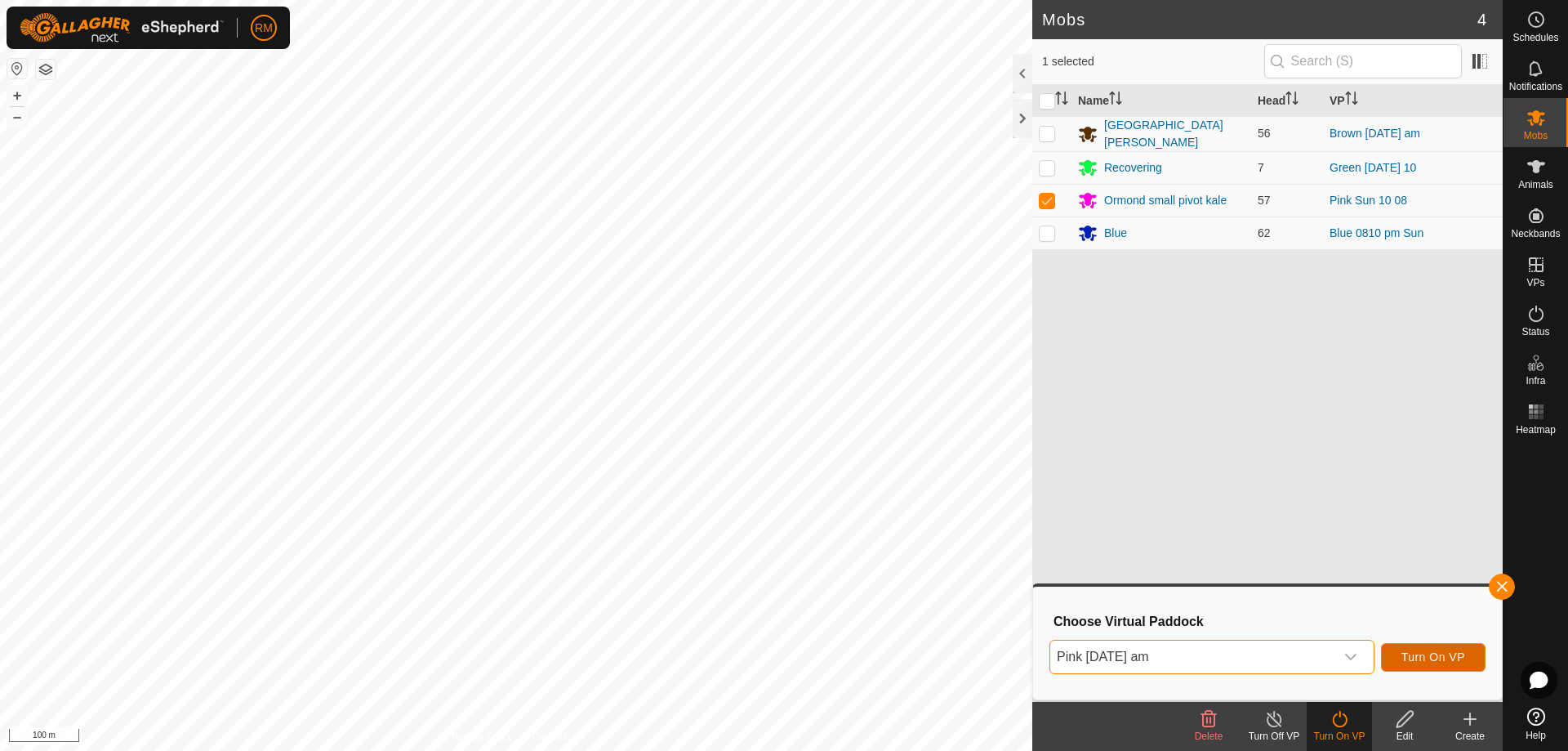
click at [1435, 653] on span "Turn On VP" at bounding box center [1433, 657] width 64 height 13
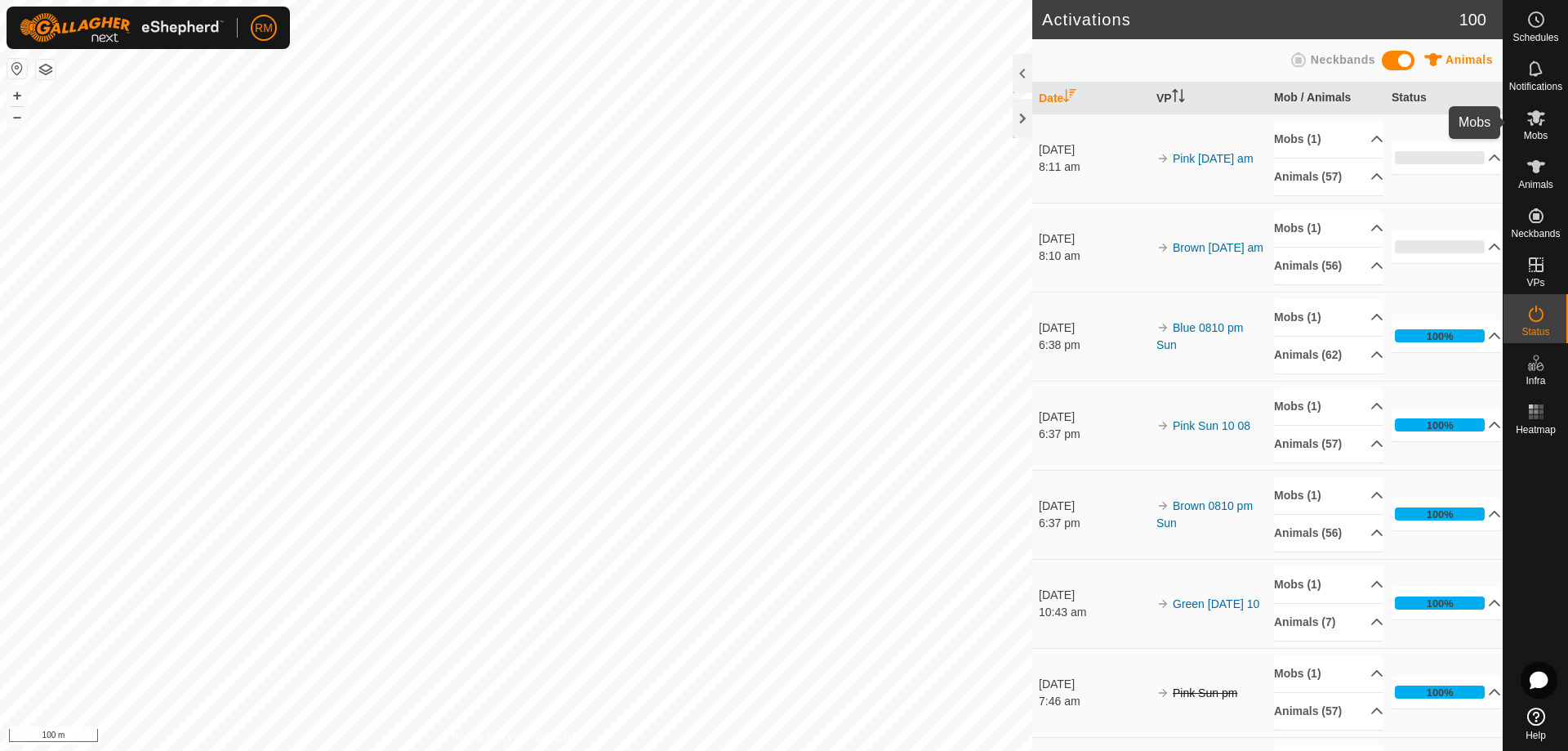
click at [1538, 123] on icon at bounding box center [1535, 117] width 19 height 19
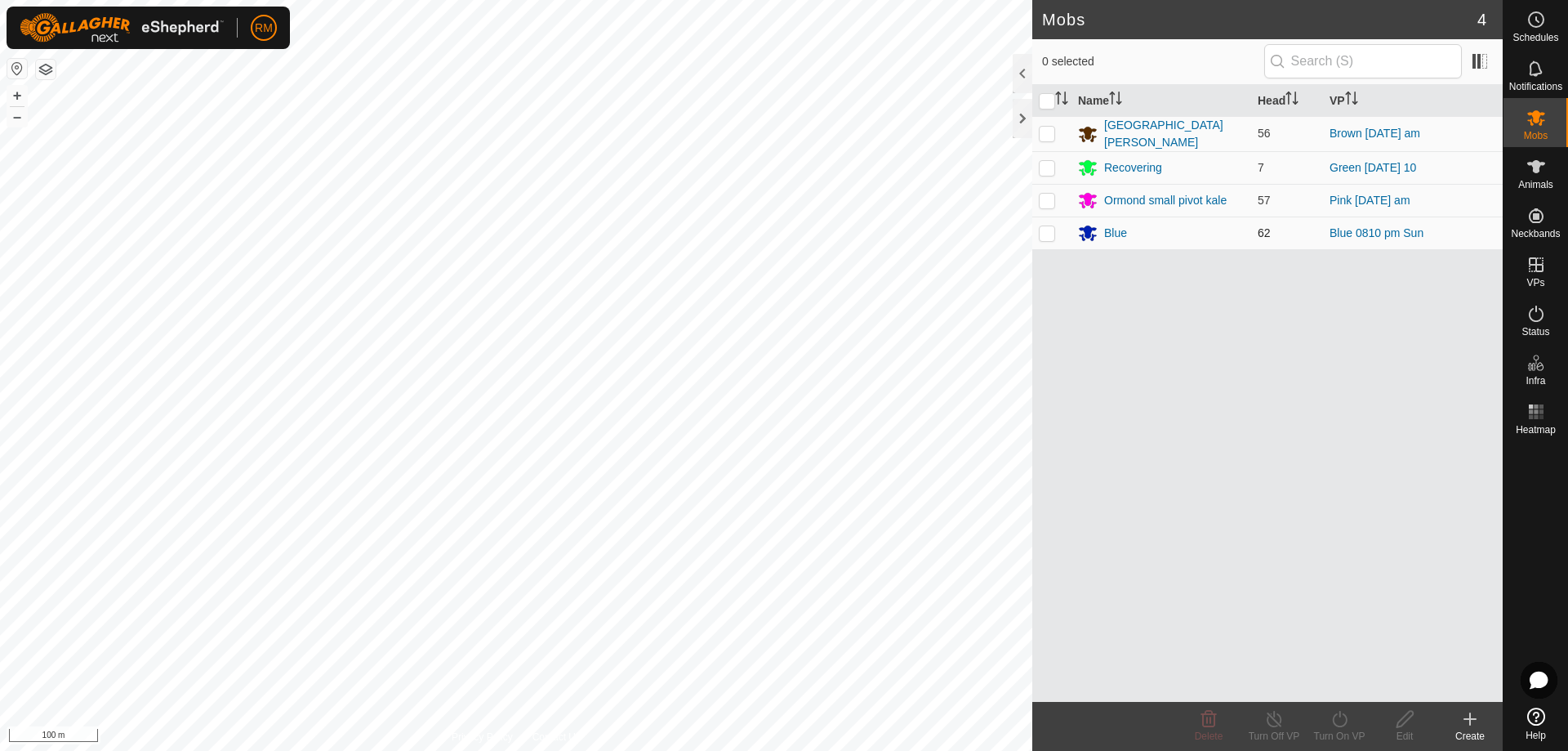
click at [1043, 230] on p-checkbox at bounding box center [1047, 233] width 16 height 13
checkbox input "true"
click at [1341, 715] on icon at bounding box center [1339, 718] width 20 height 19
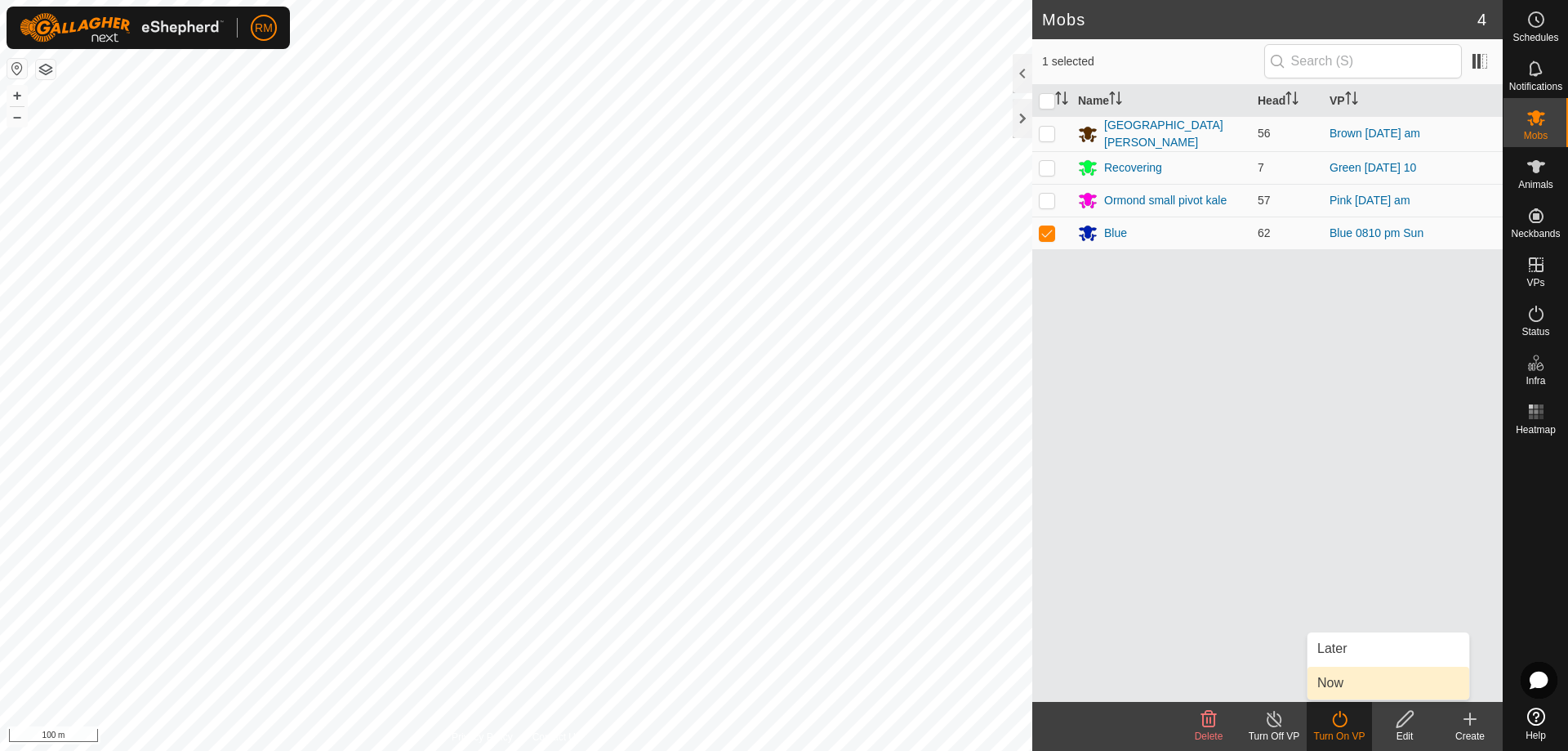
click at [1381, 678] on link "Now" at bounding box center [1388, 683] width 161 height 33
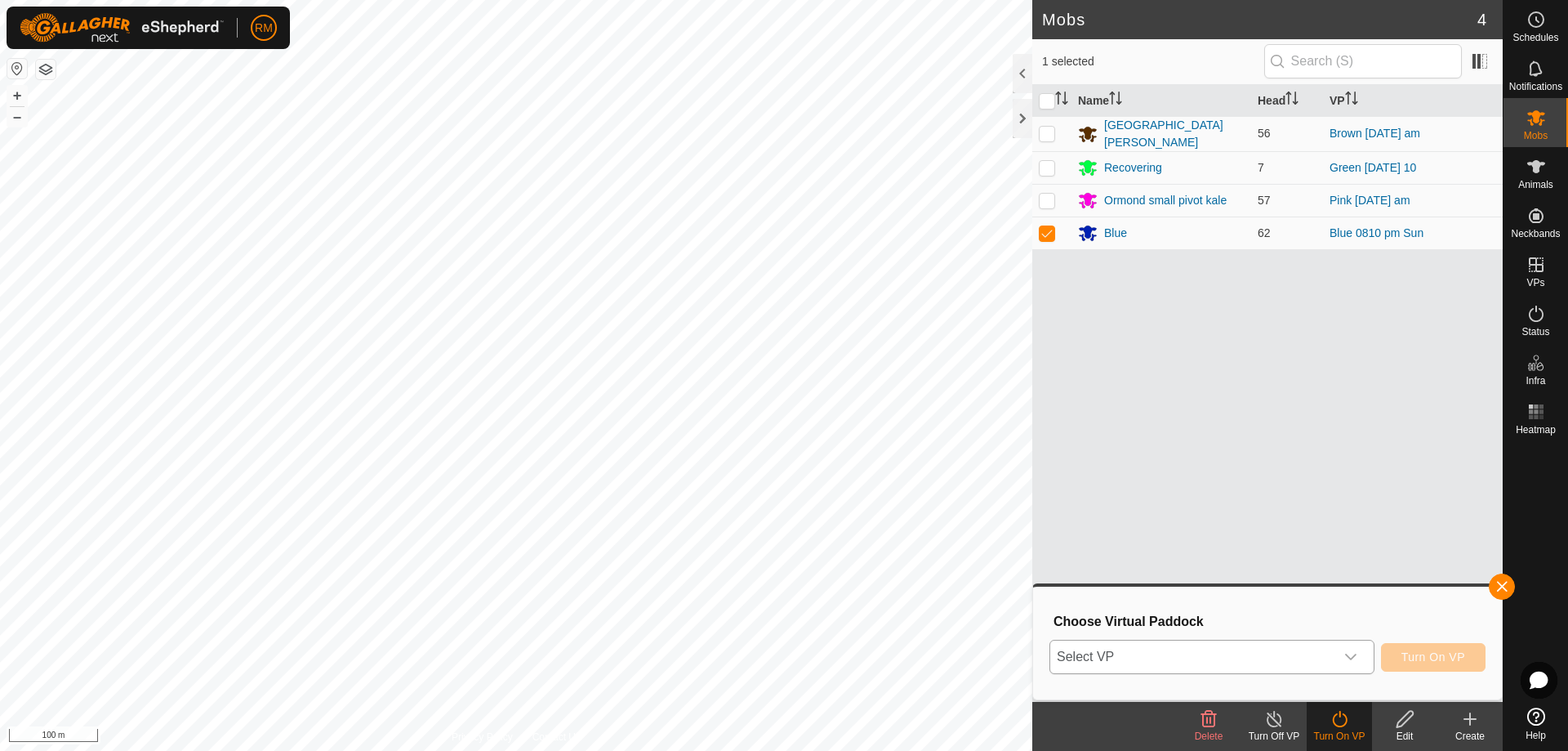
click at [1346, 655] on icon "dropdown trigger" at bounding box center [1351, 657] width 12 height 7
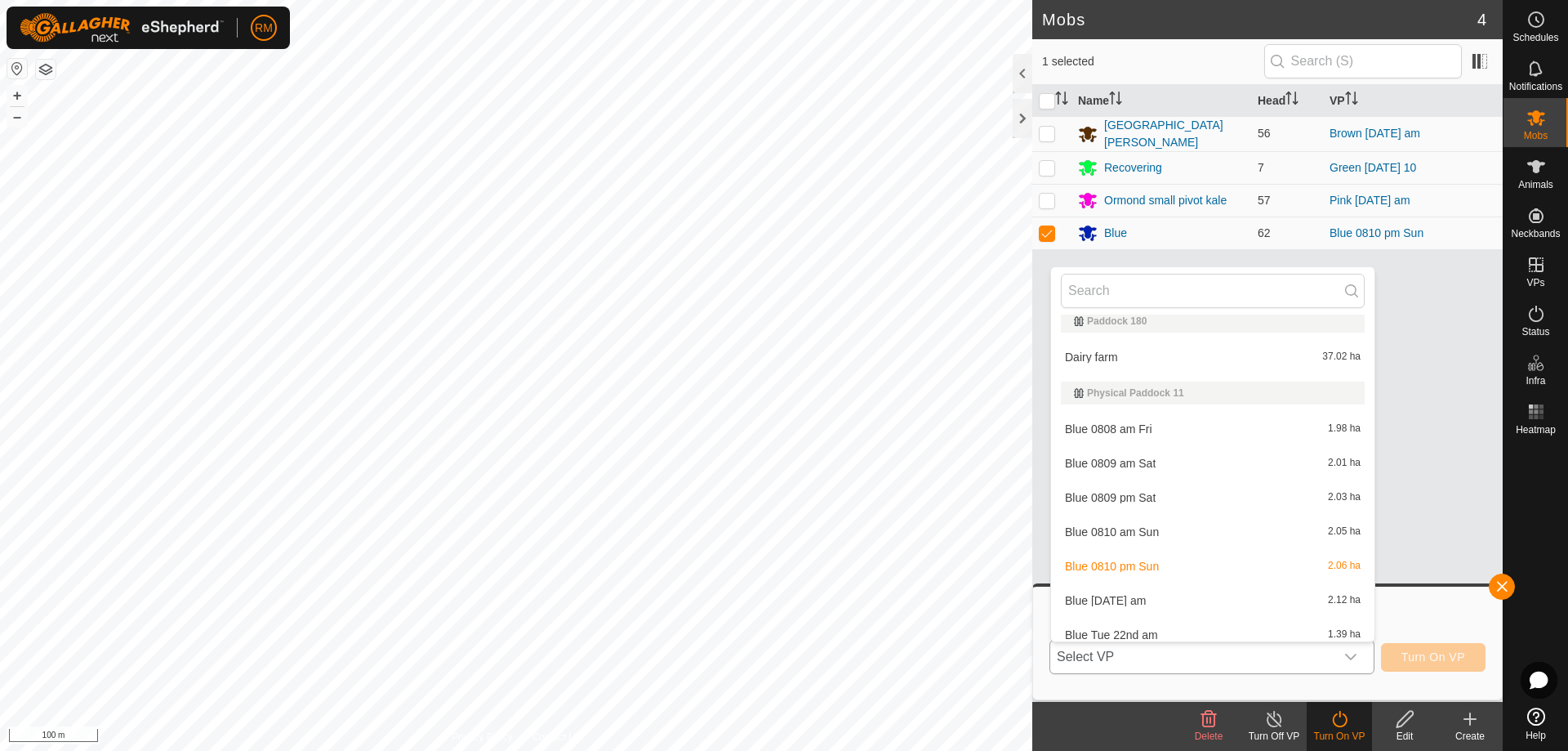
scroll to position [680, 0]
click at [1136, 595] on li "Blue [DATE] am 2.12 ha" at bounding box center [1212, 600] width 324 height 33
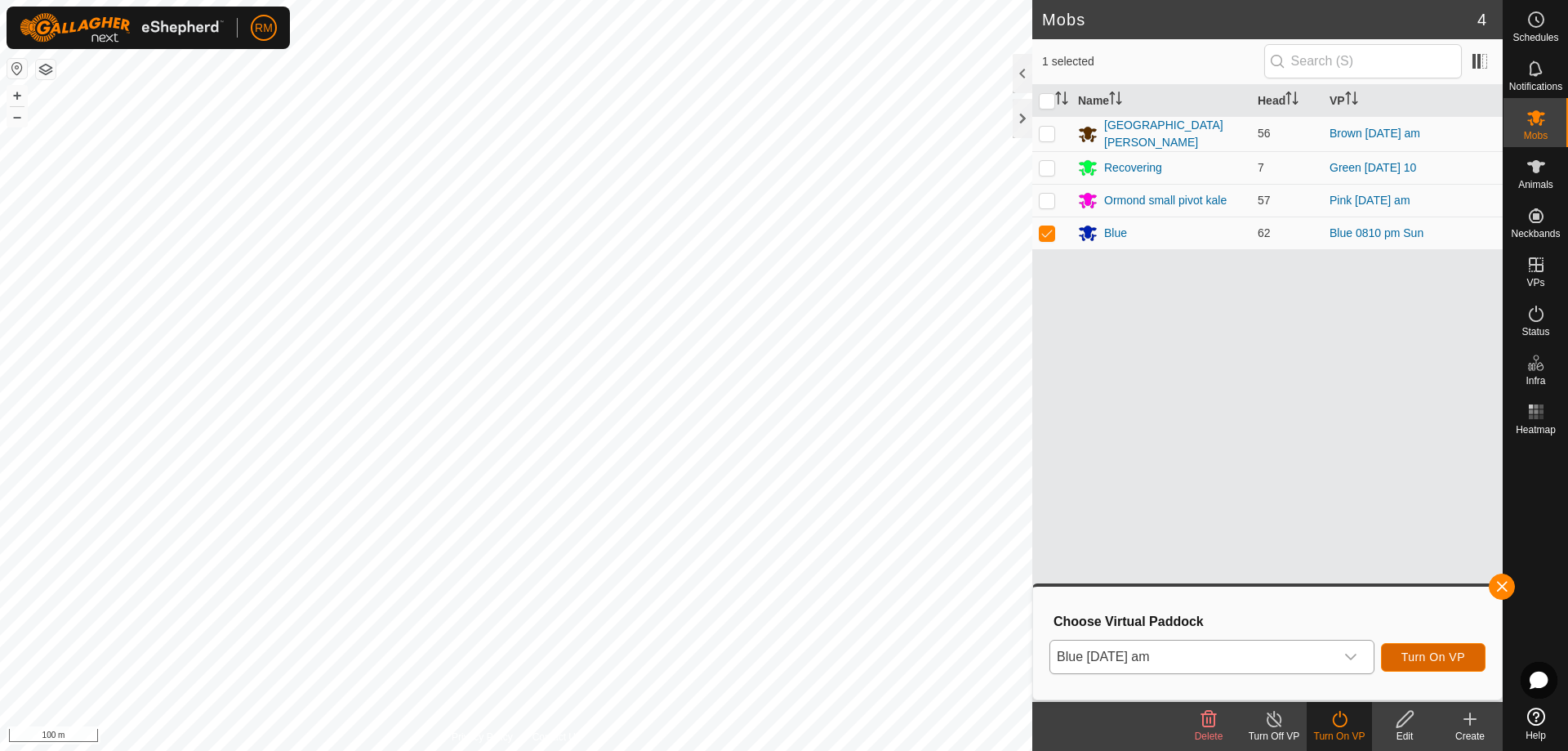
click at [1422, 656] on span "Turn On VP" at bounding box center [1433, 657] width 64 height 13
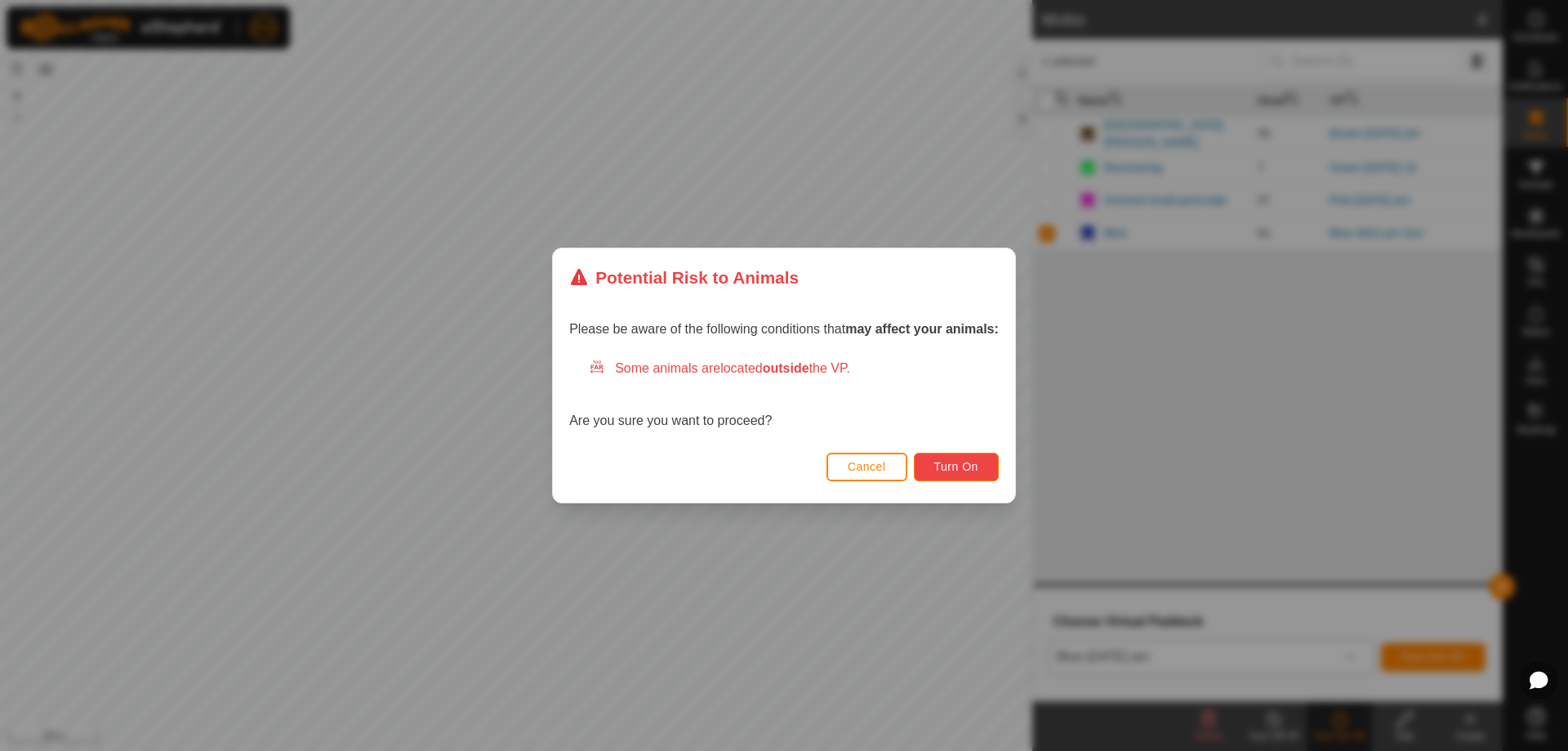
click at [964, 463] on span "Turn On" at bounding box center [956, 467] width 44 height 13
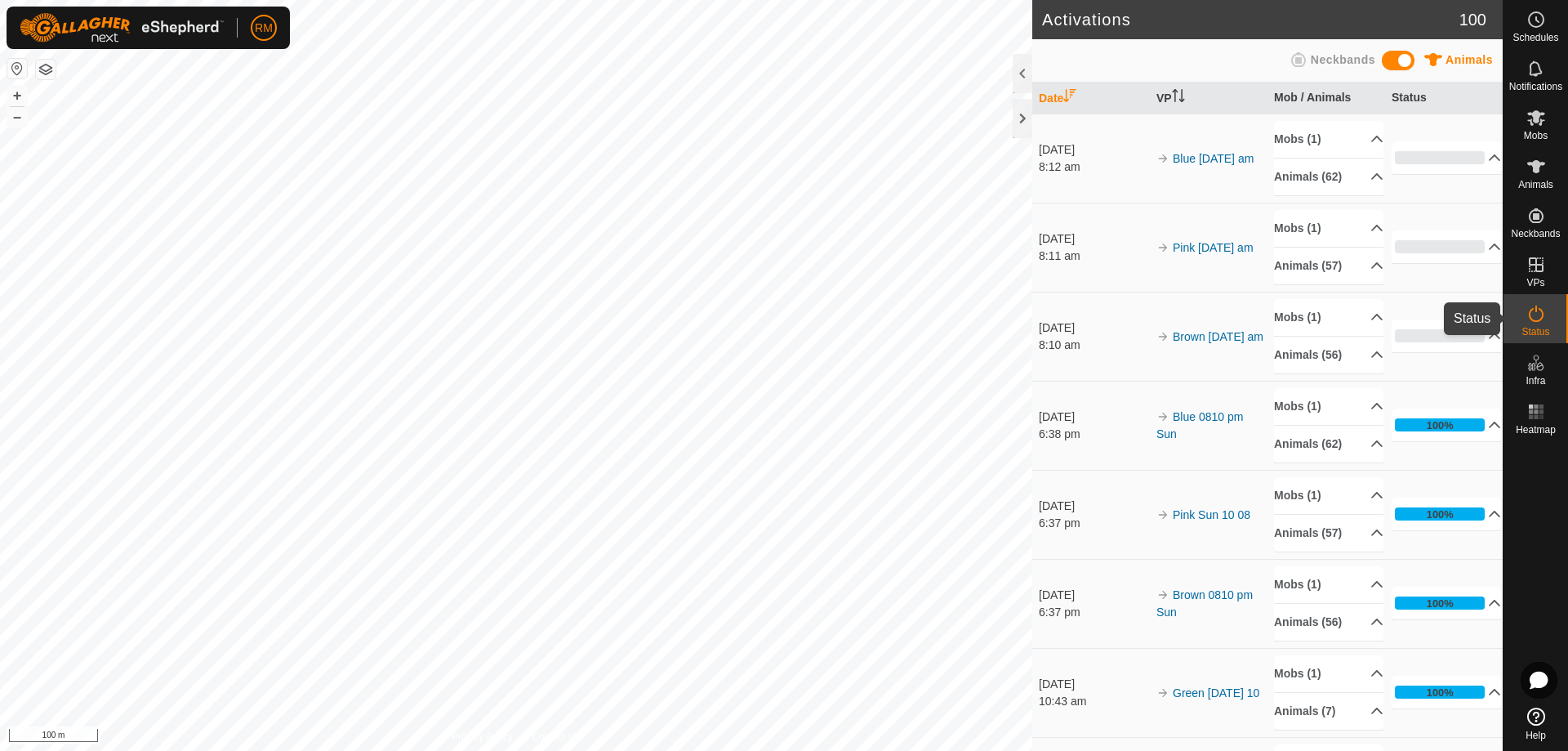
click at [1524, 315] on es-activation-svg-icon at bounding box center [1536, 313] width 29 height 26
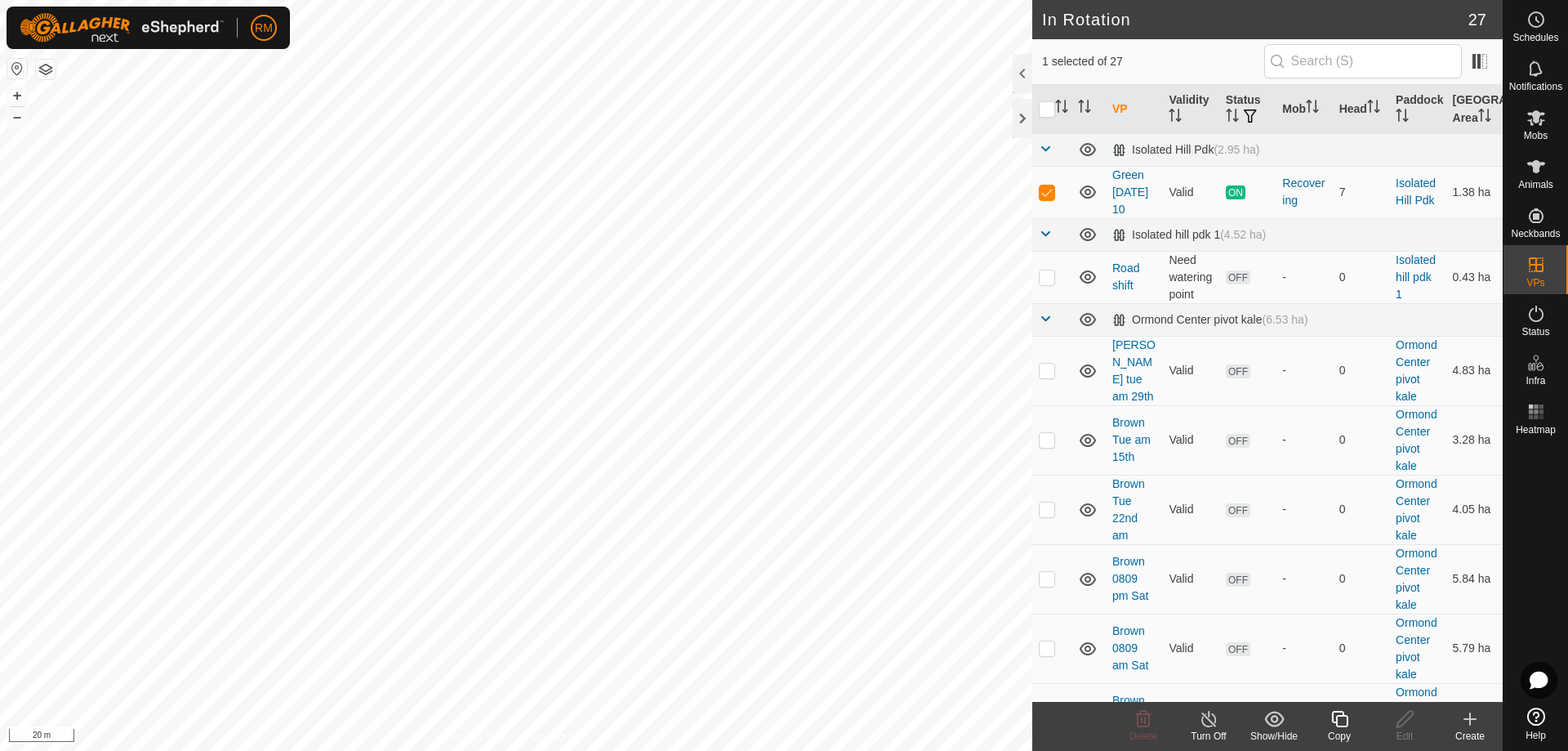
click at [1341, 718] on icon at bounding box center [1339, 718] width 20 height 19
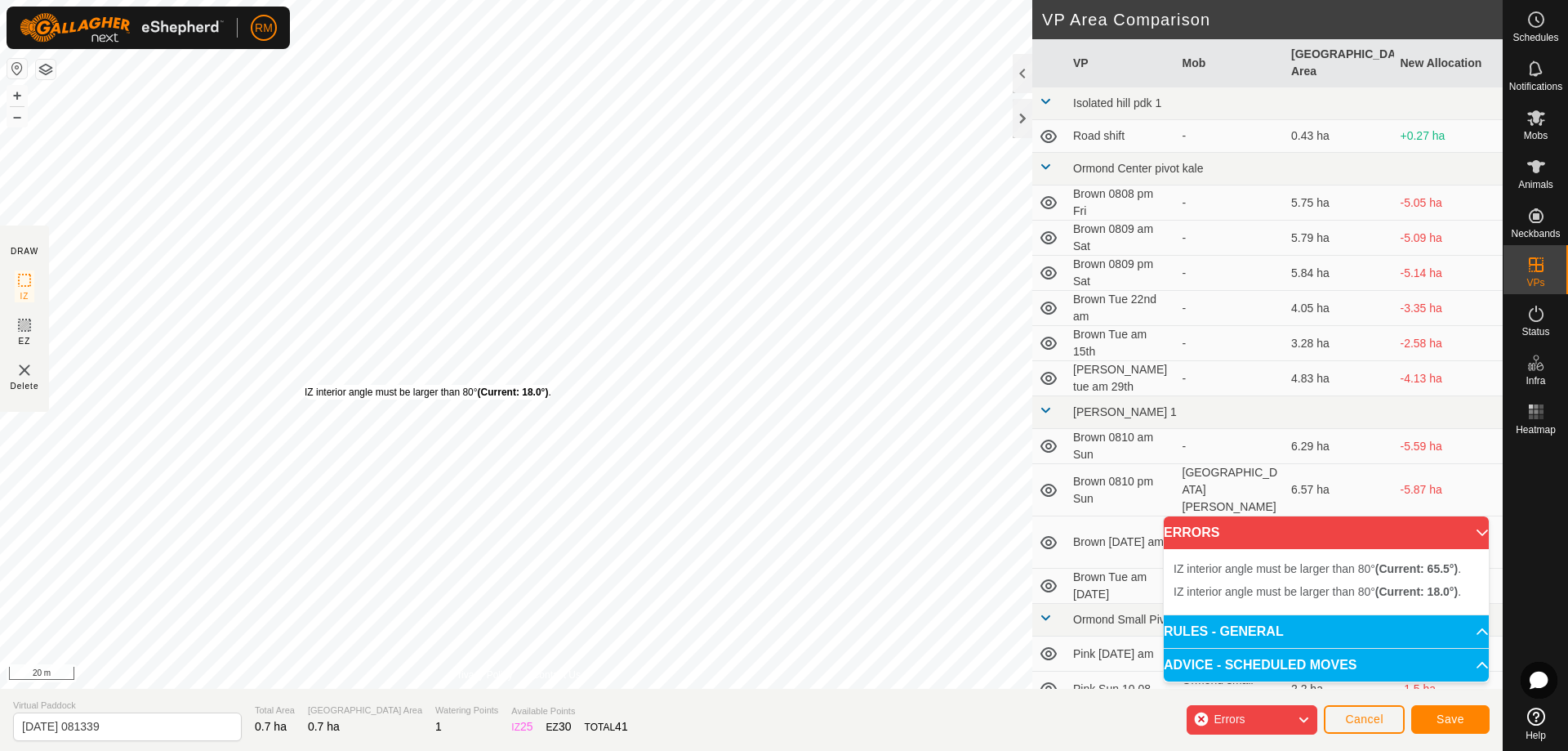
click at [305, 384] on div "IZ interior angle must be larger than 80° (Current: 18.0°) ." at bounding box center [427, 391] width 246 height 14
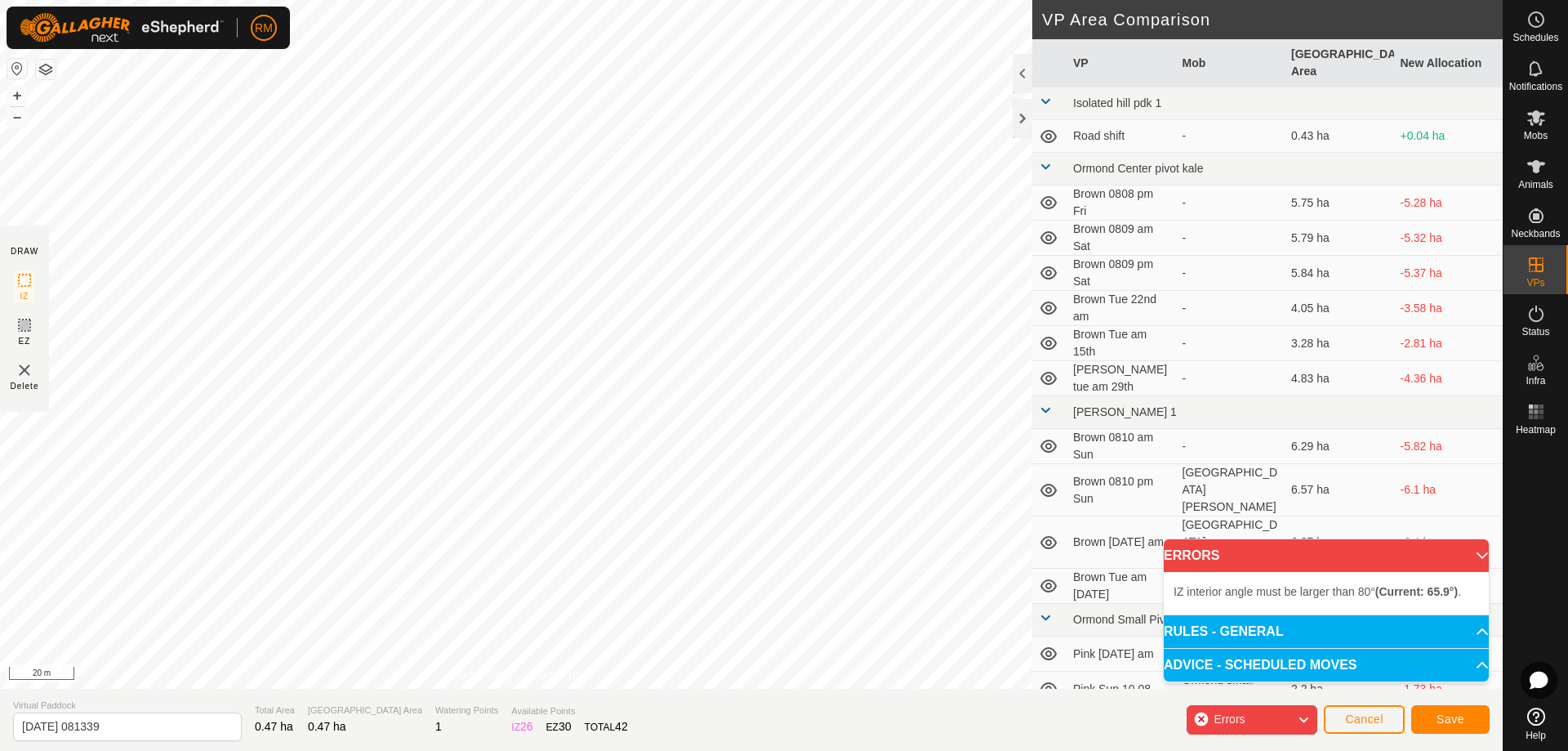
click at [1002, 156] on div "IZ interior angle must be larger than 80° (Current: 65.9°) . + – ⇧ i 20 m" at bounding box center [516, 344] width 1032 height 689
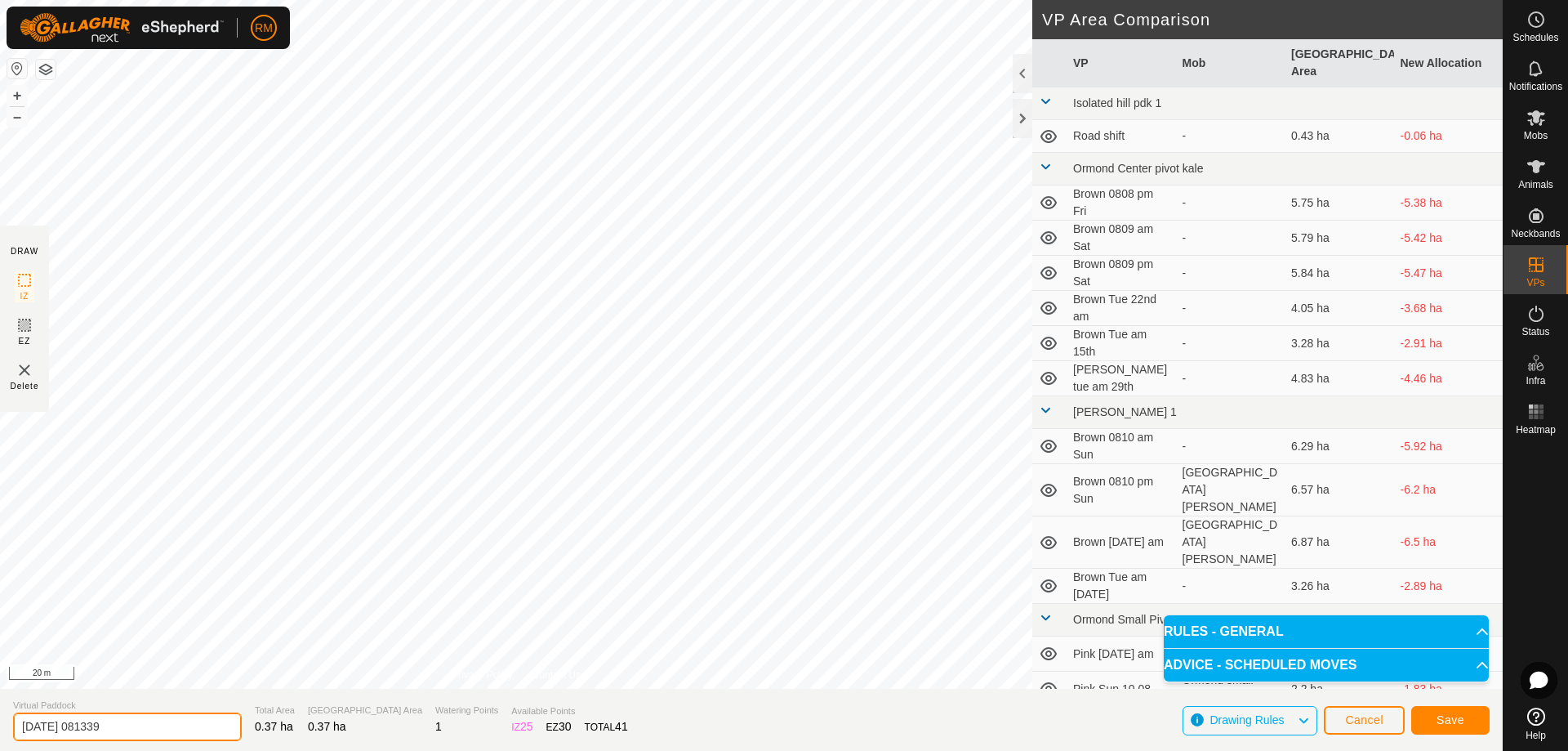
click at [145, 727] on input "[DATE] 081339" at bounding box center [128, 727] width 229 height 29
type input "2"
type input "M"
type input "Green [DATE] 11 th"
click at [1442, 725] on span "Save" at bounding box center [1450, 720] width 28 height 13
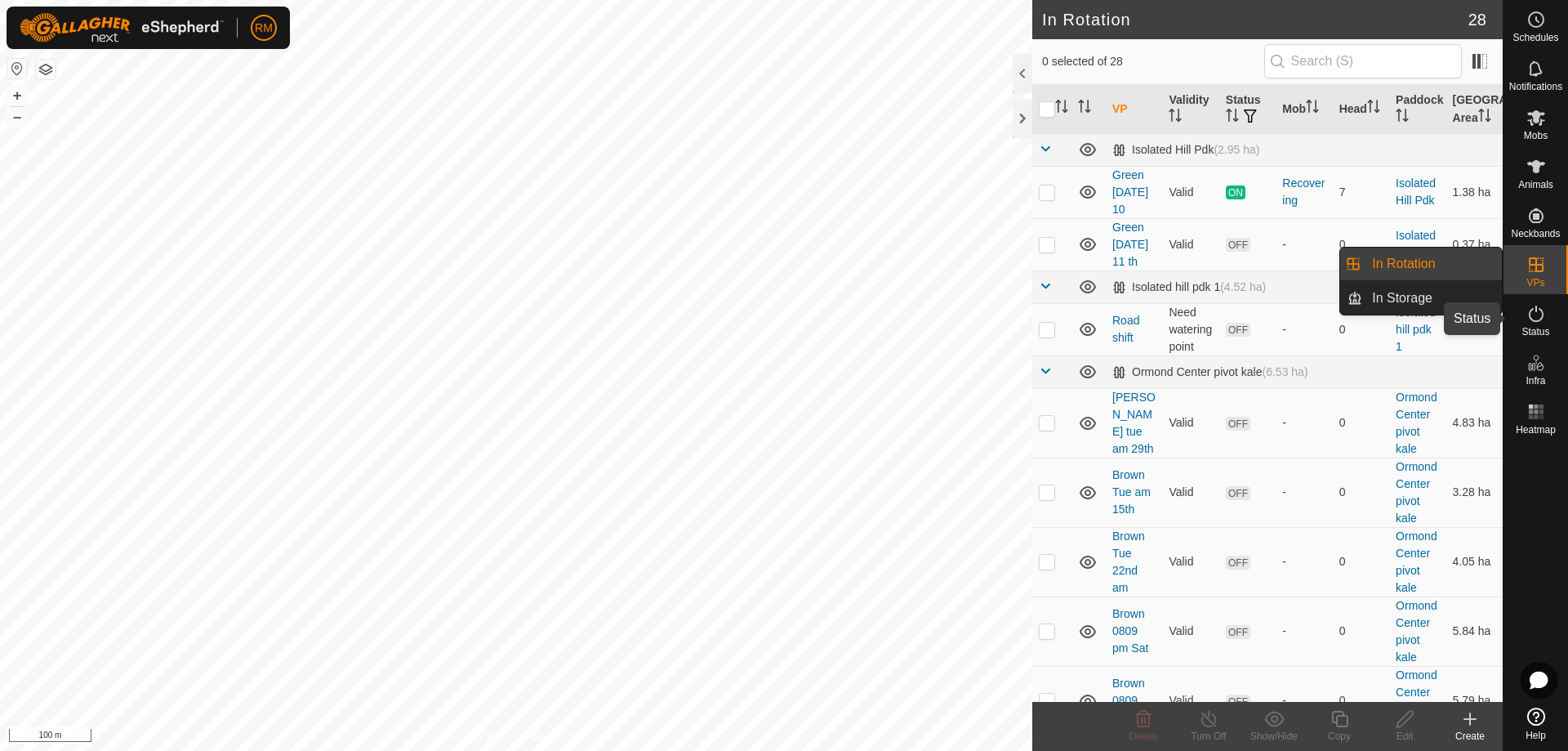
click at [1536, 311] on icon at bounding box center [1535, 313] width 14 height 16
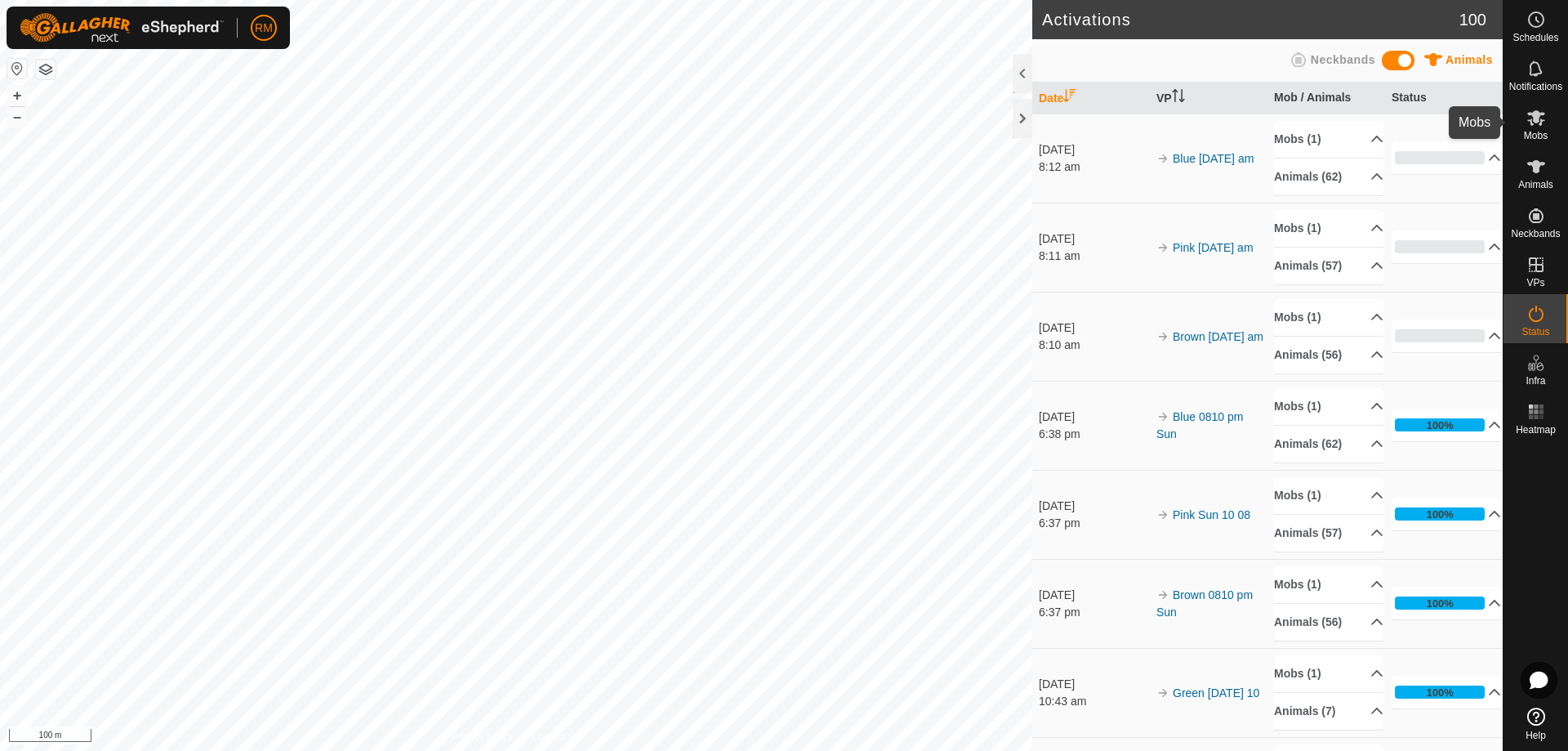
click at [1537, 120] on icon at bounding box center [1535, 118] width 18 height 15
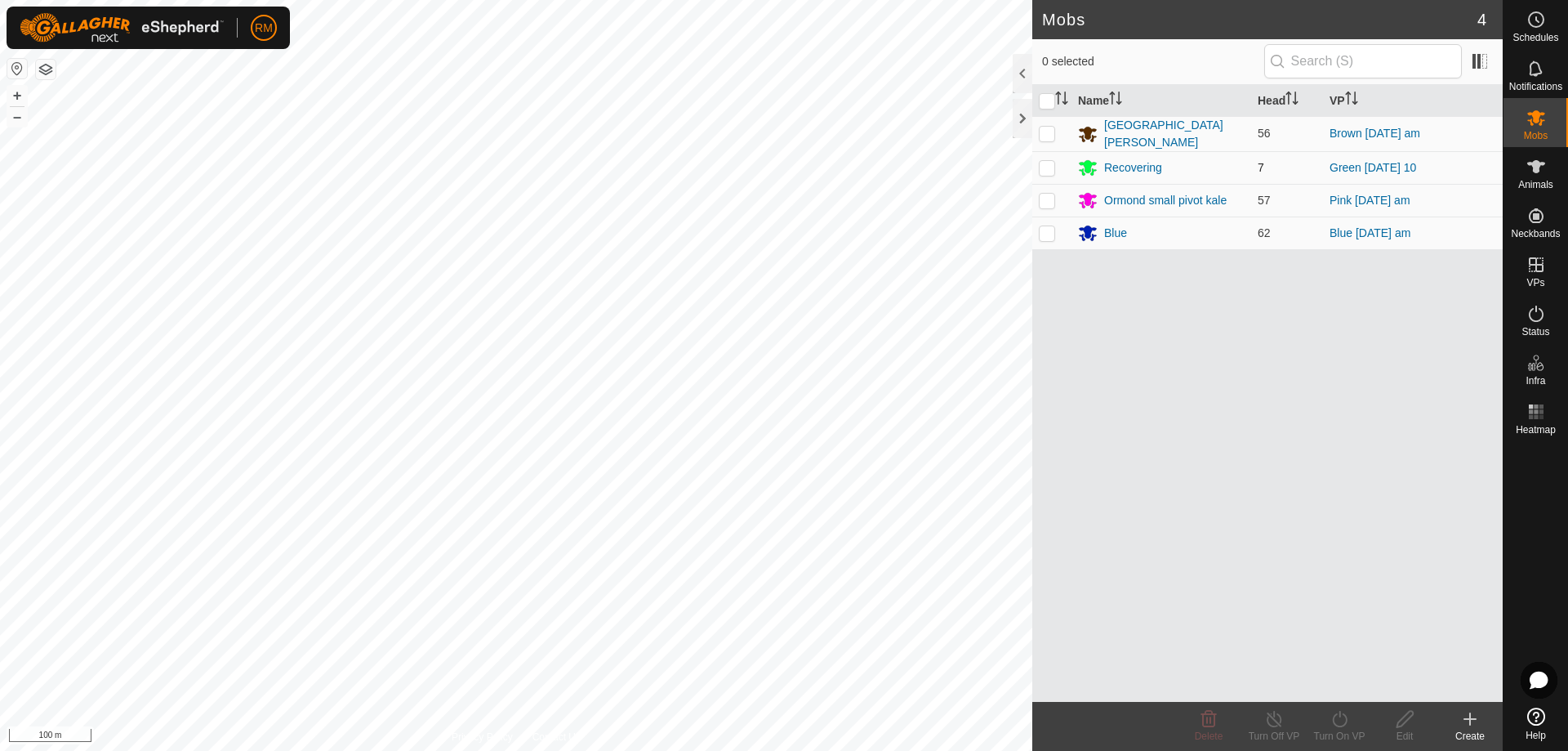
click at [1042, 163] on p-checkbox at bounding box center [1047, 167] width 16 height 13
checkbox input "true"
click at [1337, 726] on icon at bounding box center [1338, 718] width 14 height 16
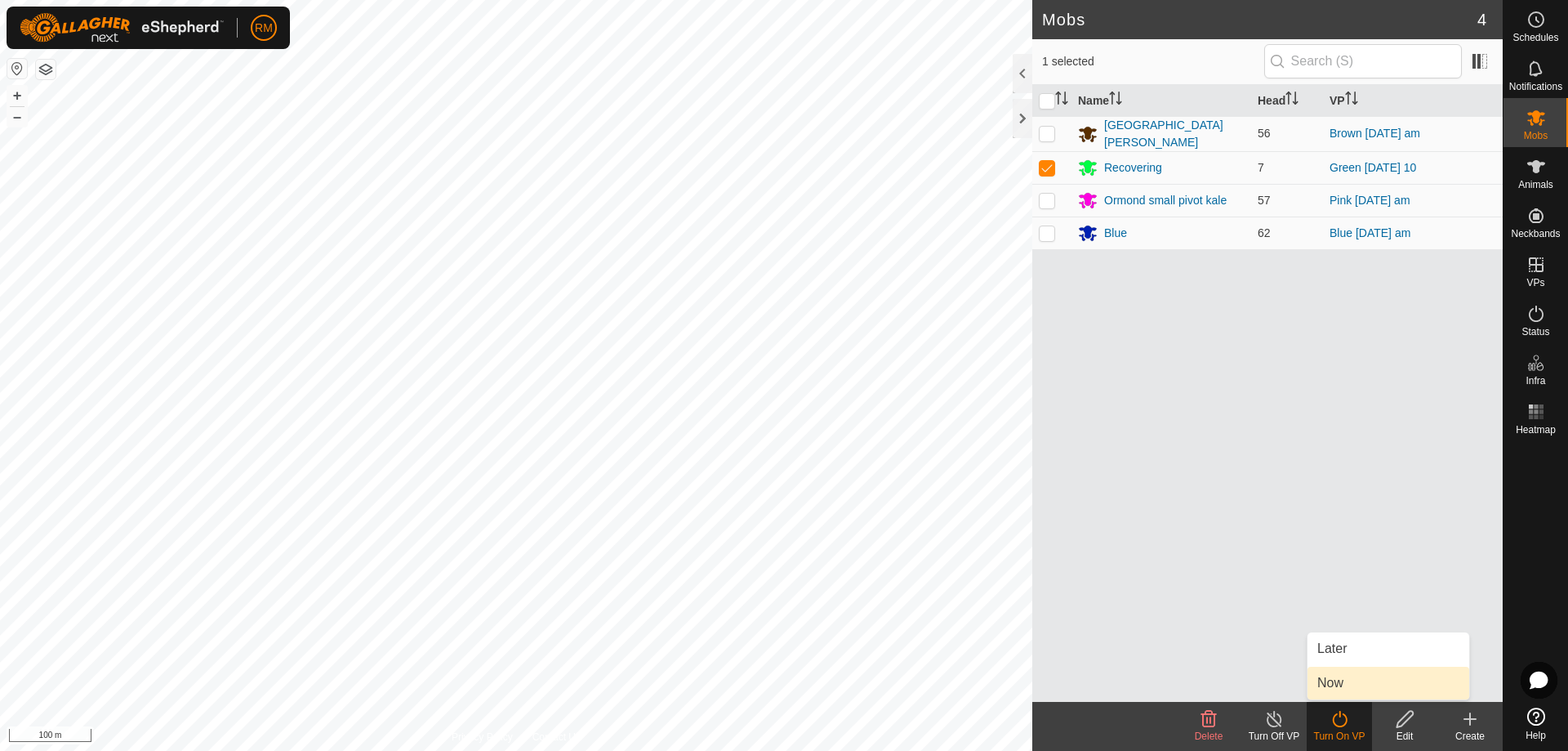
click at [1343, 689] on link "Now" at bounding box center [1388, 683] width 161 height 33
